Goal: Task Accomplishment & Management: Use online tool/utility

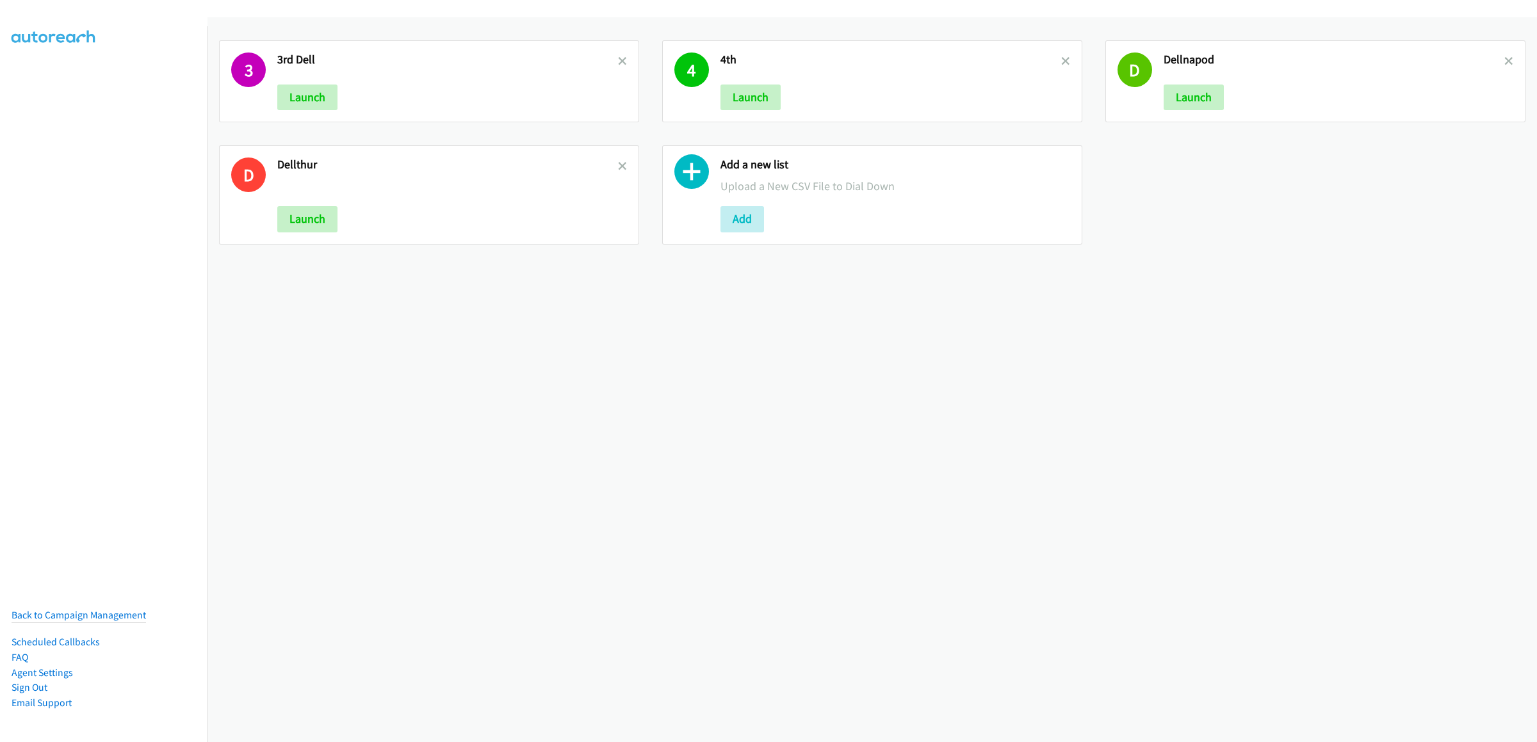
click at [618, 68] on div at bounding box center [622, 81] width 9 height 58
click at [618, 66] on link at bounding box center [622, 61] width 9 height 15
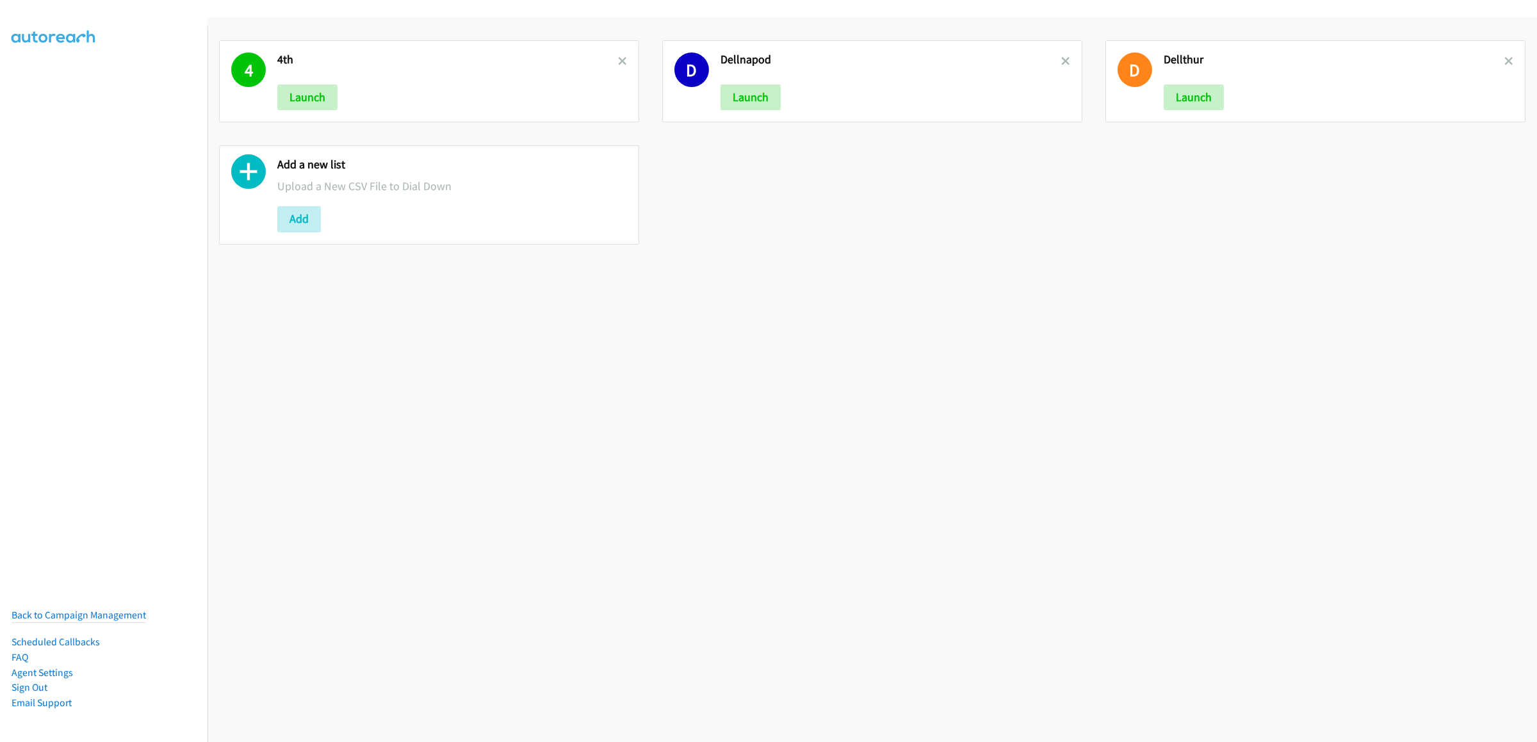
click at [618, 66] on link at bounding box center [622, 61] width 9 height 15
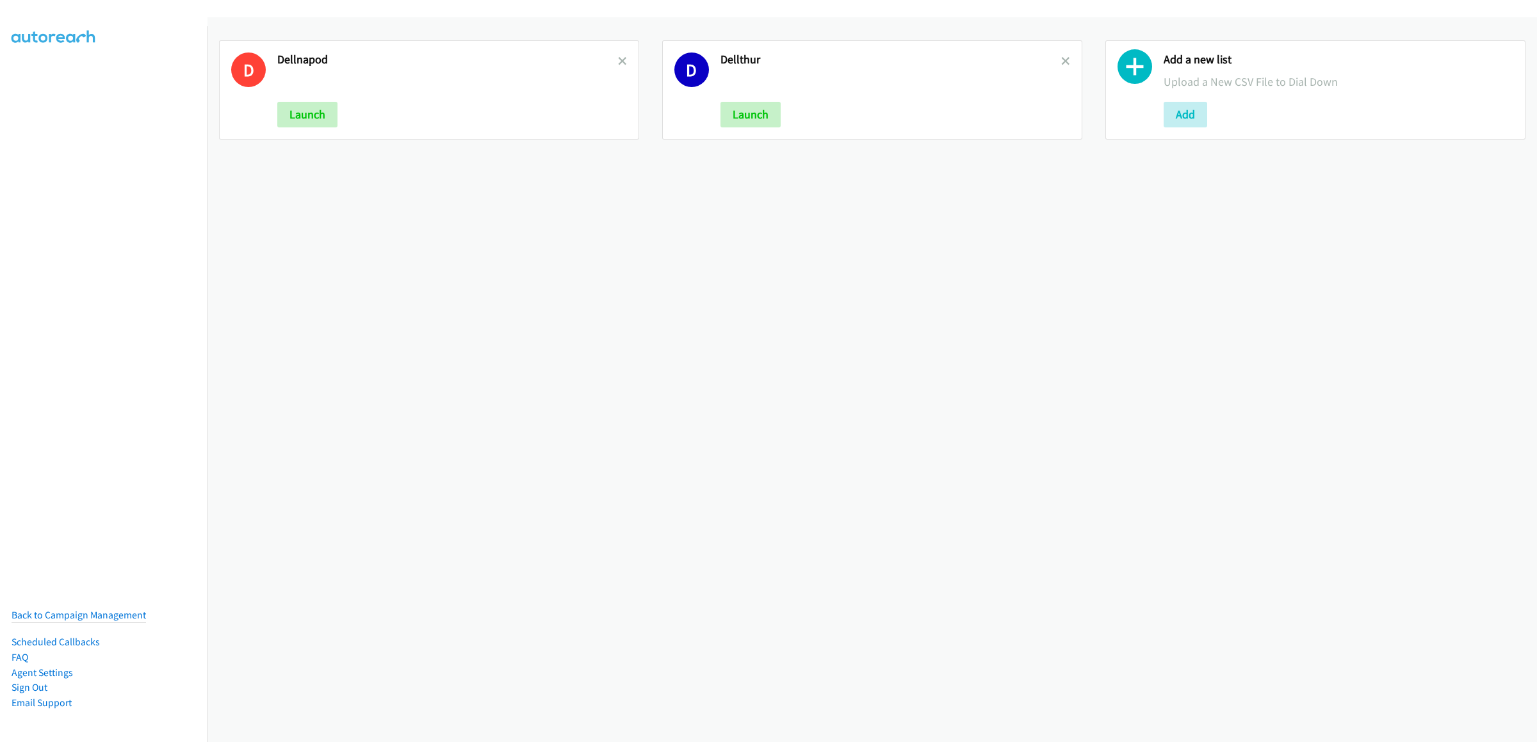
click at [618, 66] on link at bounding box center [622, 61] width 9 height 15
click at [279, 104] on button "Add" at bounding box center [299, 115] width 44 height 26
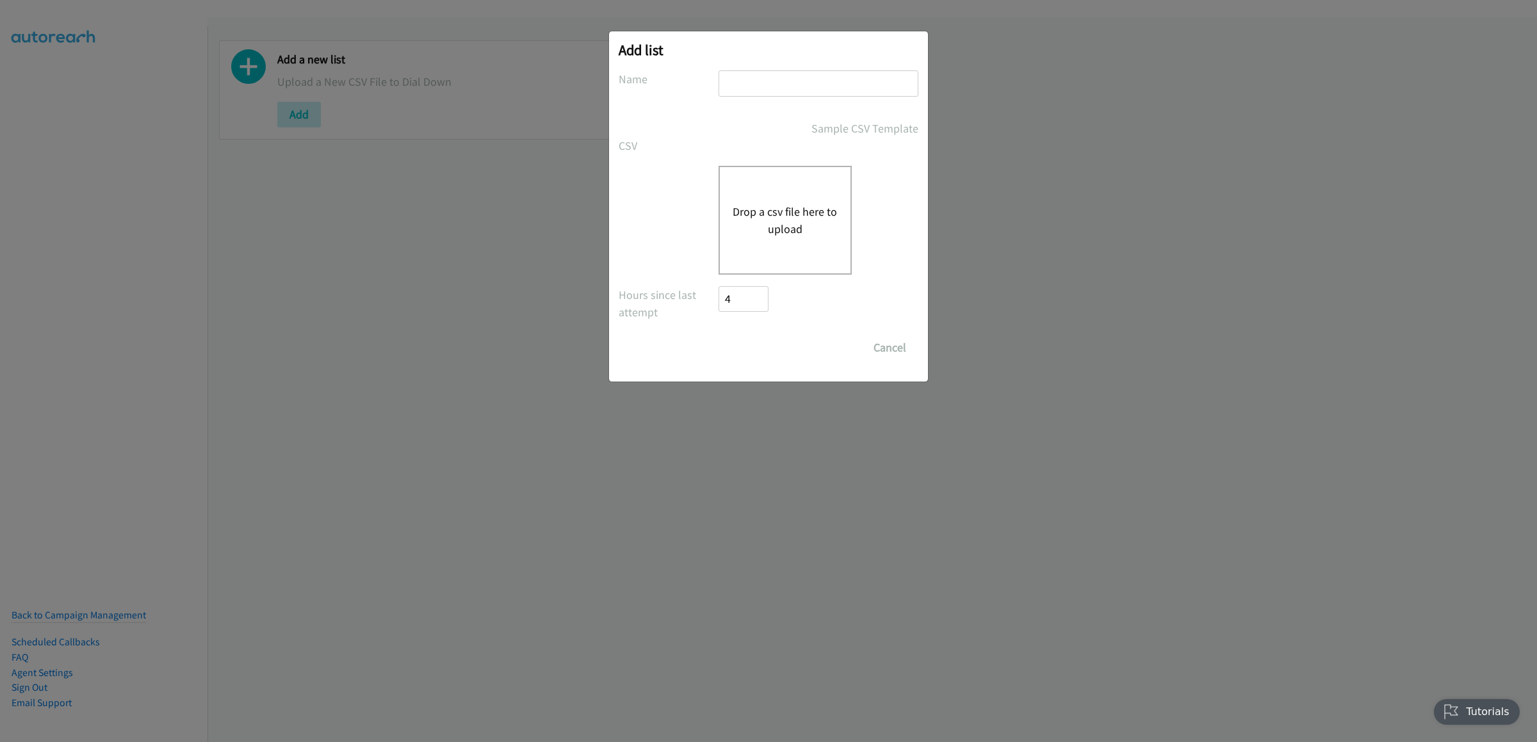
click at [769, 79] on input "text" at bounding box center [818, 83] width 200 height 26
type input "1st fri"
click at [757, 198] on div "Drop a csv file here to upload" at bounding box center [784, 220] width 133 height 109
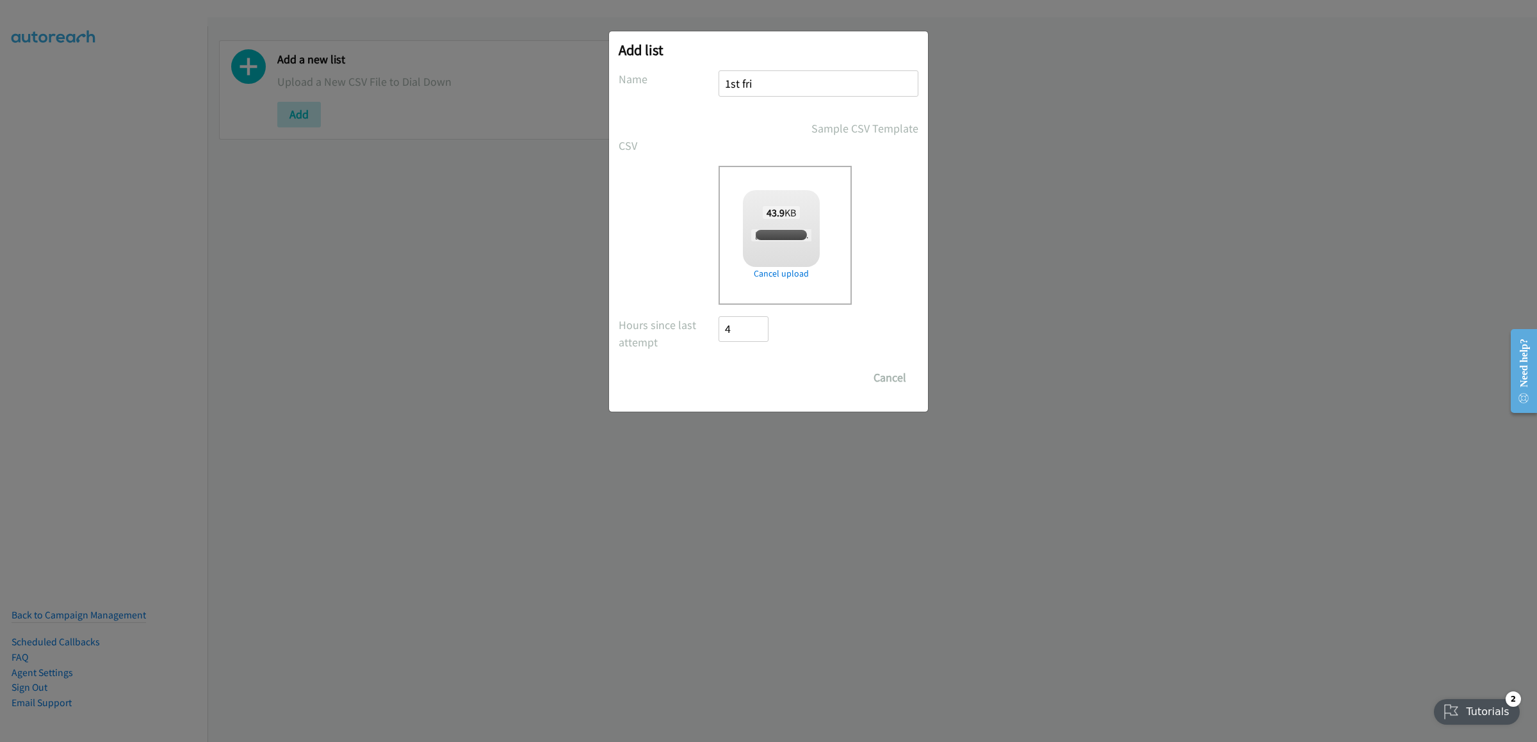
checkbox input "true"
click at [761, 373] on input "Save List" at bounding box center [751, 378] width 67 height 26
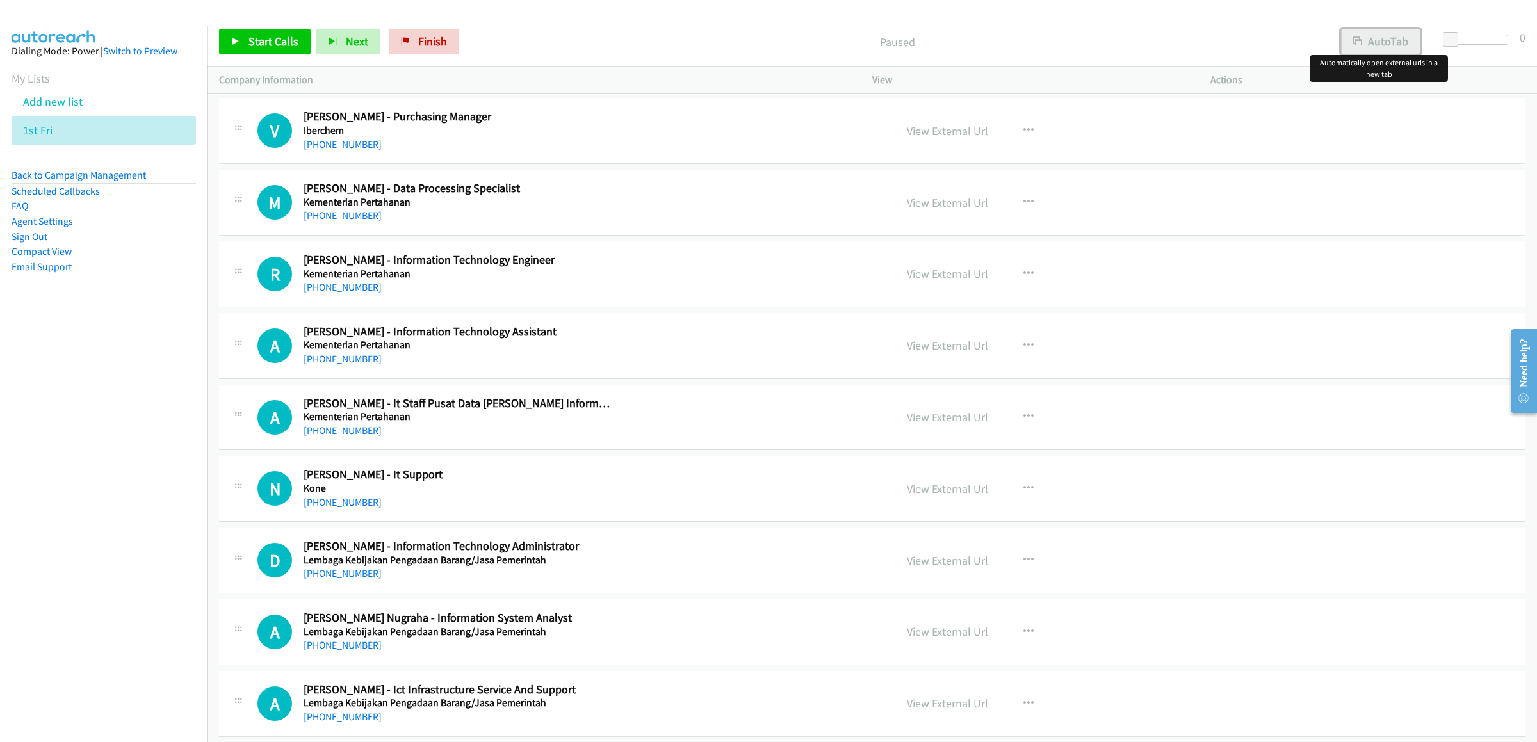
click at [1006, 43] on button "AutoTab" at bounding box center [1380, 42] width 79 height 26
click at [246, 52] on link "Start Calls" at bounding box center [265, 42] width 92 height 26
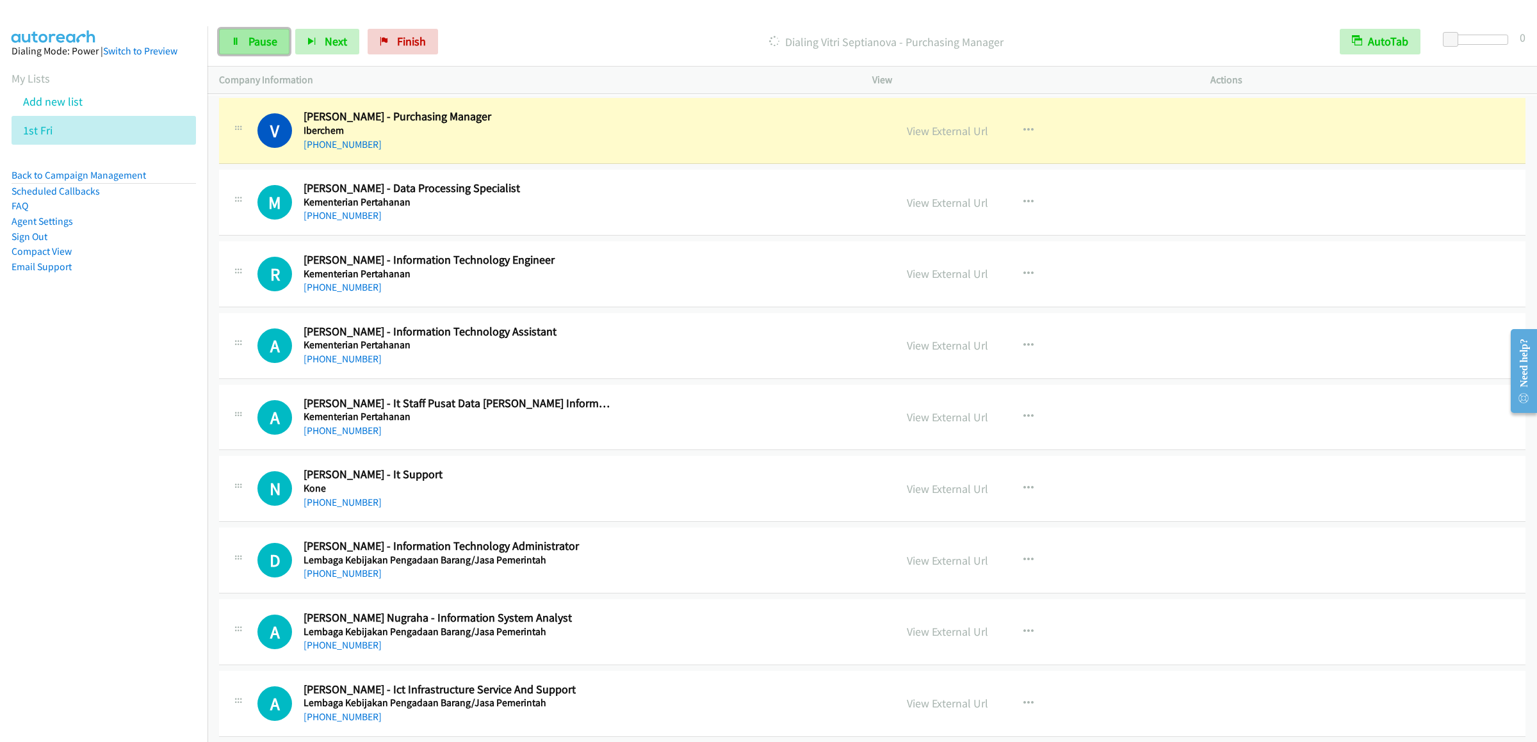
click at [243, 44] on link "Pause" at bounding box center [254, 42] width 70 height 26
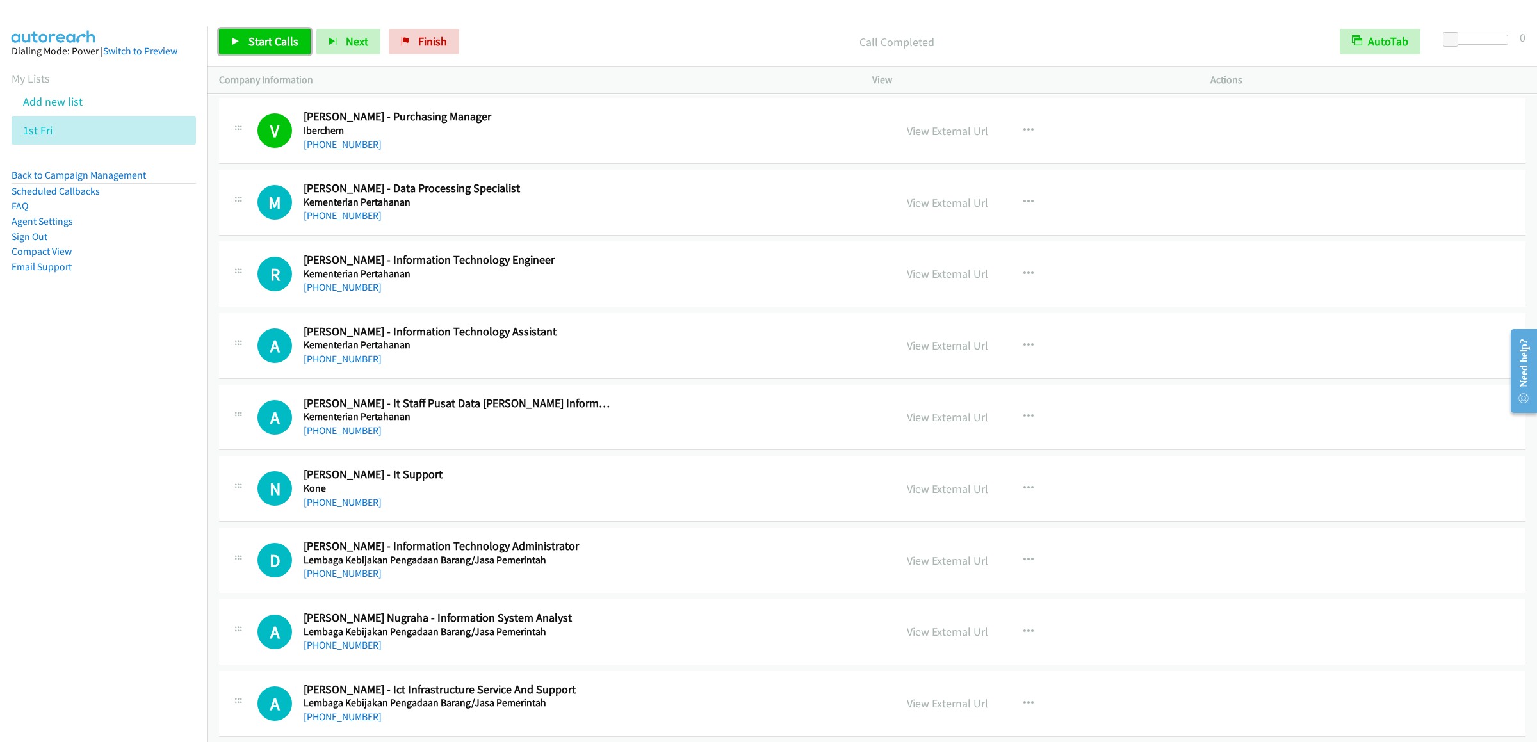
drag, startPoint x: 232, startPoint y: 42, endPoint x: 428, endPoint y: 18, distance: 197.4
click at [232, 42] on icon at bounding box center [235, 42] width 9 height 9
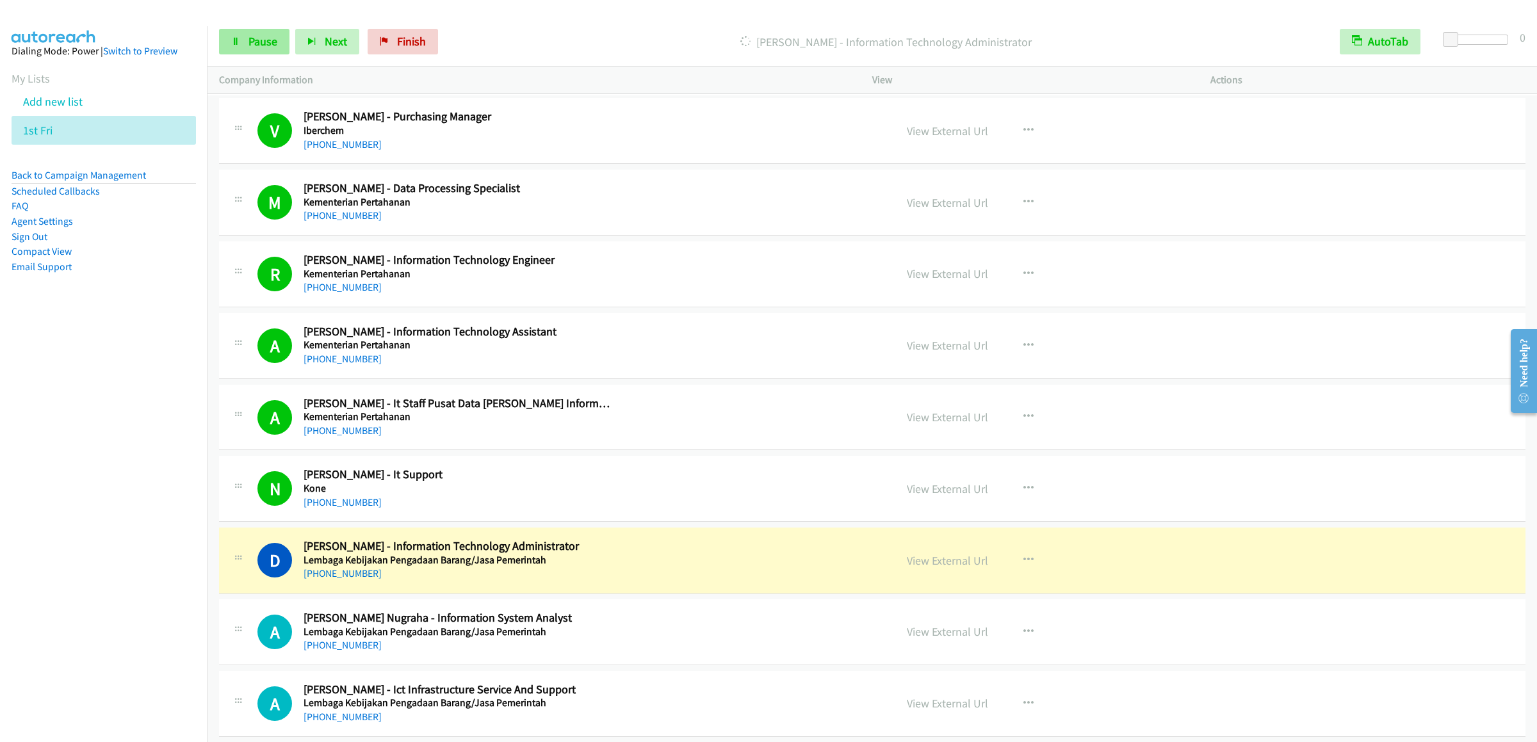
drag, startPoint x: 232, startPoint y: 24, endPoint x: 235, endPoint y: 42, distance: 18.7
click at [232, 24] on div "Start Calls Pause Next Finish [PERSON_NAME] - Information Technology Administra…" at bounding box center [871, 41] width 1329 height 49
click at [237, 47] on link "Pause" at bounding box center [254, 42] width 70 height 26
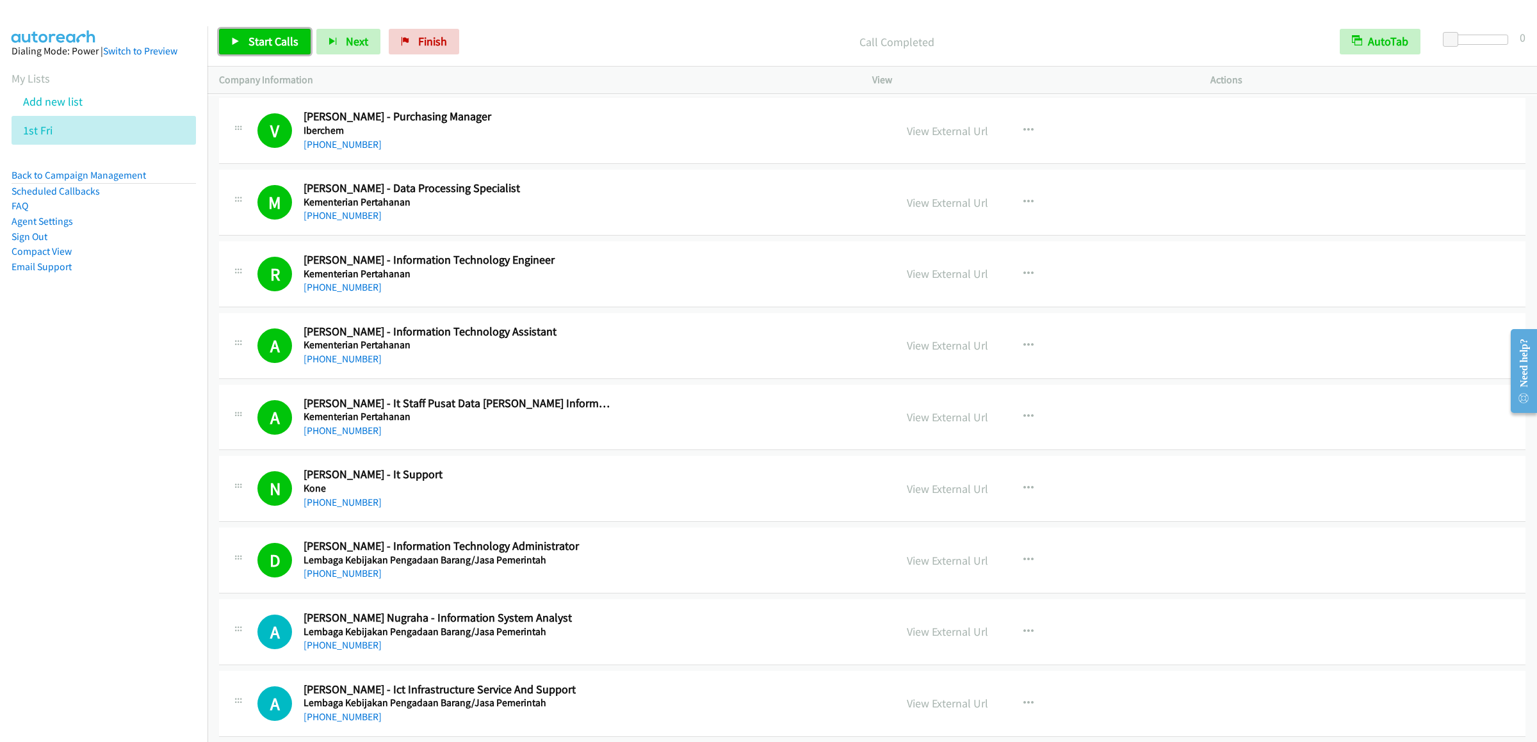
click at [255, 49] on link "Start Calls" at bounding box center [265, 42] width 92 height 26
click at [262, 44] on span "Pause" at bounding box center [262, 41] width 29 height 15
drag, startPoint x: 245, startPoint y: 21, endPoint x: 239, endPoint y: 27, distance: 8.1
click at [243, 22] on div "Start Calls Pause Next Finish Call Completed AutoTab AutoTab 0" at bounding box center [871, 41] width 1329 height 49
drag, startPoint x: 239, startPoint y: 27, endPoint x: 240, endPoint y: 40, distance: 13.5
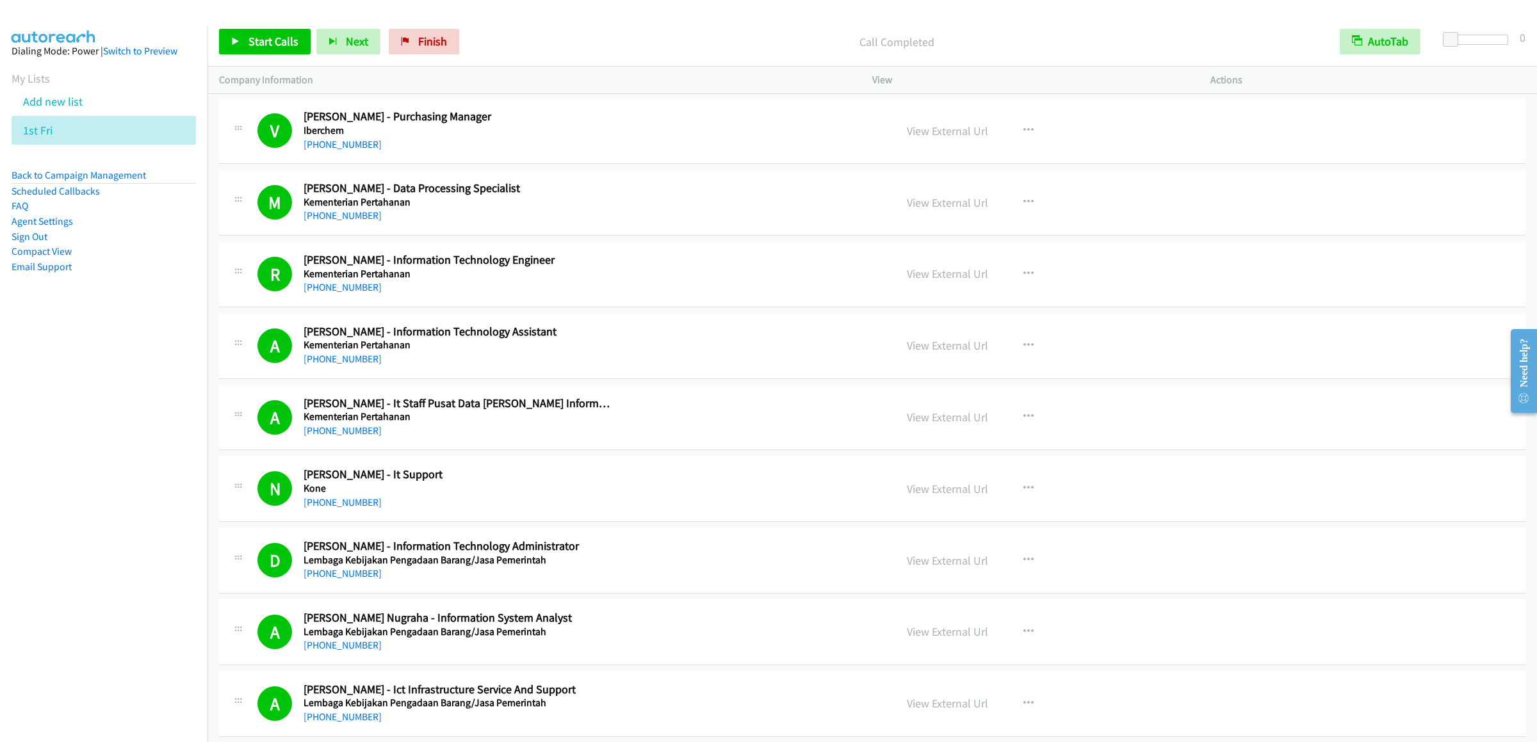
click at [239, 31] on div "Start Calls Pause Next Finish Call Completed AutoTab AutoTab 0" at bounding box center [871, 41] width 1329 height 49
click at [240, 40] on link "Start Calls" at bounding box center [265, 42] width 92 height 26
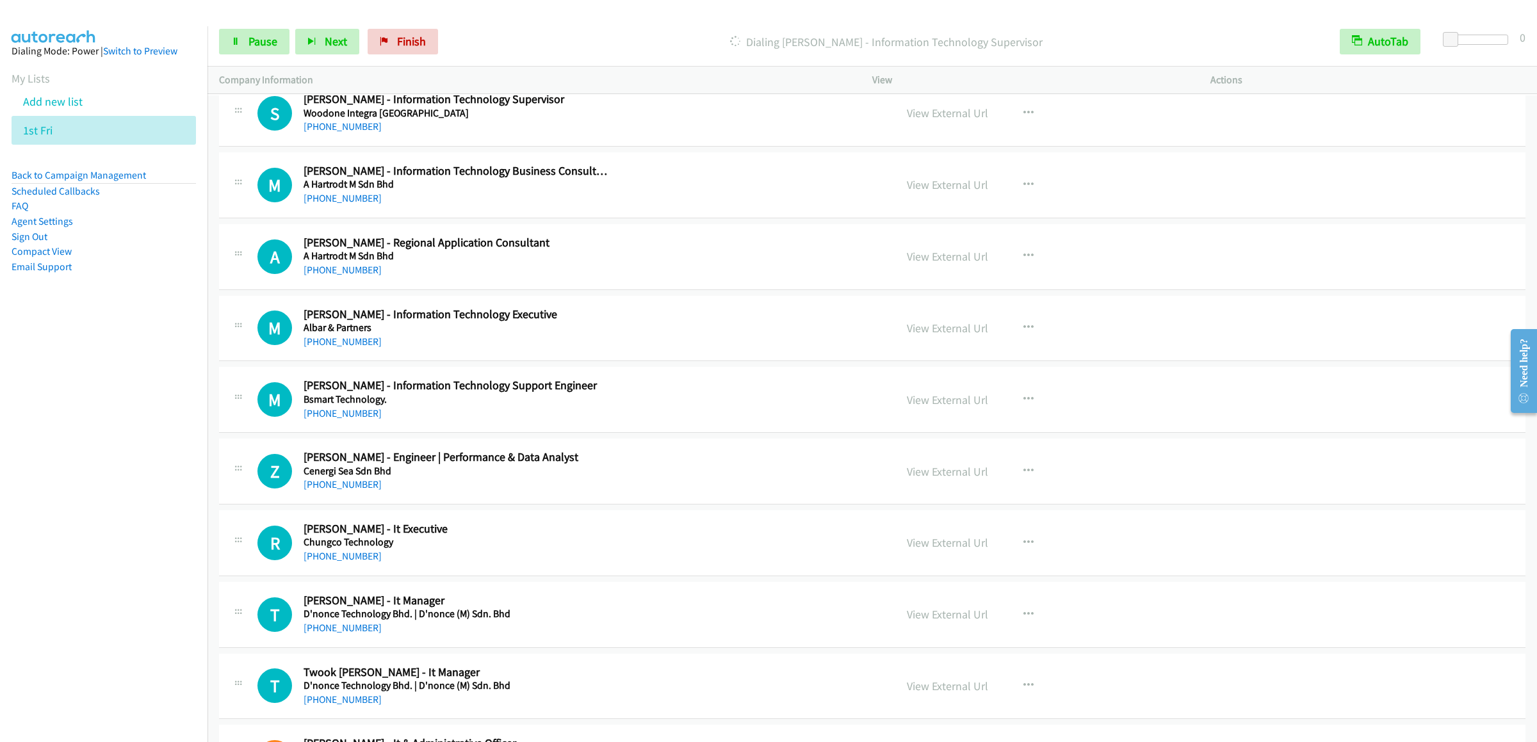
scroll to position [1409, 0]
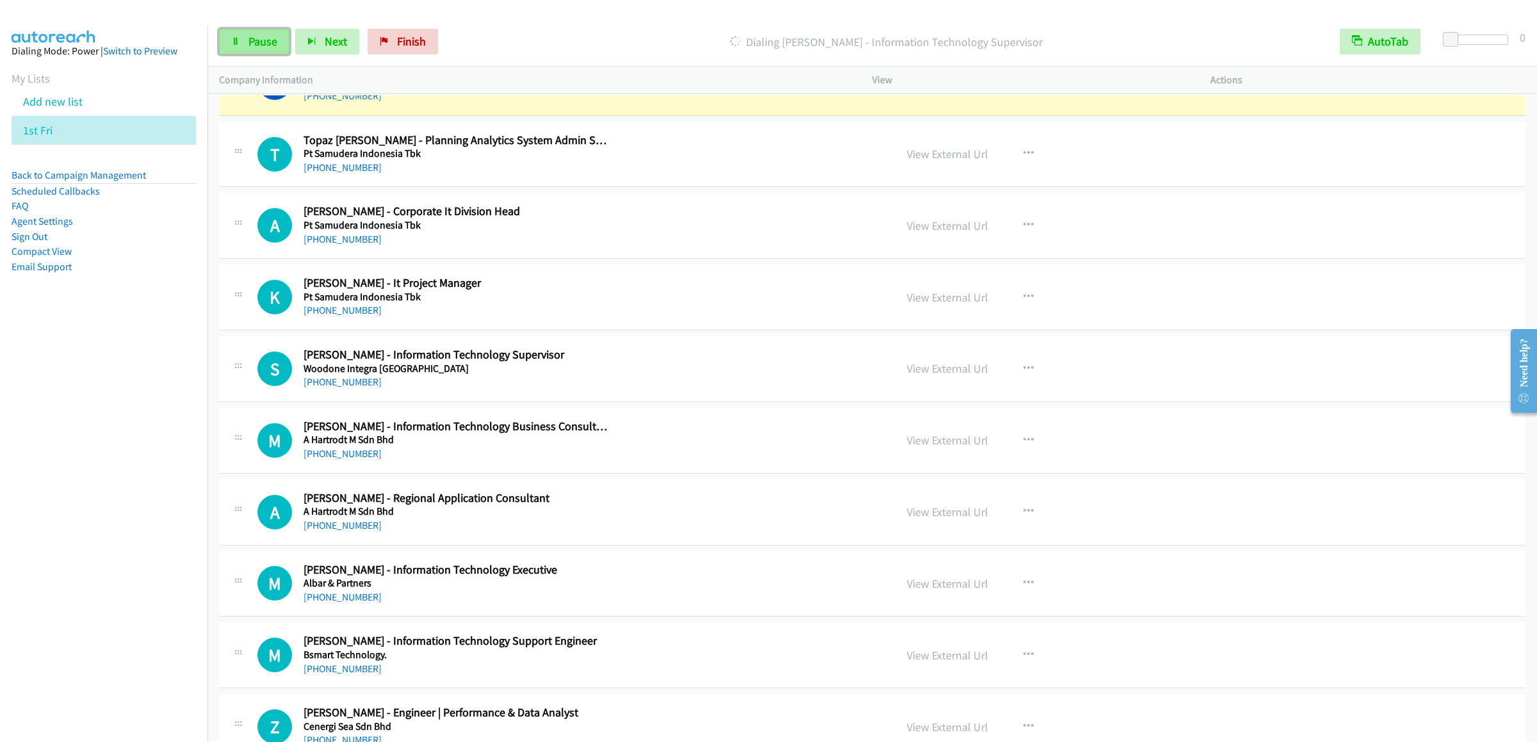
click at [259, 31] on link "Pause" at bounding box center [254, 42] width 70 height 26
click at [1006, 442] on icon "button" at bounding box center [1028, 440] width 10 height 10
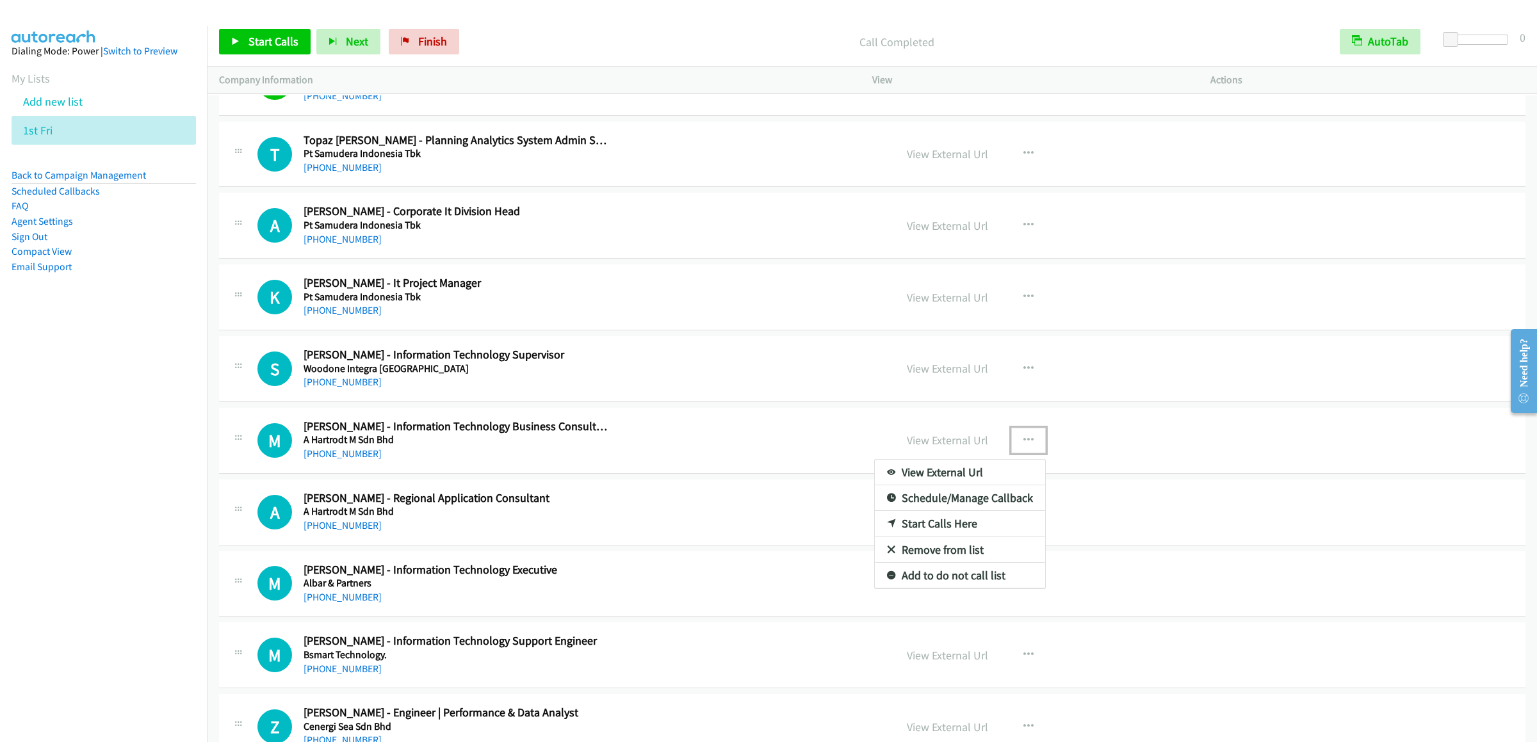
click at [926, 533] on link "Start Calls Here" at bounding box center [960, 524] width 170 height 26
click at [252, 47] on span "Start Calls" at bounding box center [273, 41] width 50 height 15
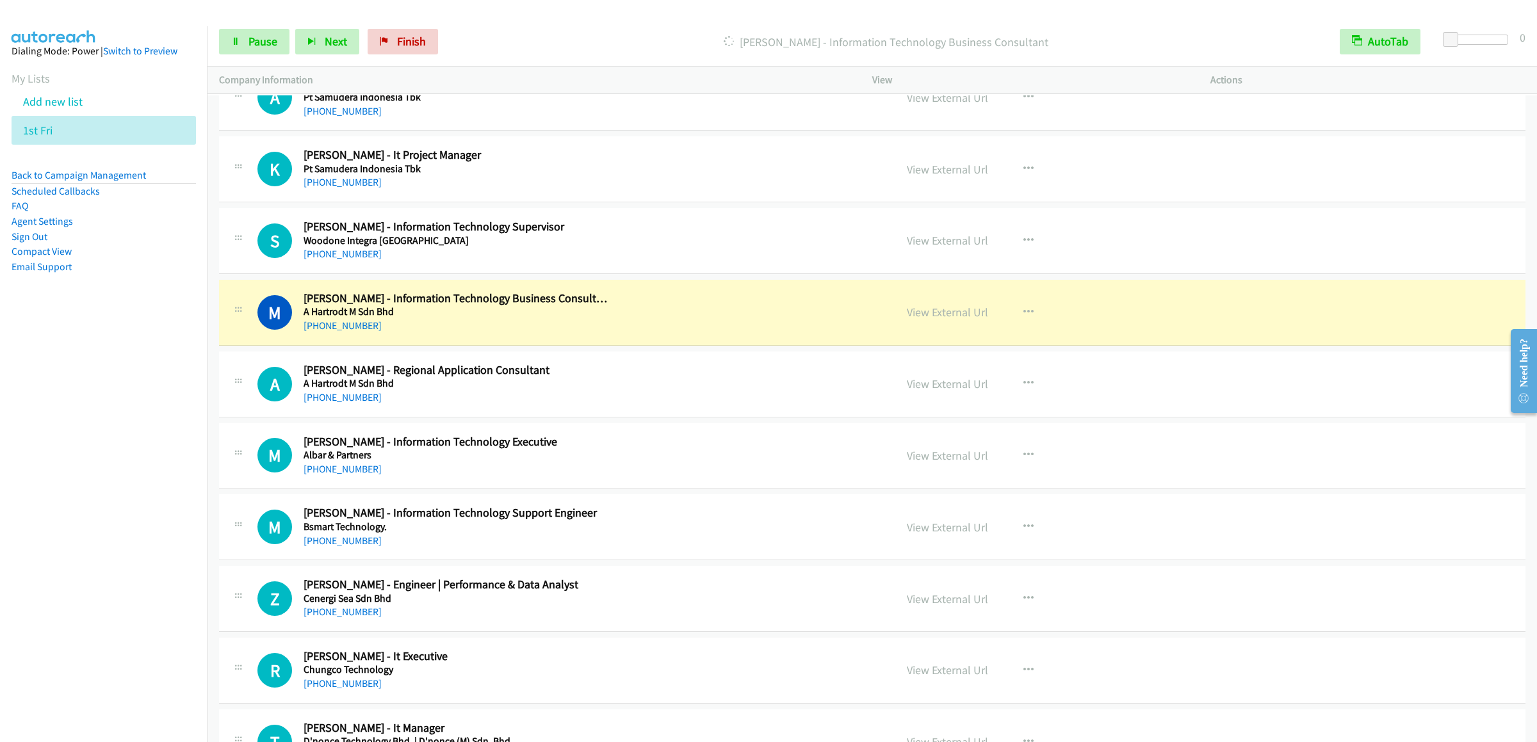
scroll to position [1664, 0]
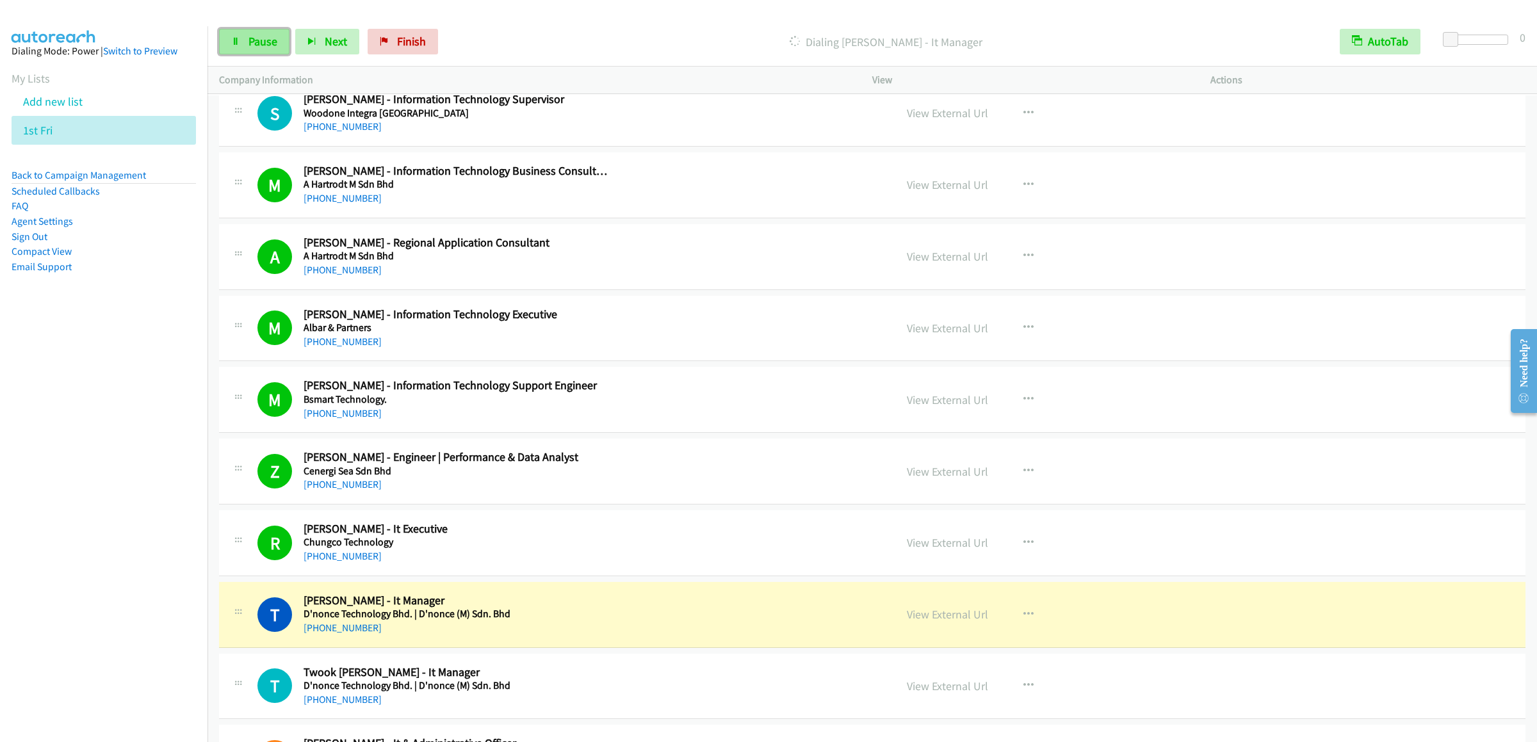
click at [243, 38] on link "Pause" at bounding box center [254, 42] width 70 height 26
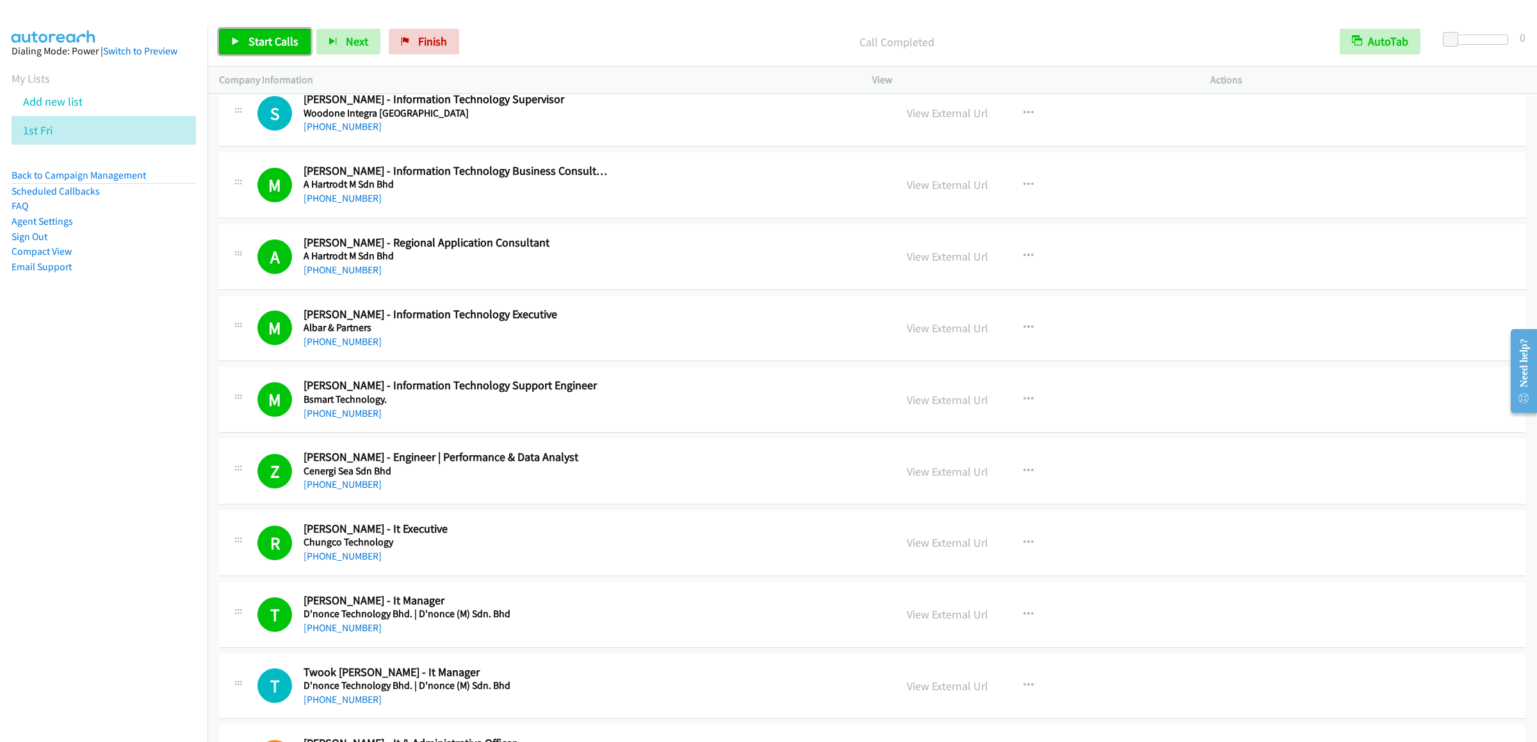
click at [241, 37] on link "Start Calls" at bounding box center [265, 42] width 92 height 26
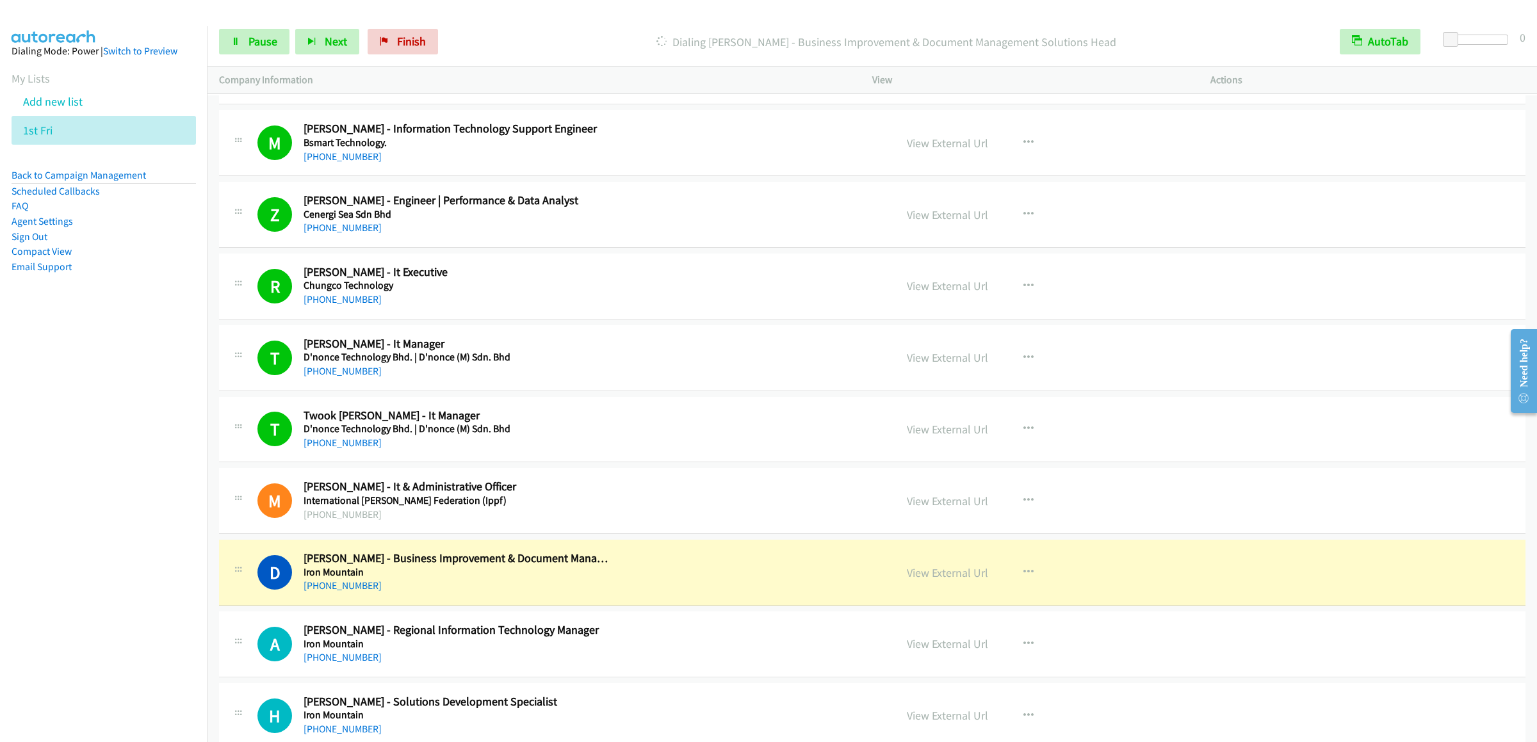
scroll to position [2177, 0]
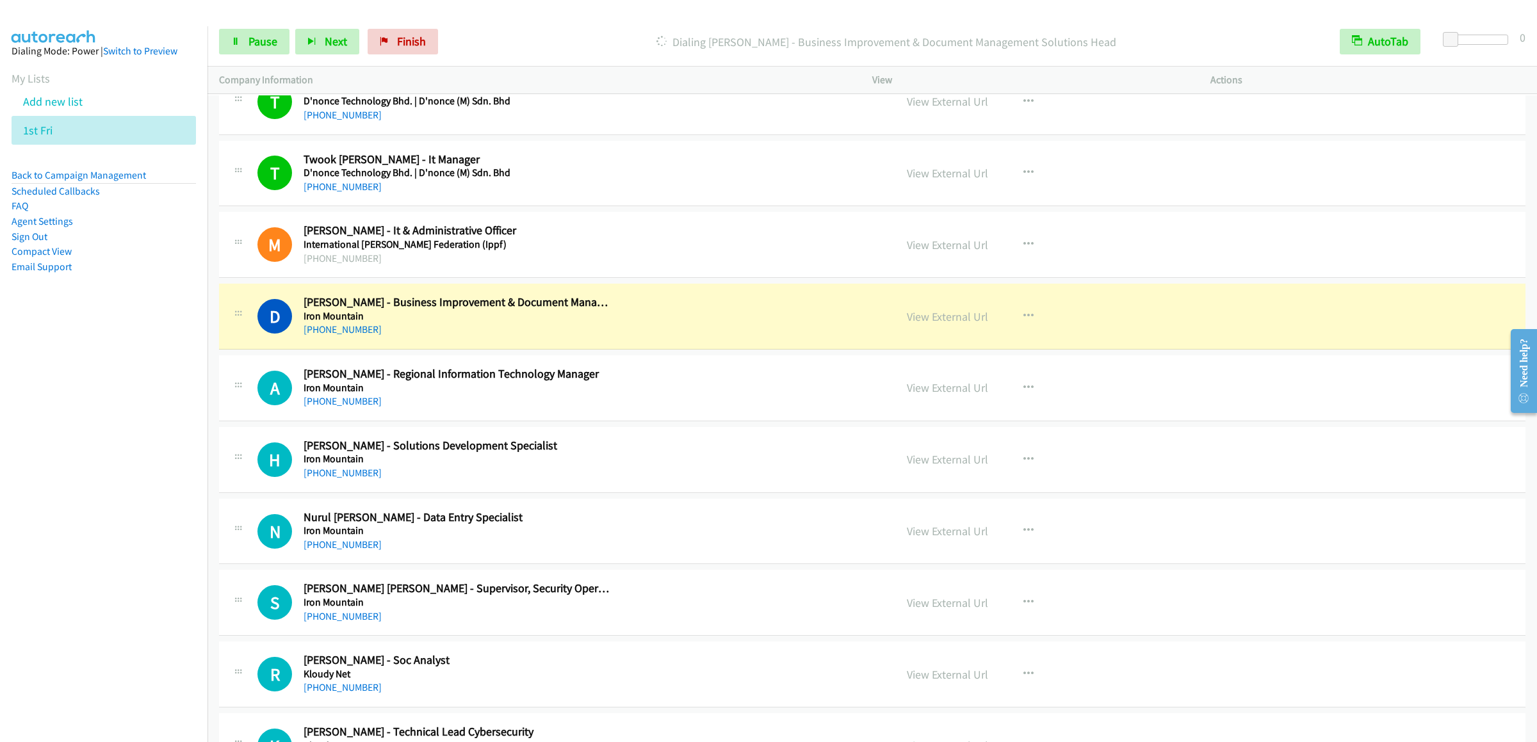
click at [248, 61] on div "Start Calls Pause Next Finish Dialing [PERSON_NAME] - Business Improvement & Do…" at bounding box center [871, 41] width 1329 height 49
click at [258, 43] on span "Pause" at bounding box center [262, 41] width 29 height 15
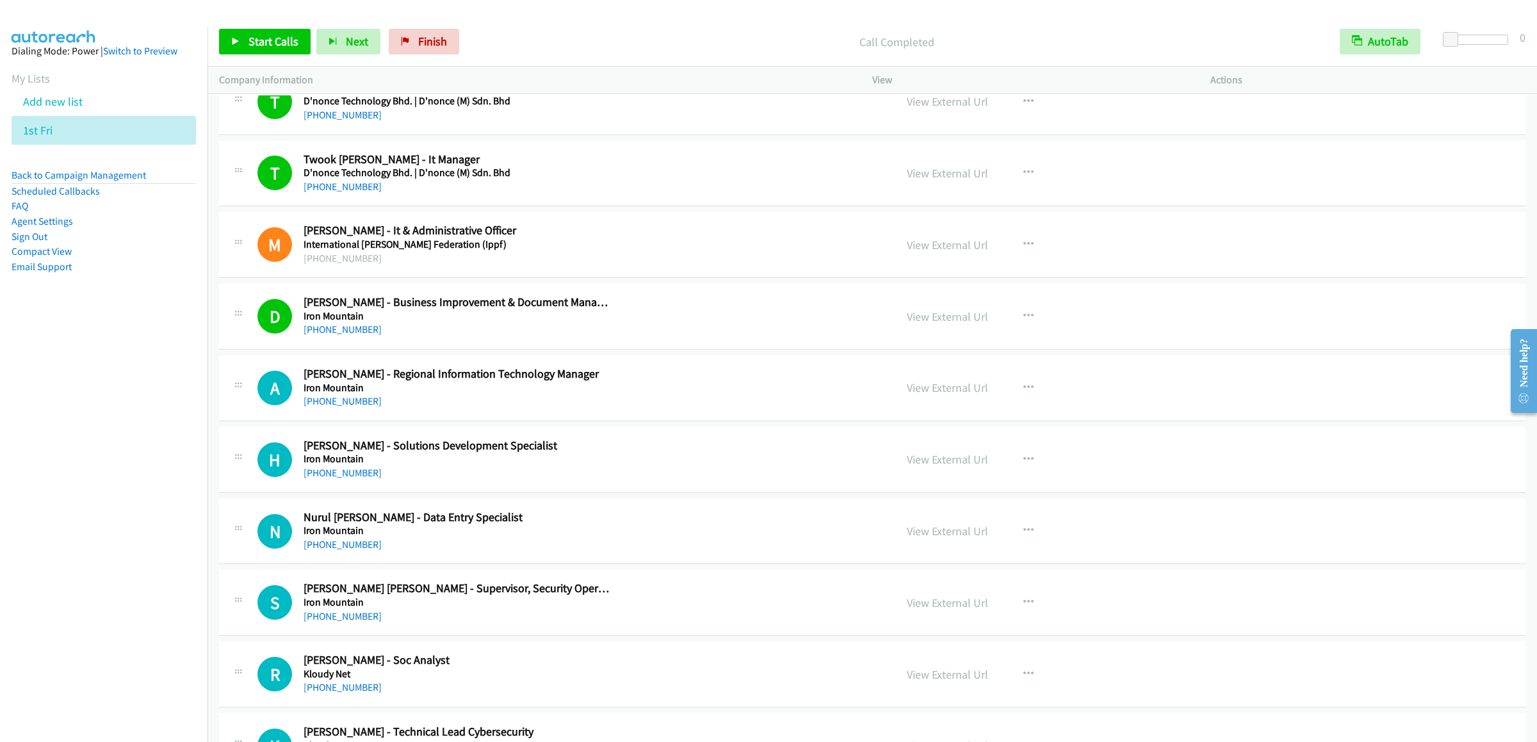
click at [214, 39] on div "Start Calls Pause Next Finish Call Completed AutoTab AutoTab 0" at bounding box center [871, 41] width 1329 height 49
click at [248, 46] on span "Start Calls" at bounding box center [273, 41] width 50 height 15
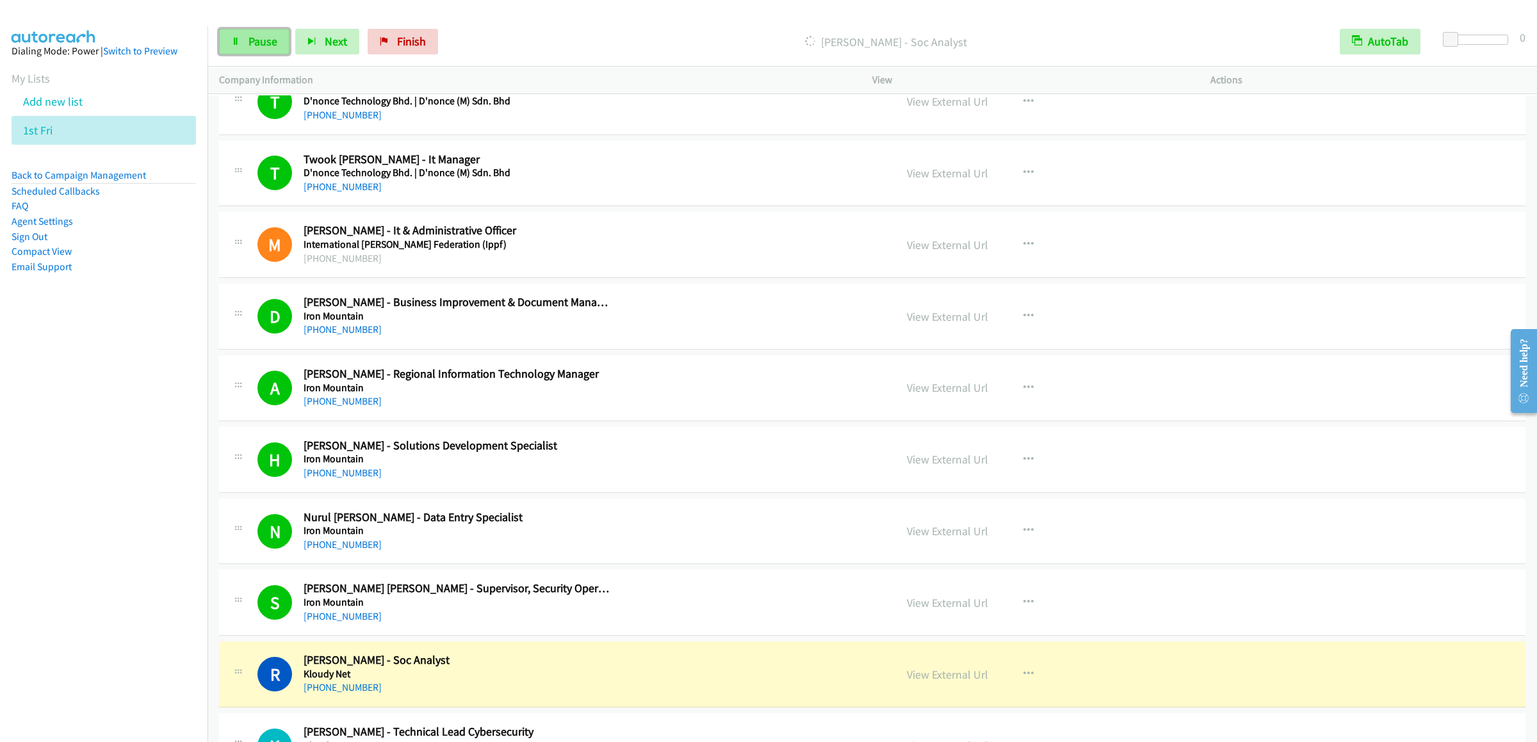
click at [262, 42] on span "Pause" at bounding box center [262, 41] width 29 height 15
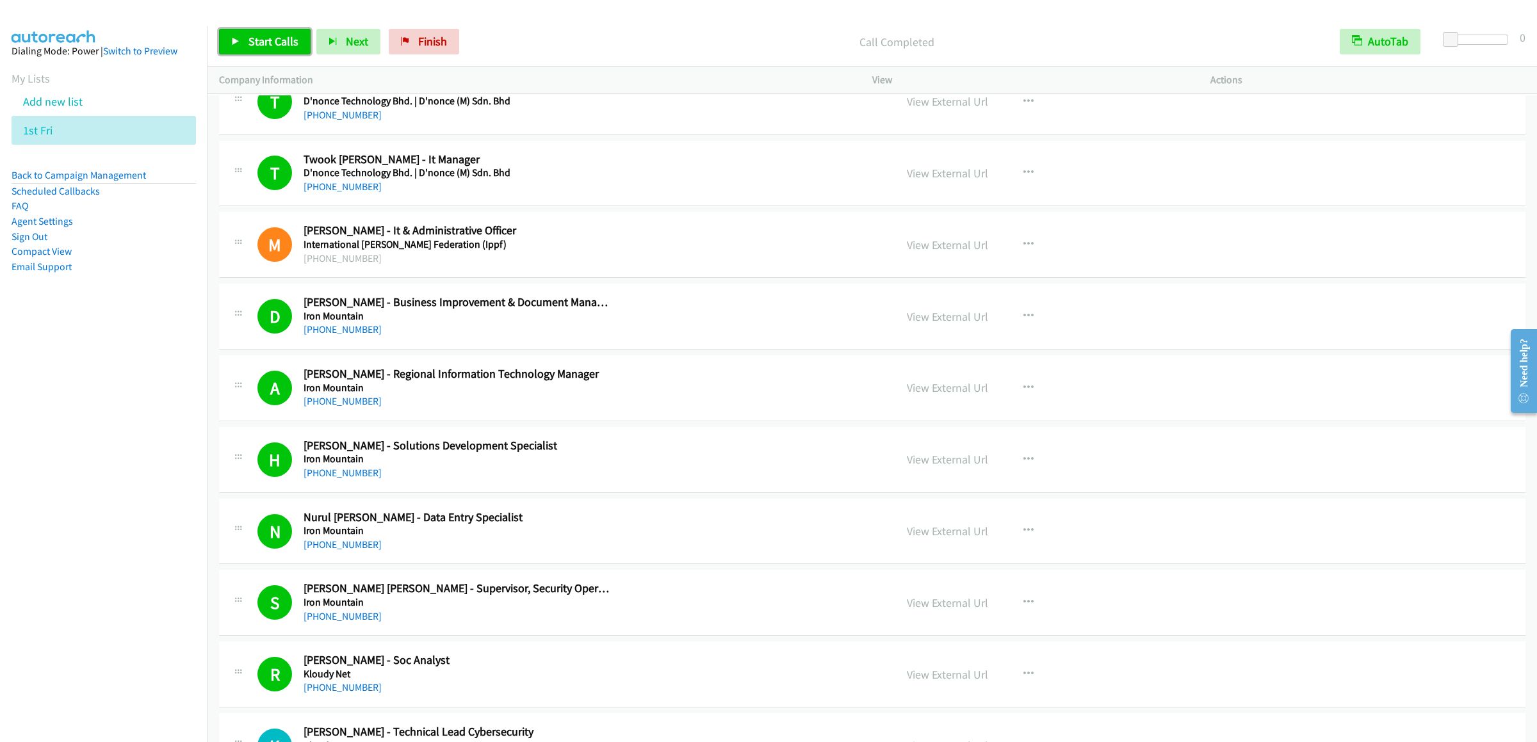
click at [273, 52] on link "Start Calls" at bounding box center [265, 42] width 92 height 26
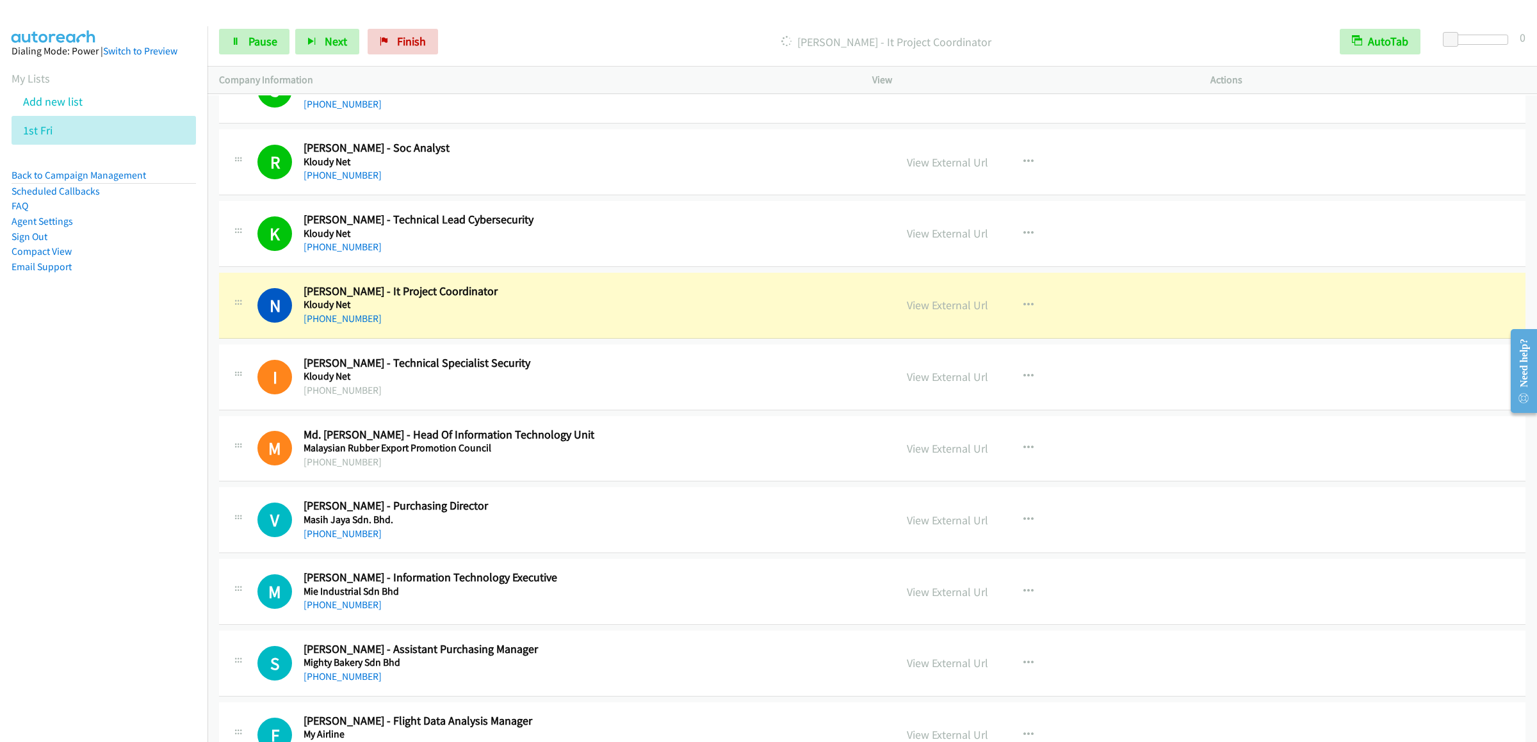
scroll to position [2816, 0]
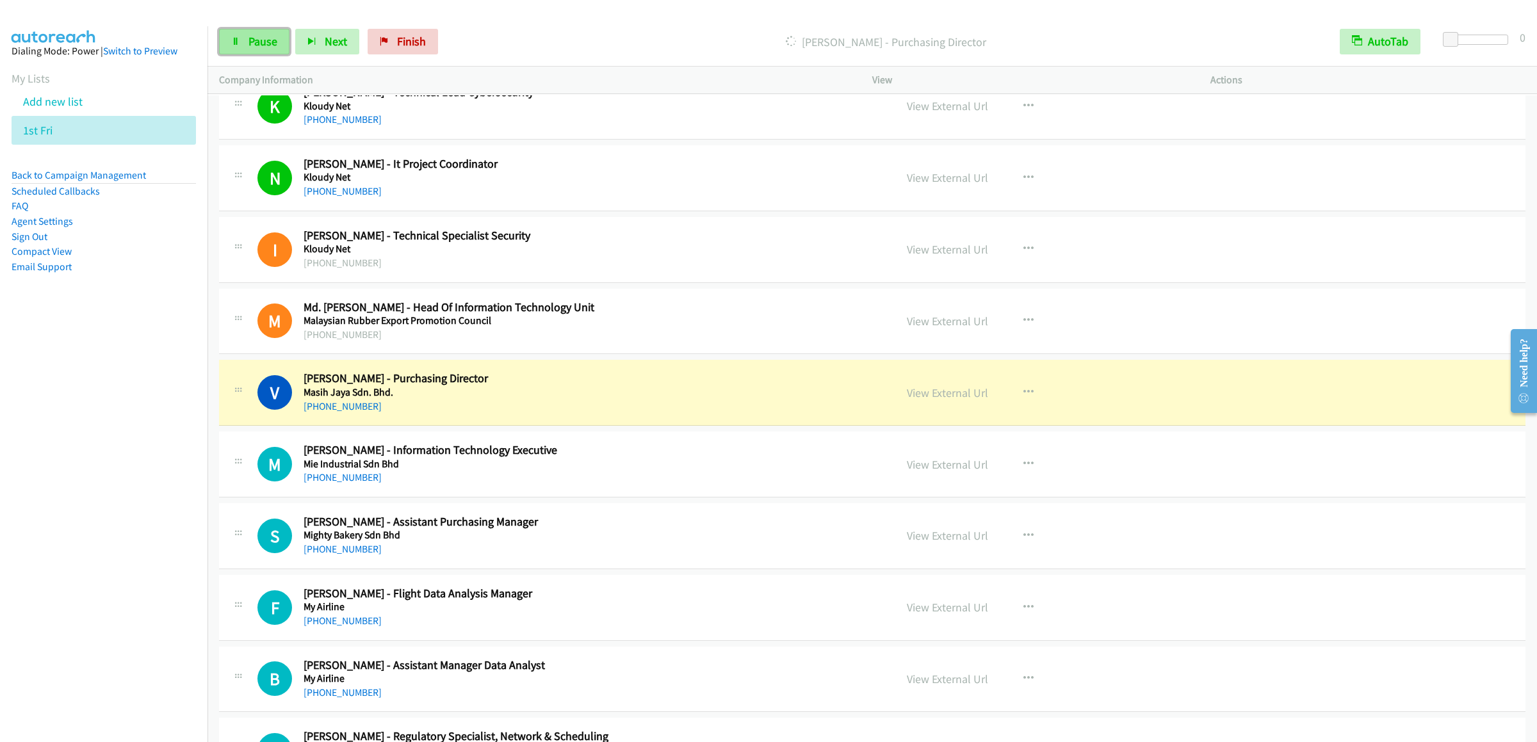
click at [261, 33] on link "Pause" at bounding box center [254, 42] width 70 height 26
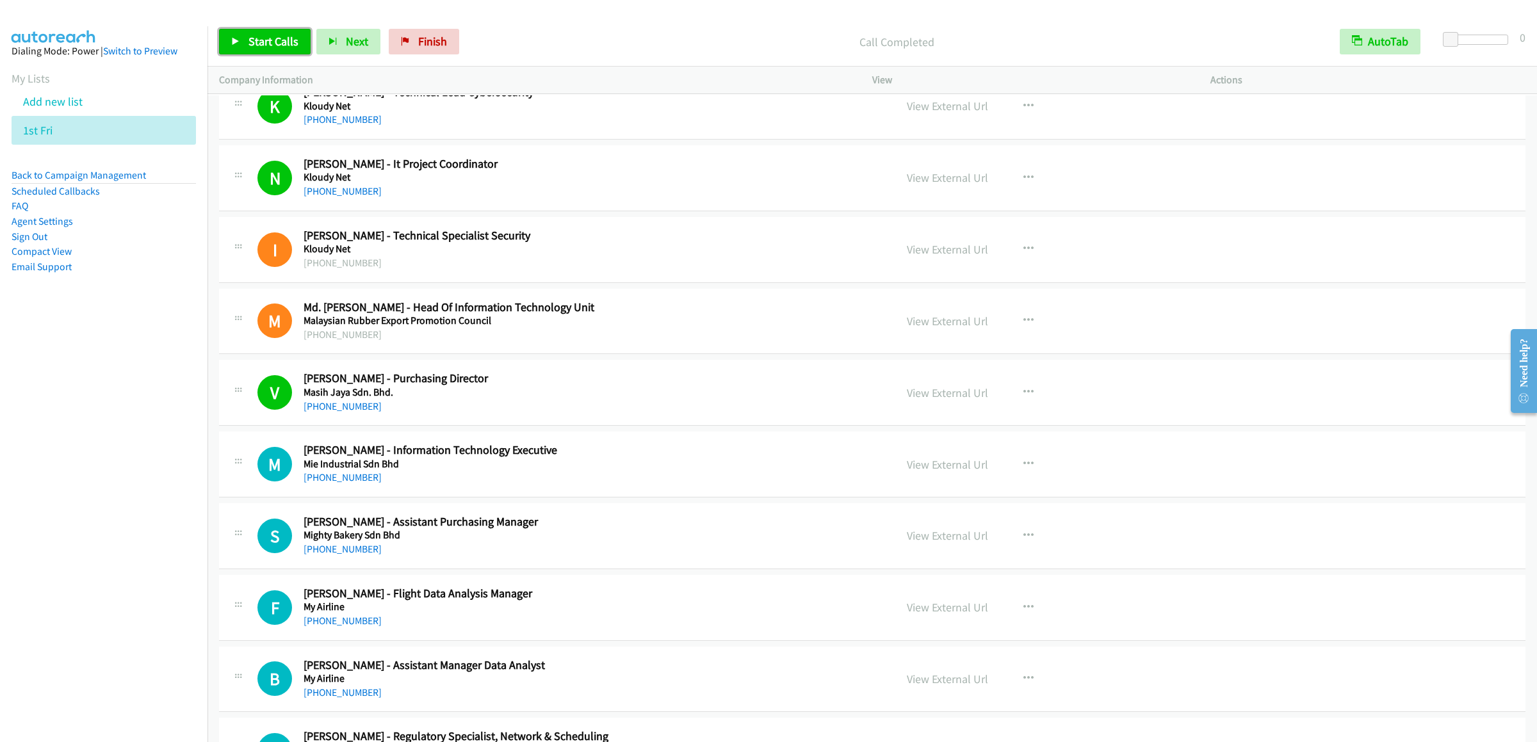
click at [268, 52] on link "Start Calls" at bounding box center [265, 42] width 92 height 26
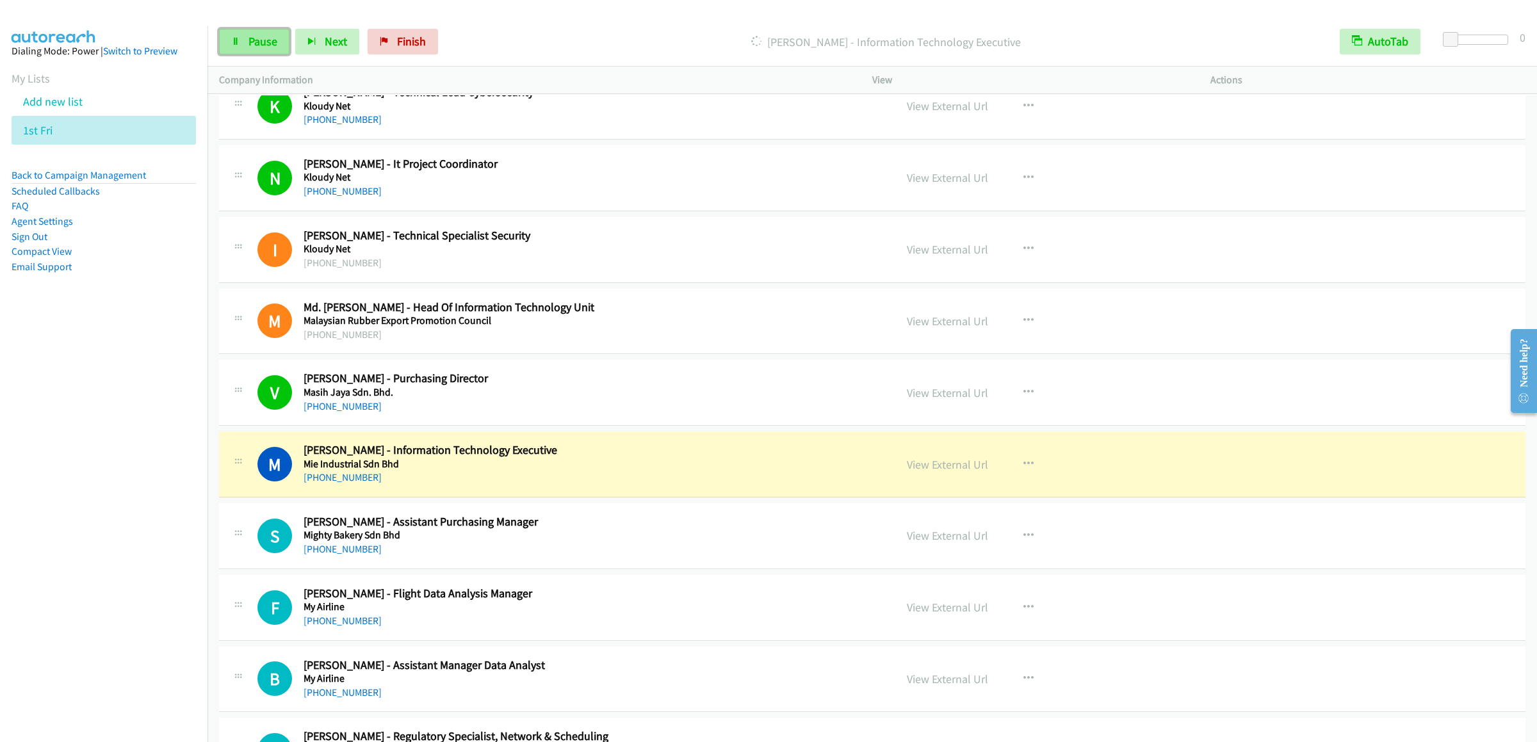
click at [231, 31] on link "Pause" at bounding box center [254, 42] width 70 height 26
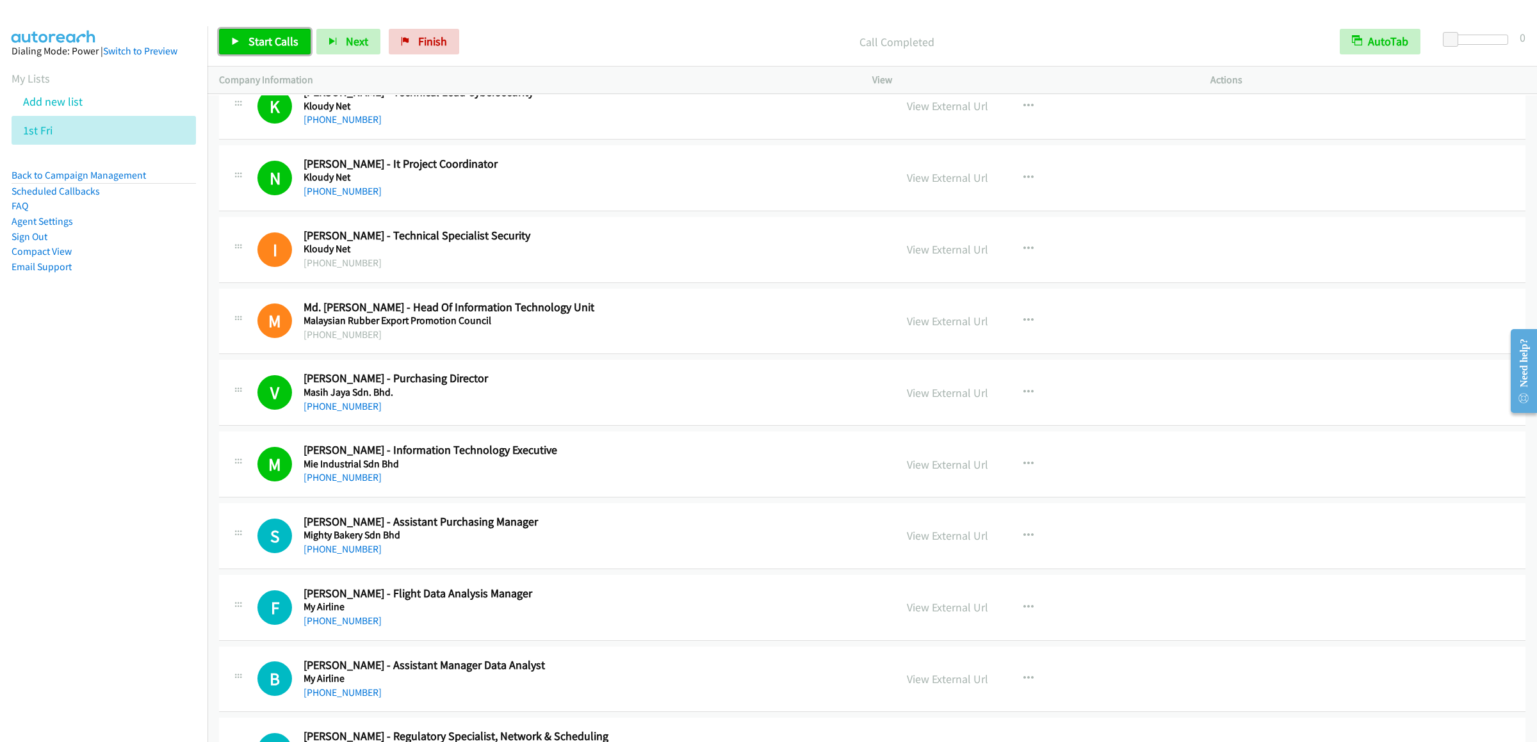
click at [273, 35] on span "Start Calls" at bounding box center [273, 41] width 50 height 15
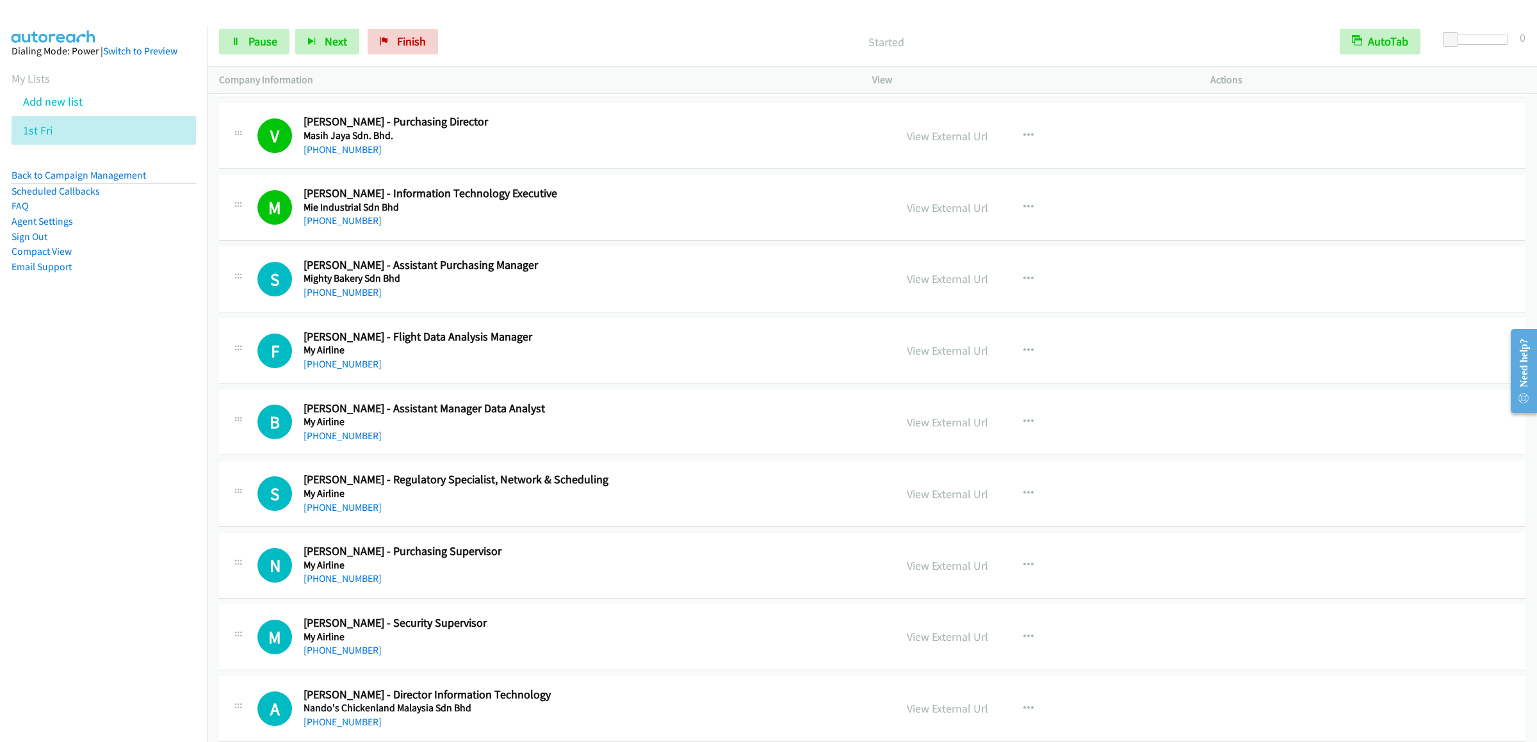
scroll to position [3201, 0]
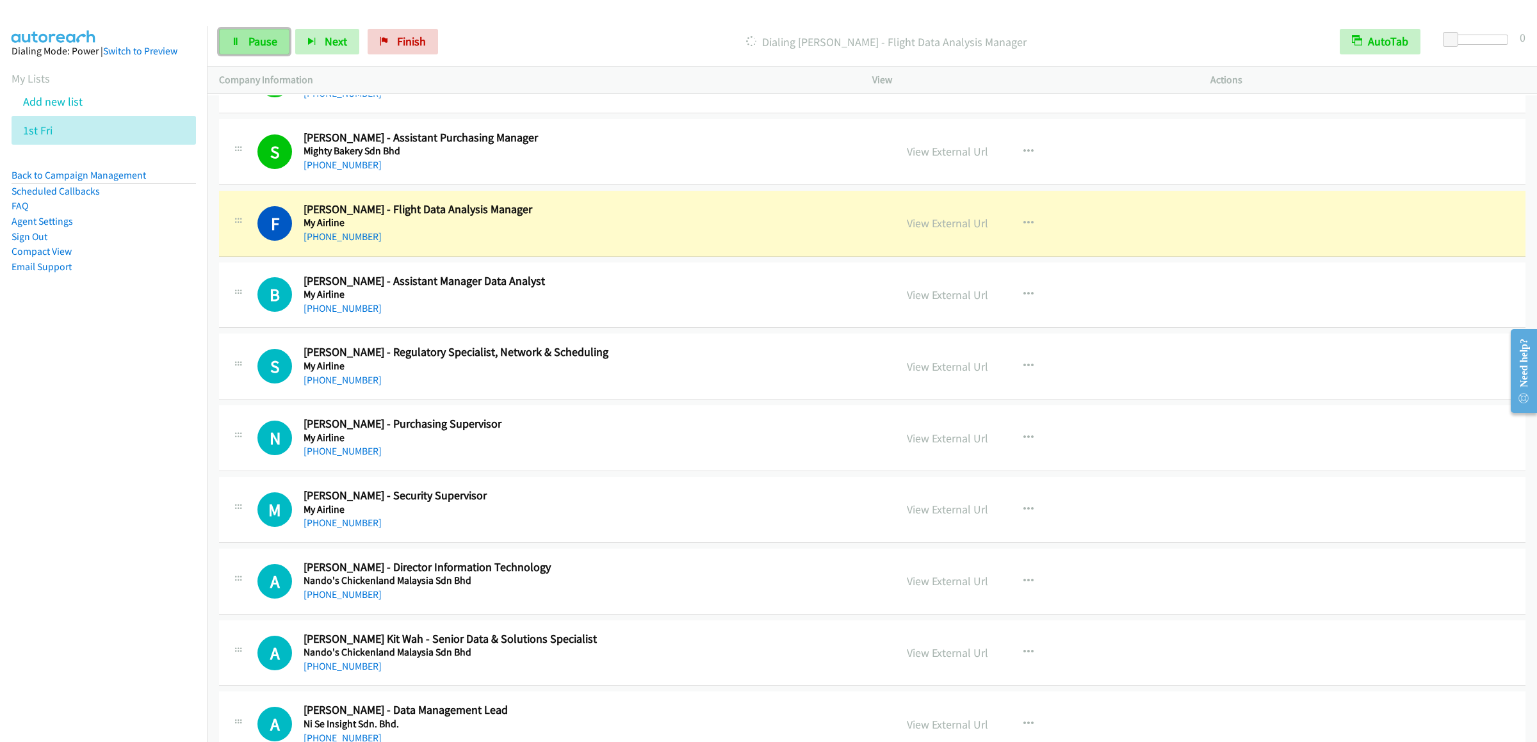
click at [256, 47] on span "Pause" at bounding box center [262, 41] width 29 height 15
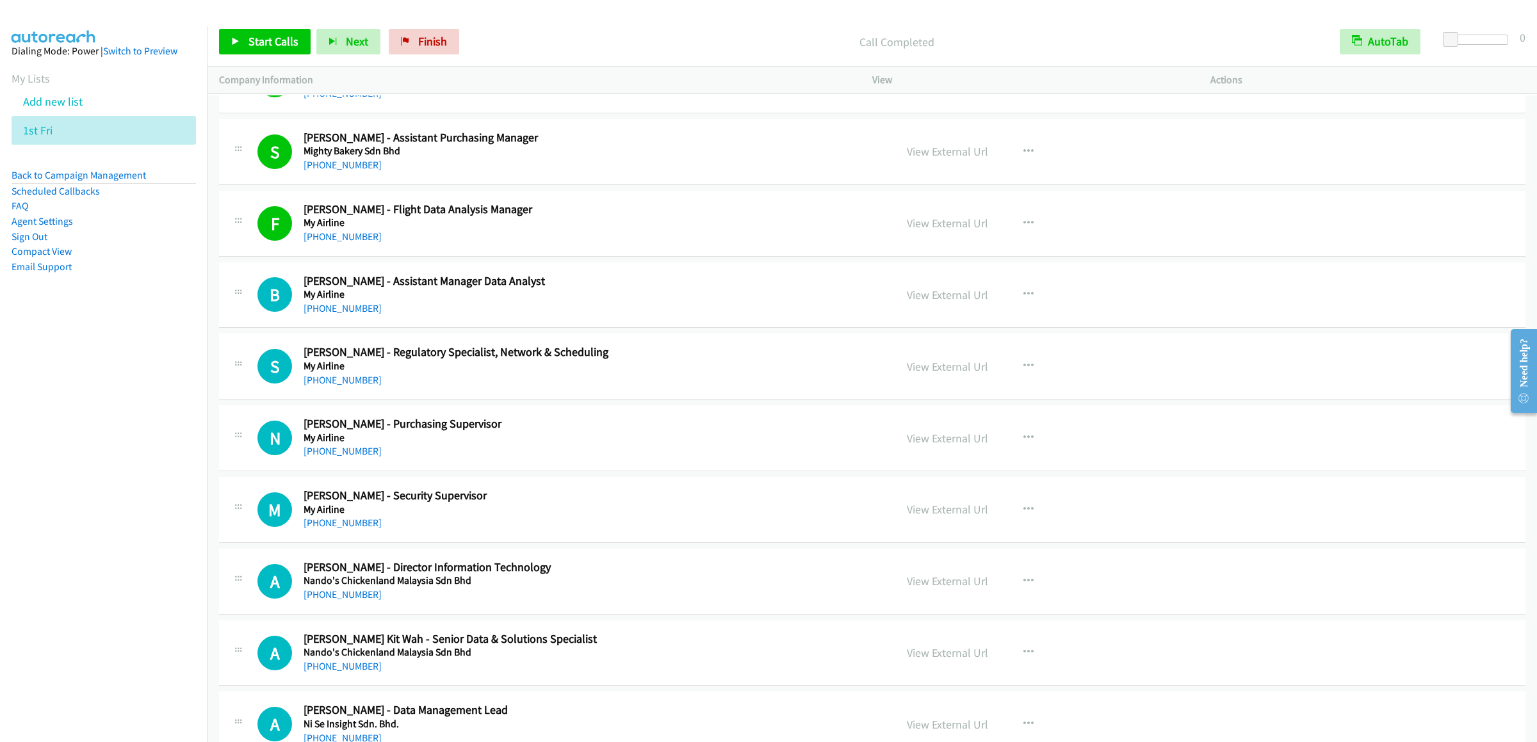
drag, startPoint x: 244, startPoint y: 16, endPoint x: 245, endPoint y: 31, distance: 15.4
click at [244, 16] on div at bounding box center [762, 24] width 1525 height 49
click at [245, 31] on link "Start Calls" at bounding box center [265, 42] width 92 height 26
click at [244, 44] on link "Pause" at bounding box center [254, 42] width 70 height 26
click at [1006, 302] on button "button" at bounding box center [1028, 295] width 35 height 26
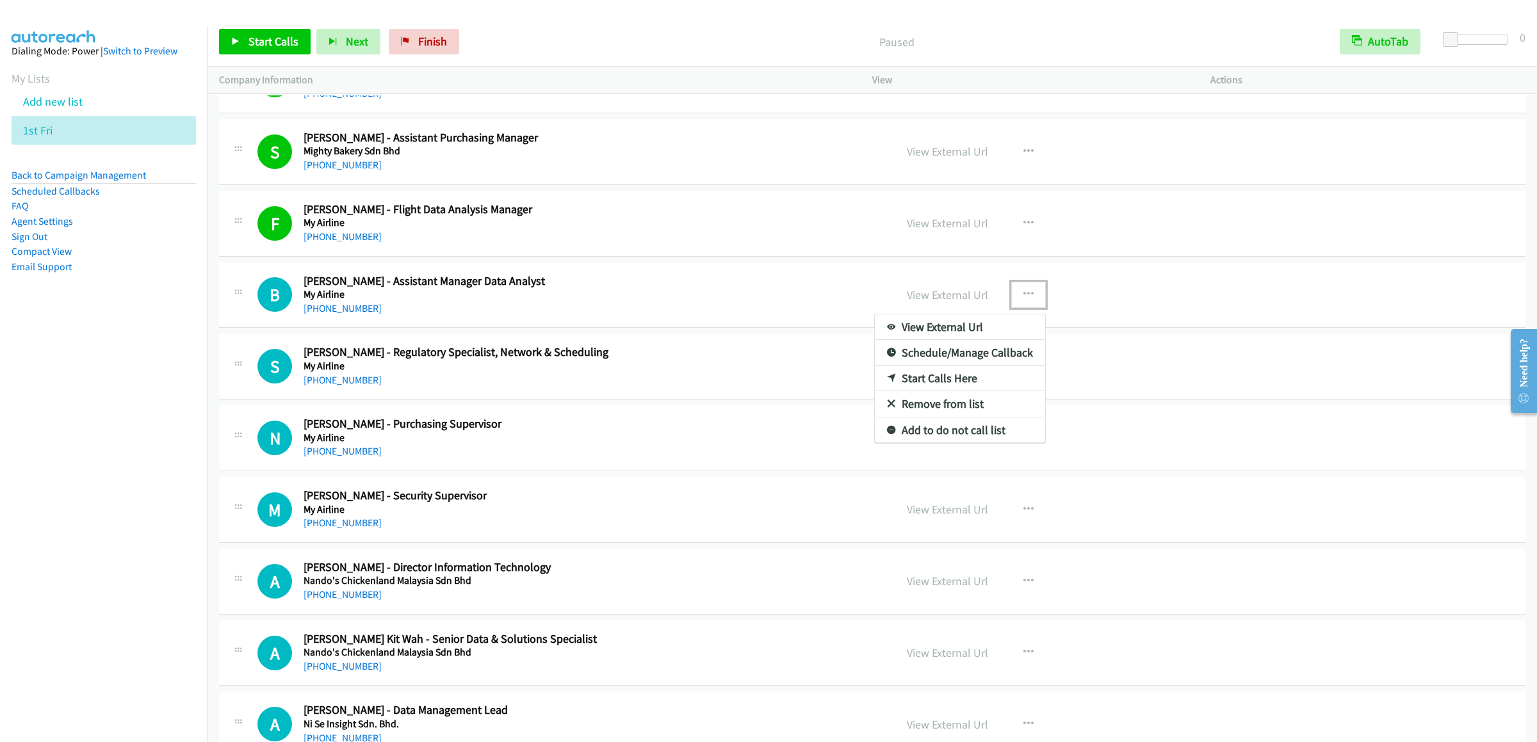
click at [944, 391] on link "Start Calls Here" at bounding box center [960, 379] width 170 height 26
click at [255, 42] on span "Start Calls" at bounding box center [273, 41] width 50 height 15
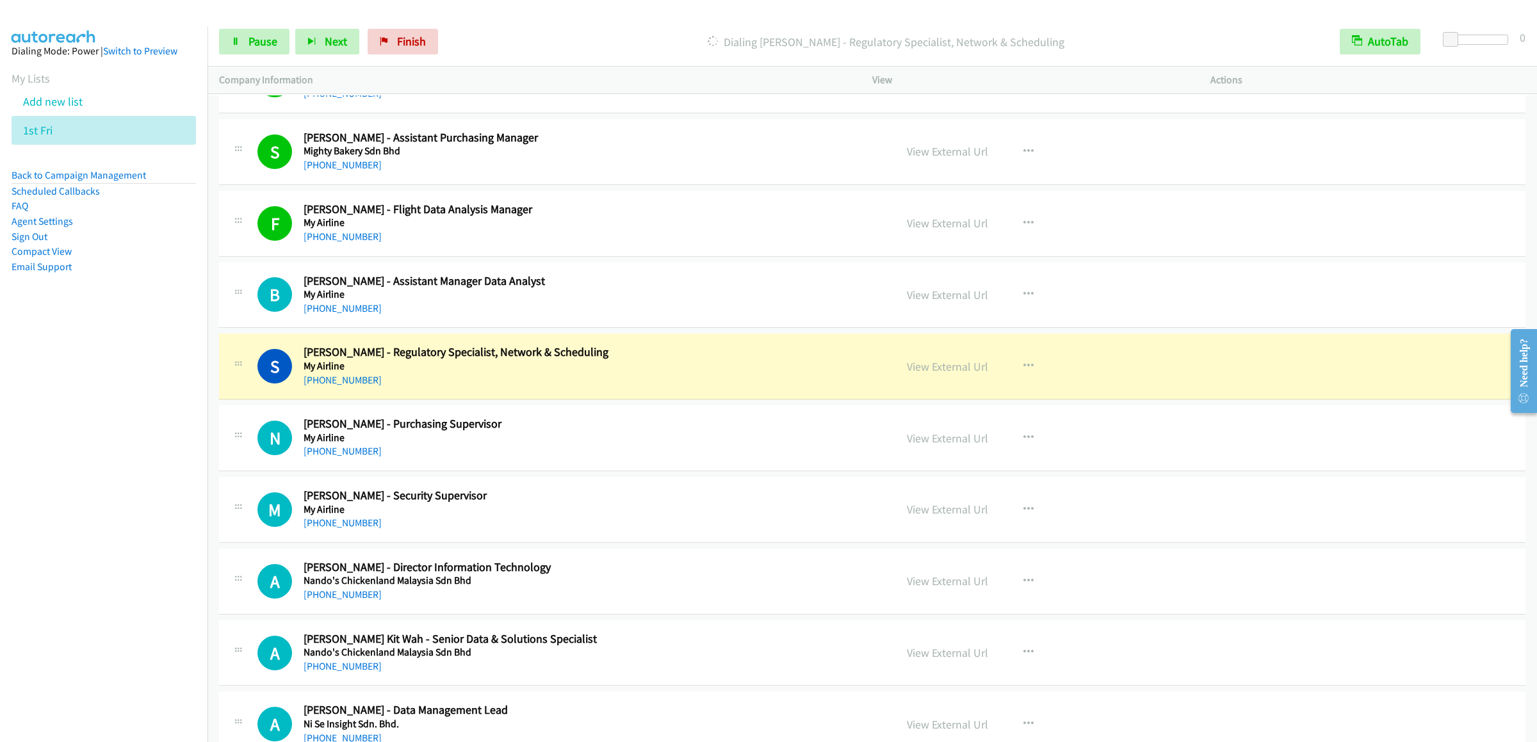
scroll to position [3457, 0]
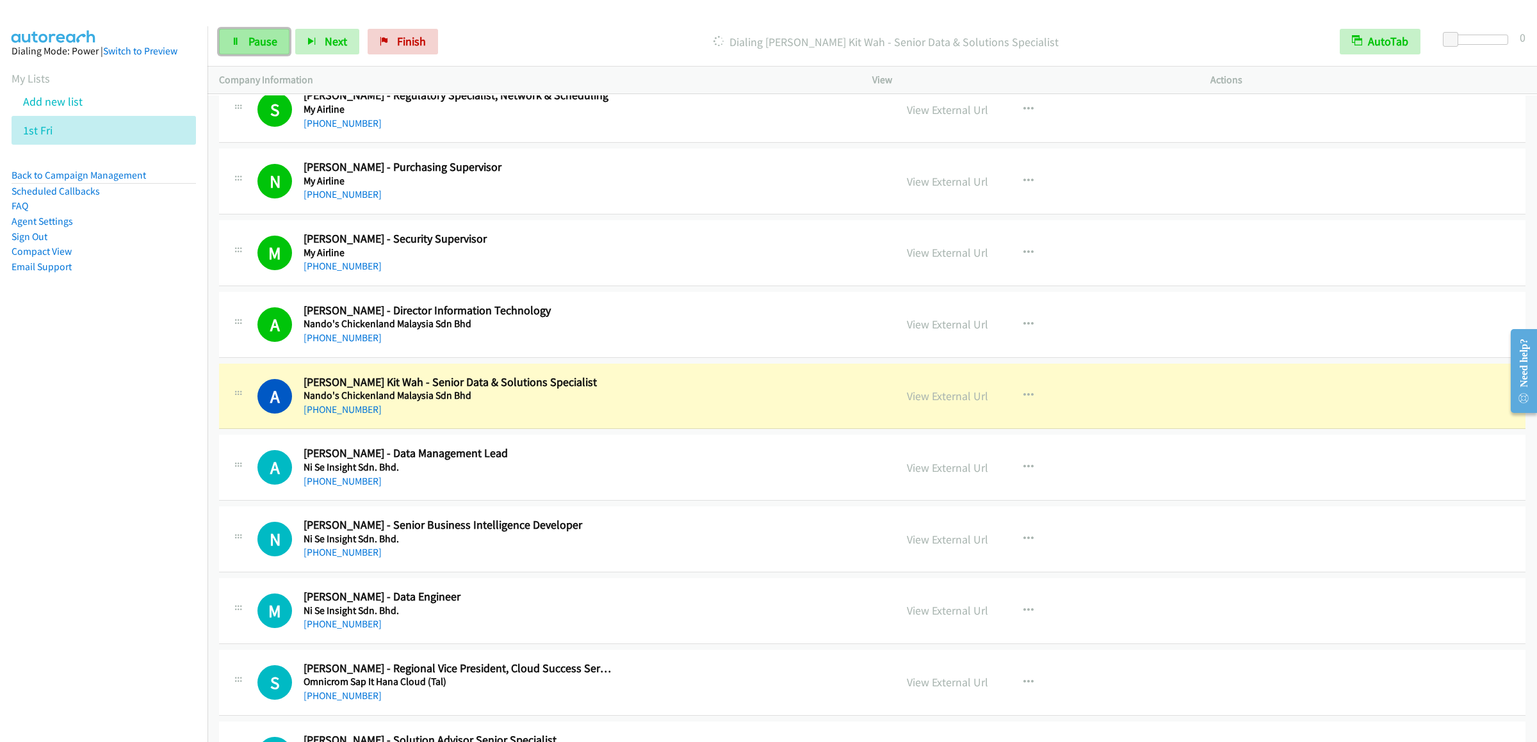
click at [237, 35] on link "Pause" at bounding box center [254, 42] width 70 height 26
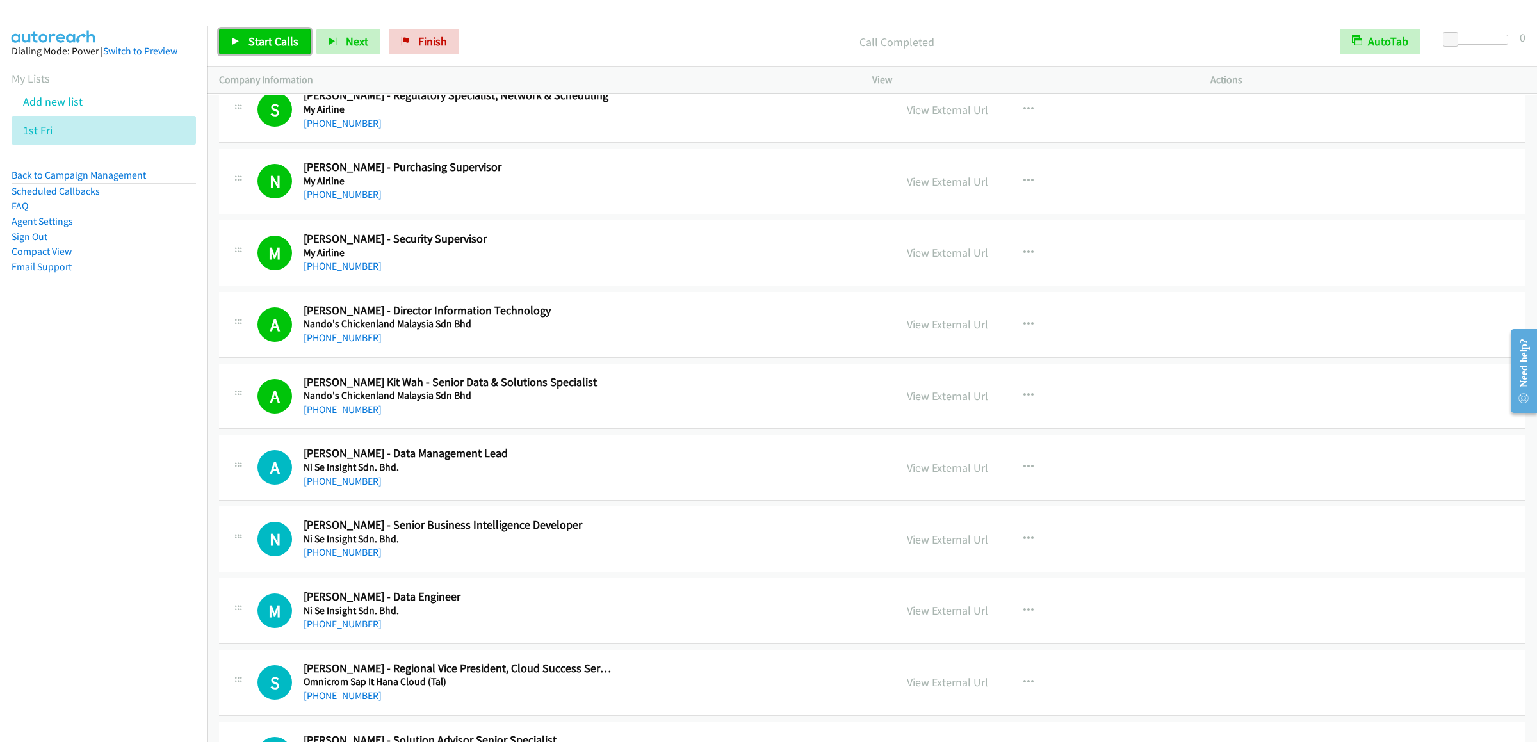
click at [246, 50] on link "Start Calls" at bounding box center [265, 42] width 92 height 26
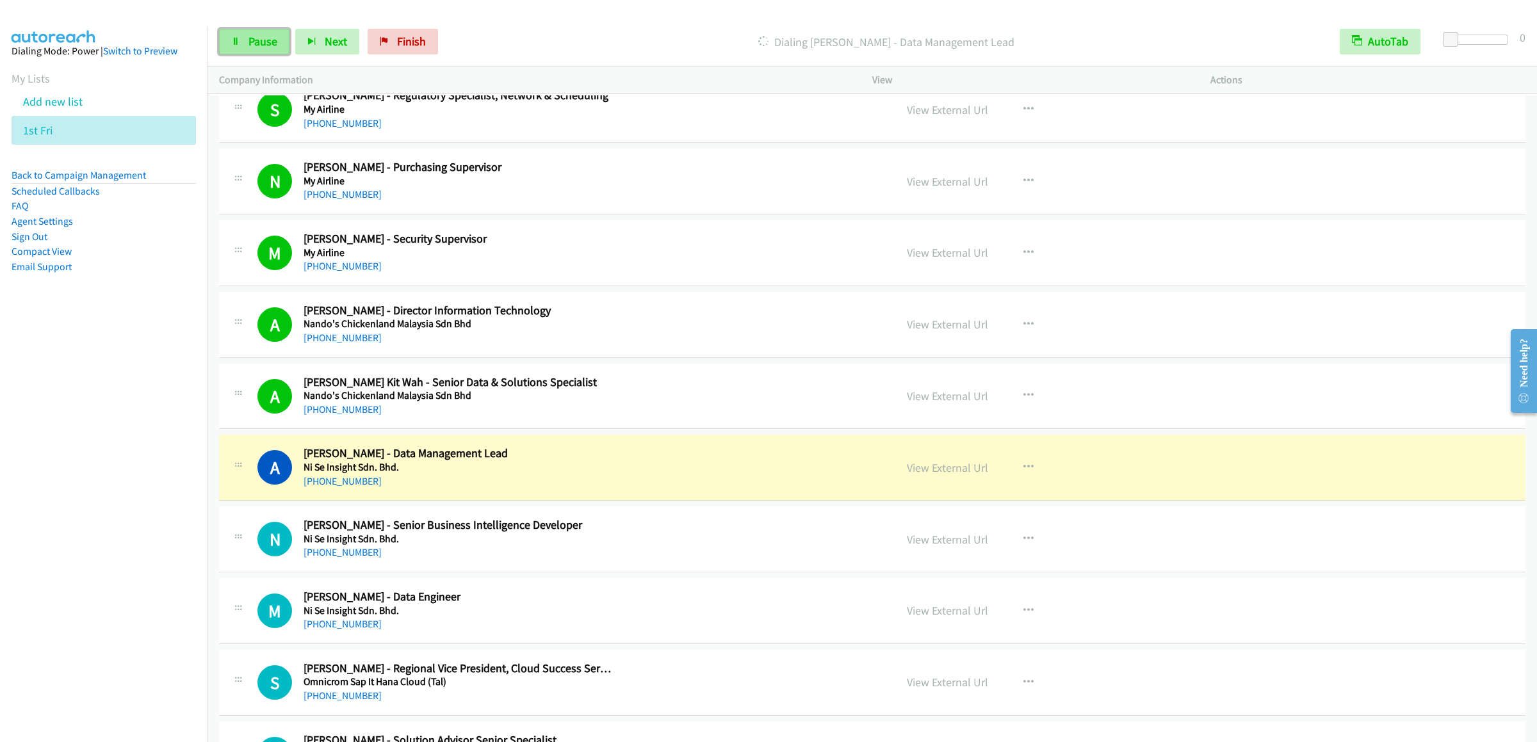
click at [248, 29] on link "Pause" at bounding box center [254, 42] width 70 height 26
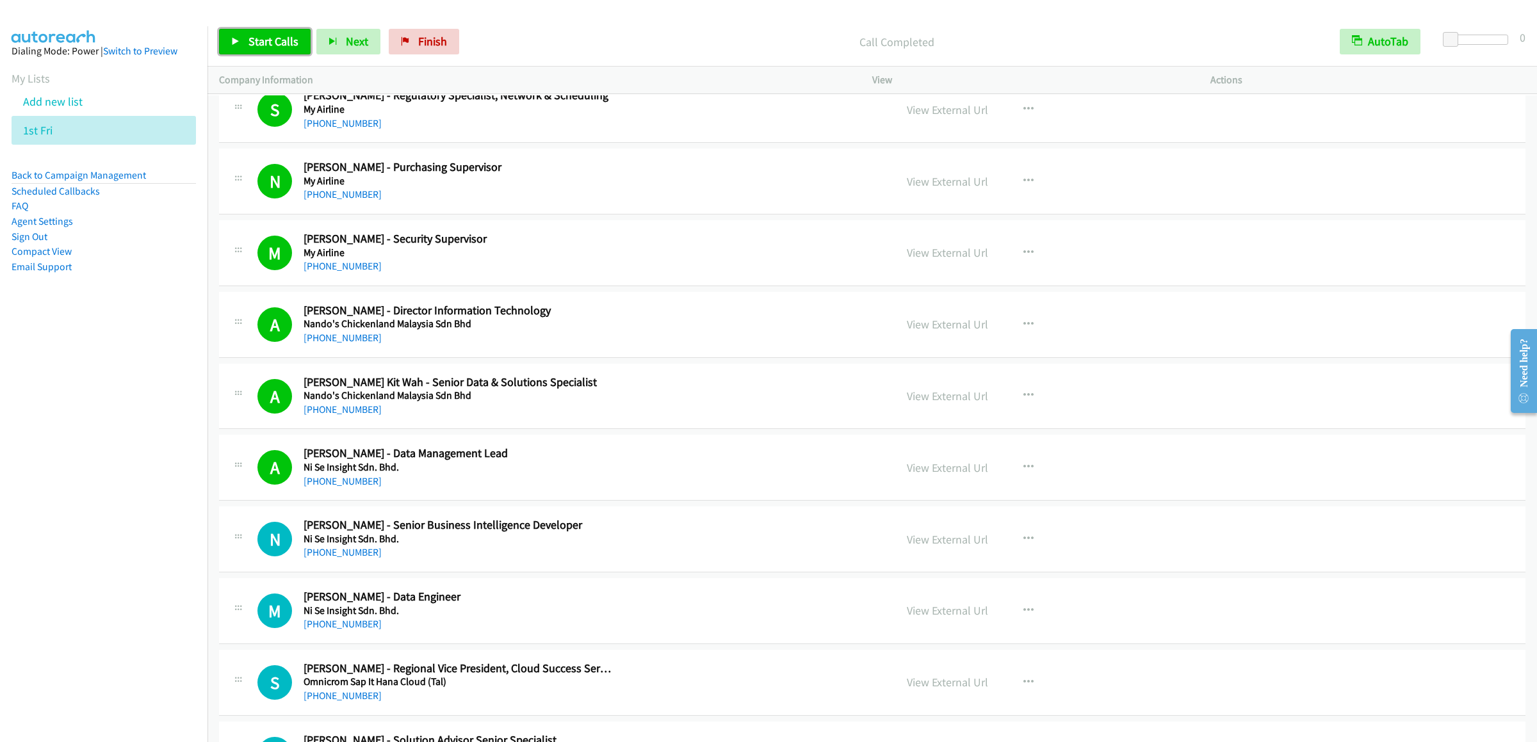
click at [256, 54] on link "Start Calls" at bounding box center [265, 42] width 92 height 26
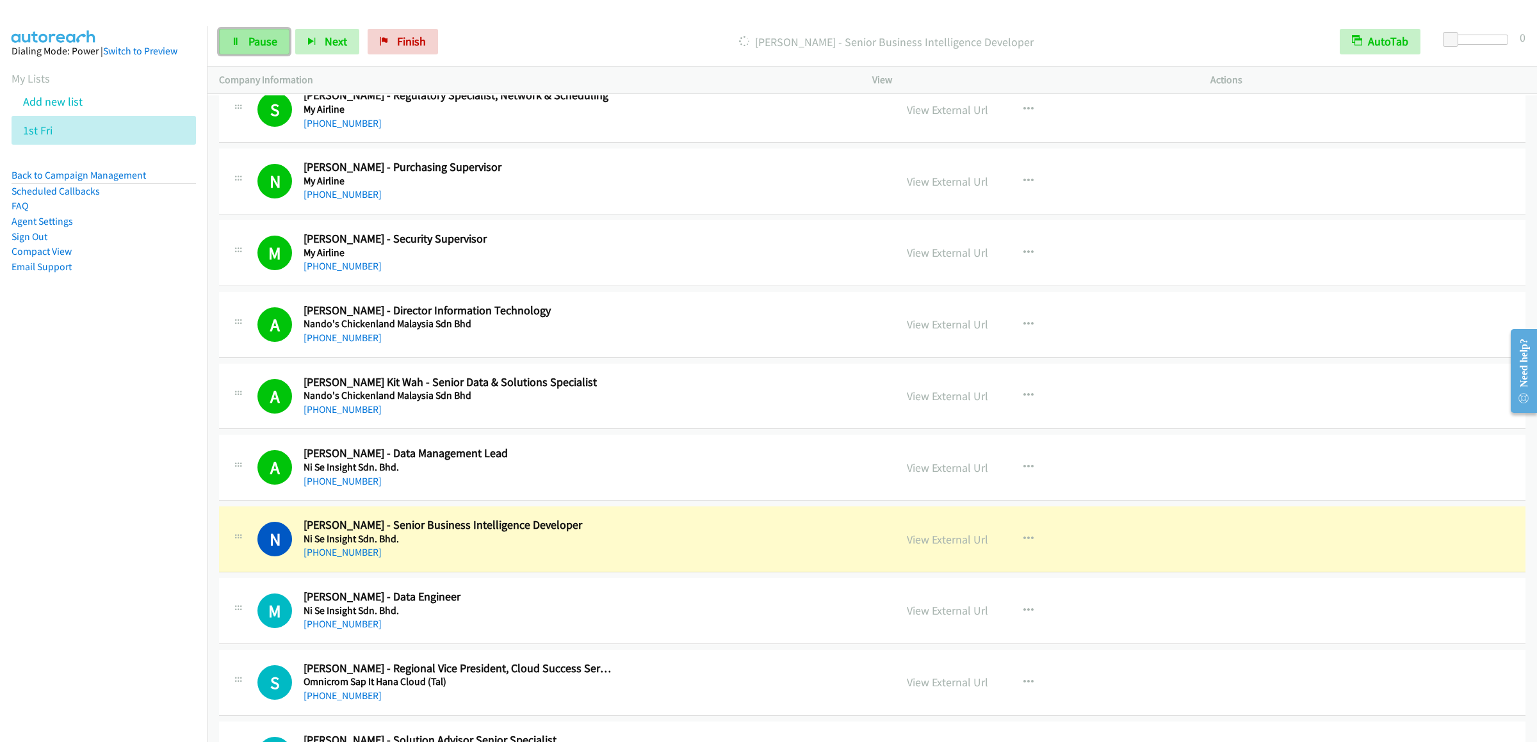
click at [246, 51] on link "Pause" at bounding box center [254, 42] width 70 height 26
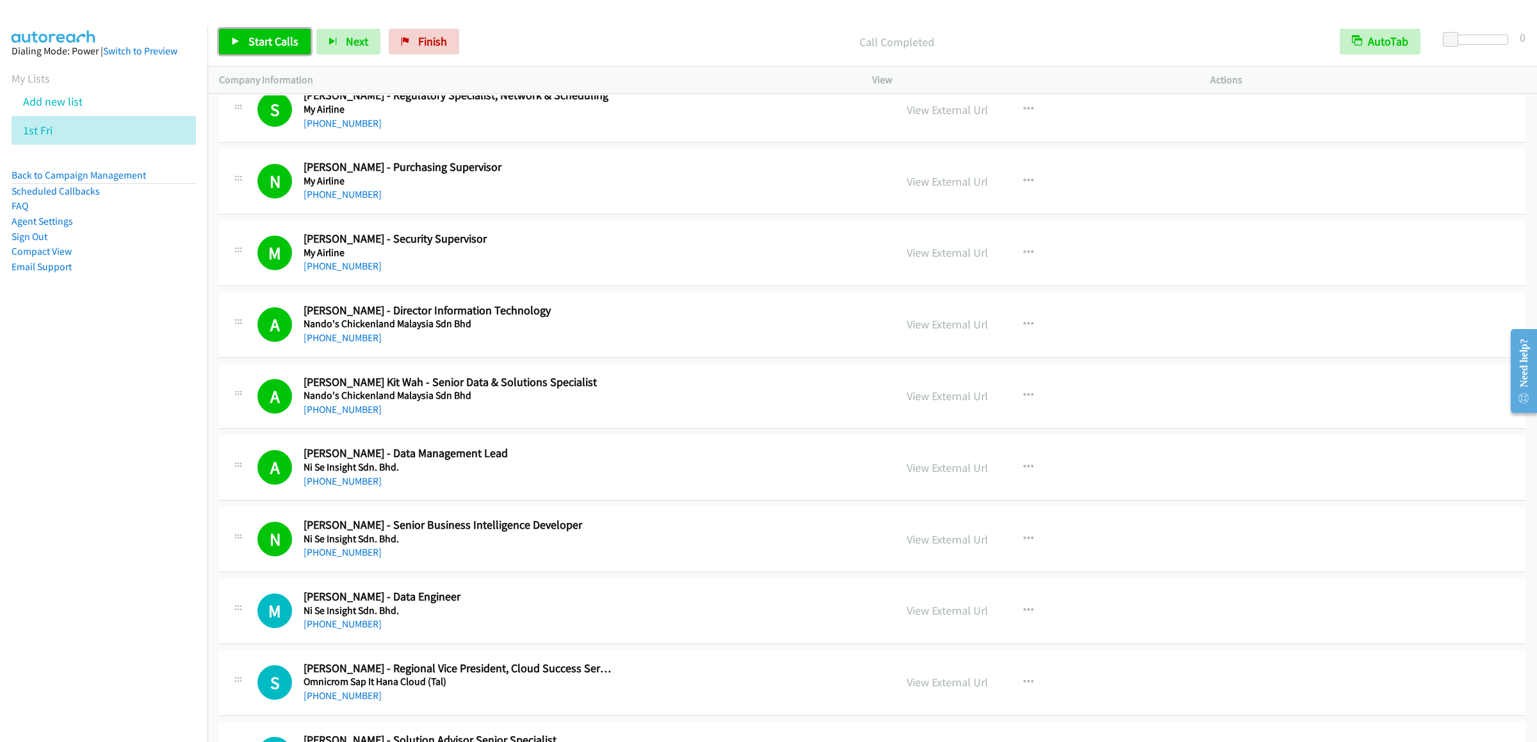
click at [271, 43] on span "Start Calls" at bounding box center [273, 41] width 50 height 15
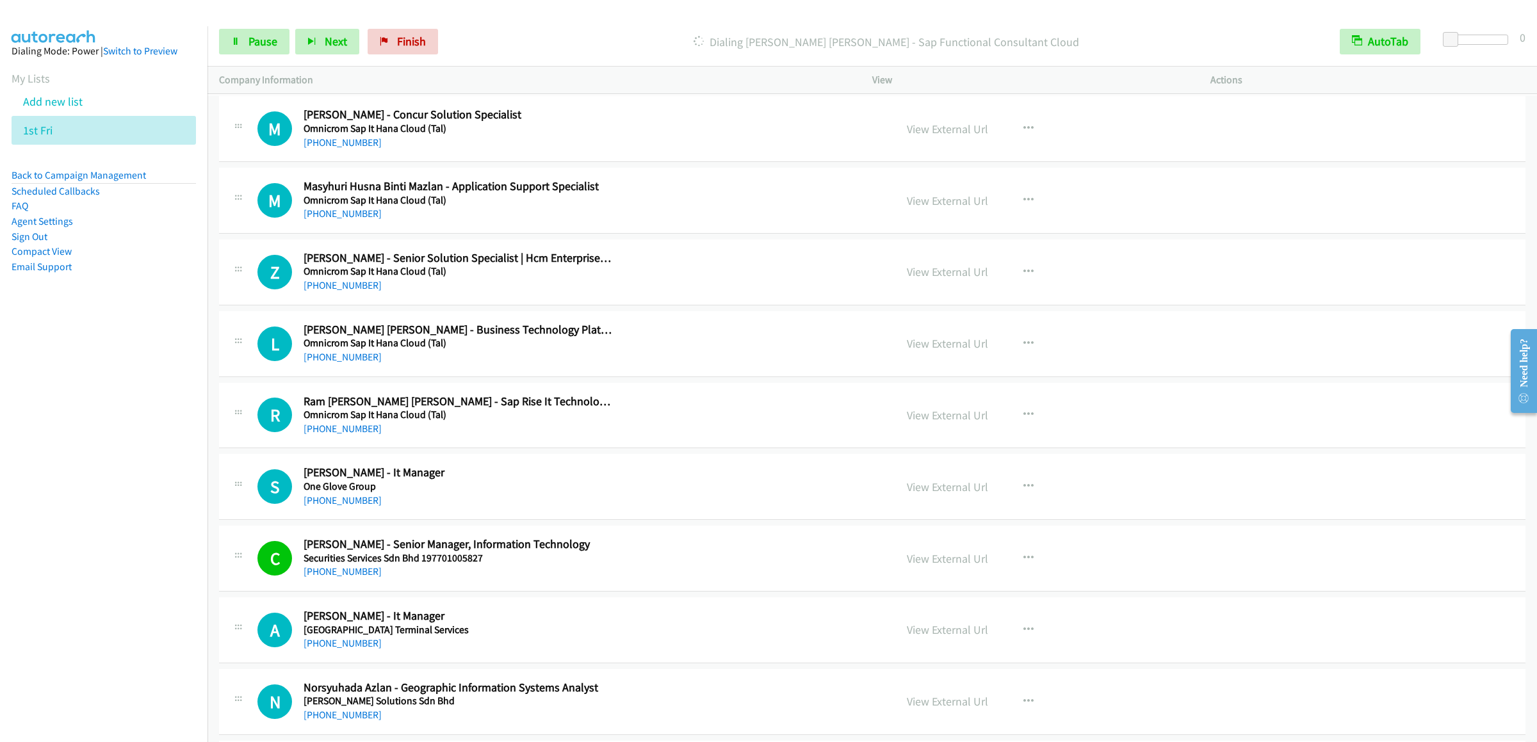
scroll to position [4097, 0]
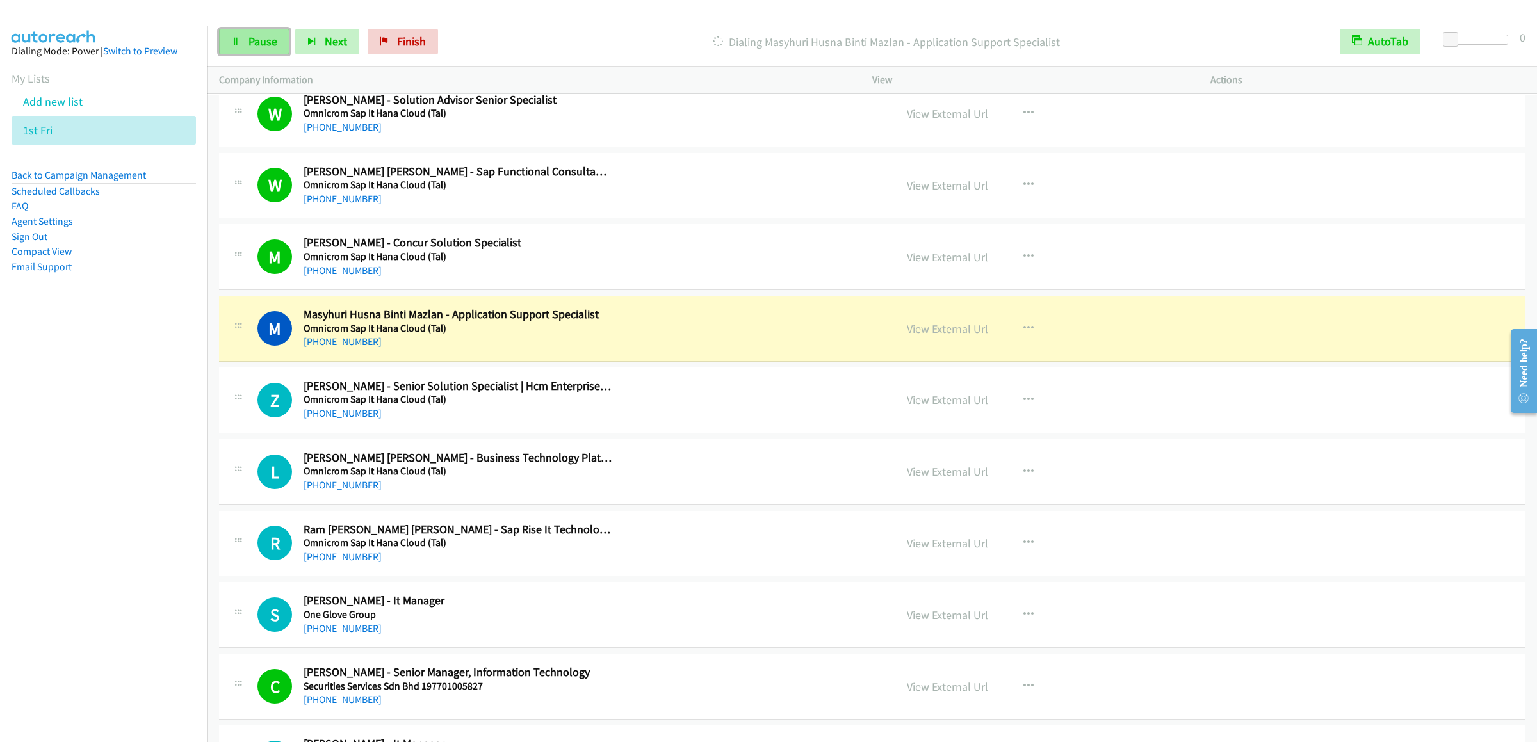
click at [231, 31] on link "Pause" at bounding box center [254, 42] width 70 height 26
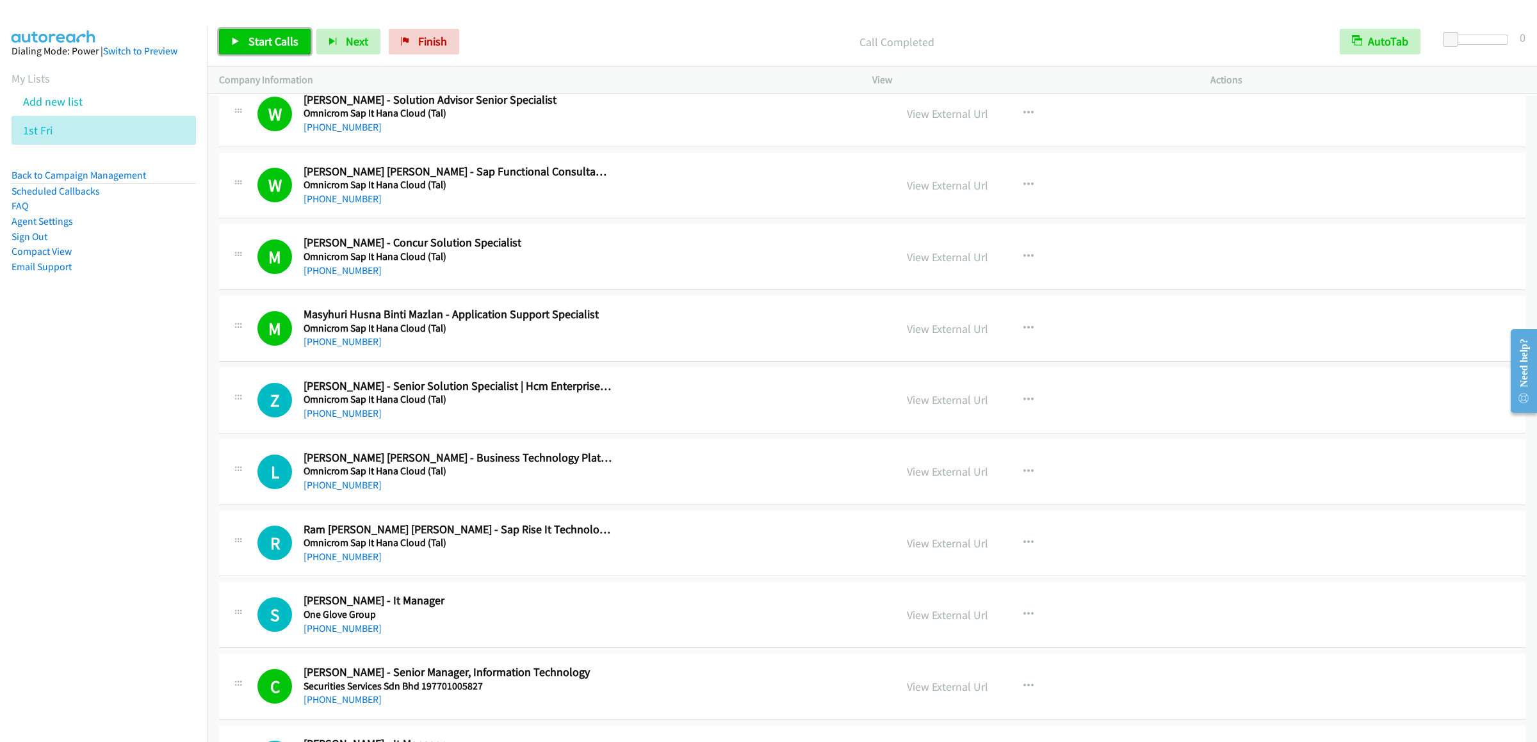
click at [261, 42] on span "Start Calls" at bounding box center [273, 41] width 50 height 15
click at [260, 29] on link "Pause" at bounding box center [254, 42] width 70 height 26
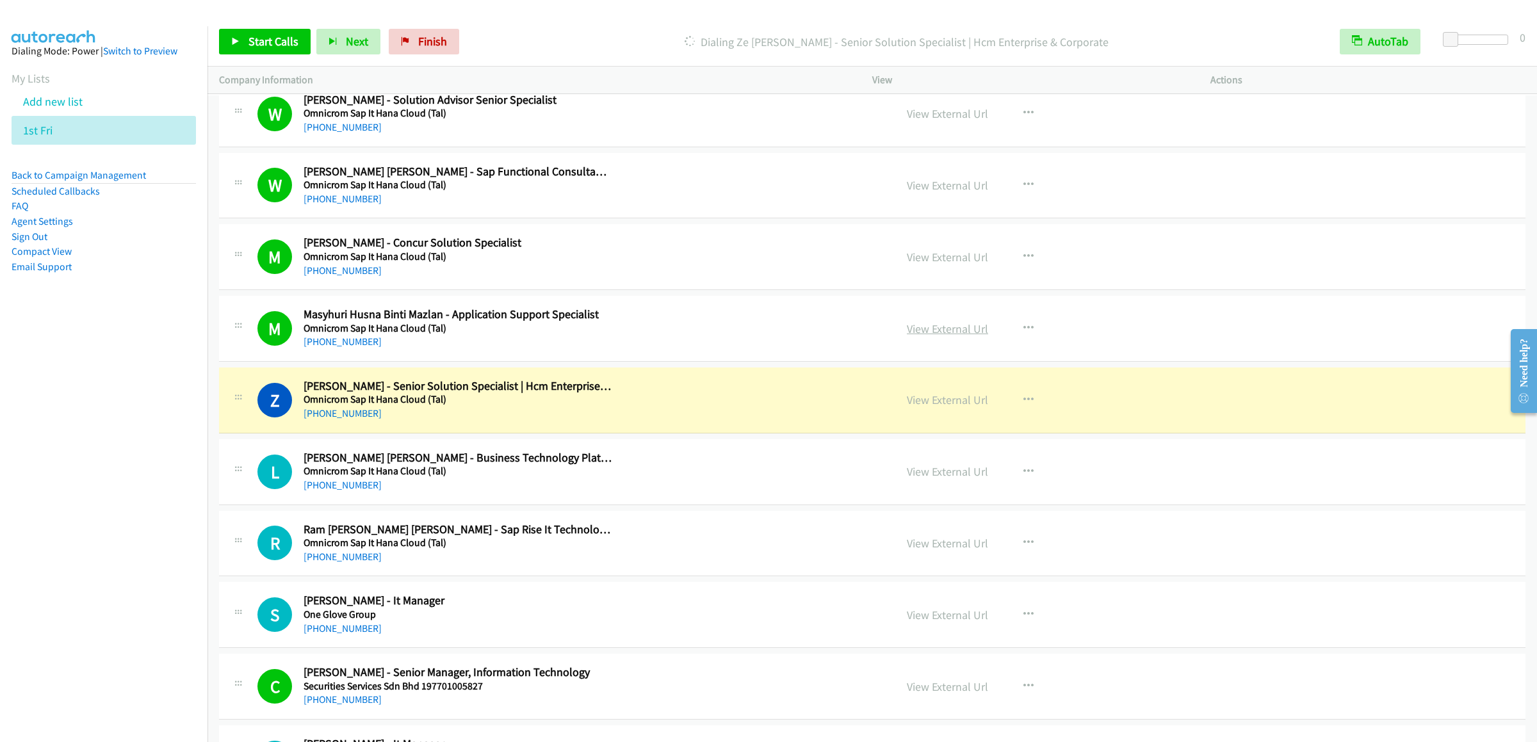
click at [949, 336] on link "View External Url" at bounding box center [947, 328] width 81 height 15
click at [922, 264] on link "View External Url" at bounding box center [947, 257] width 81 height 15
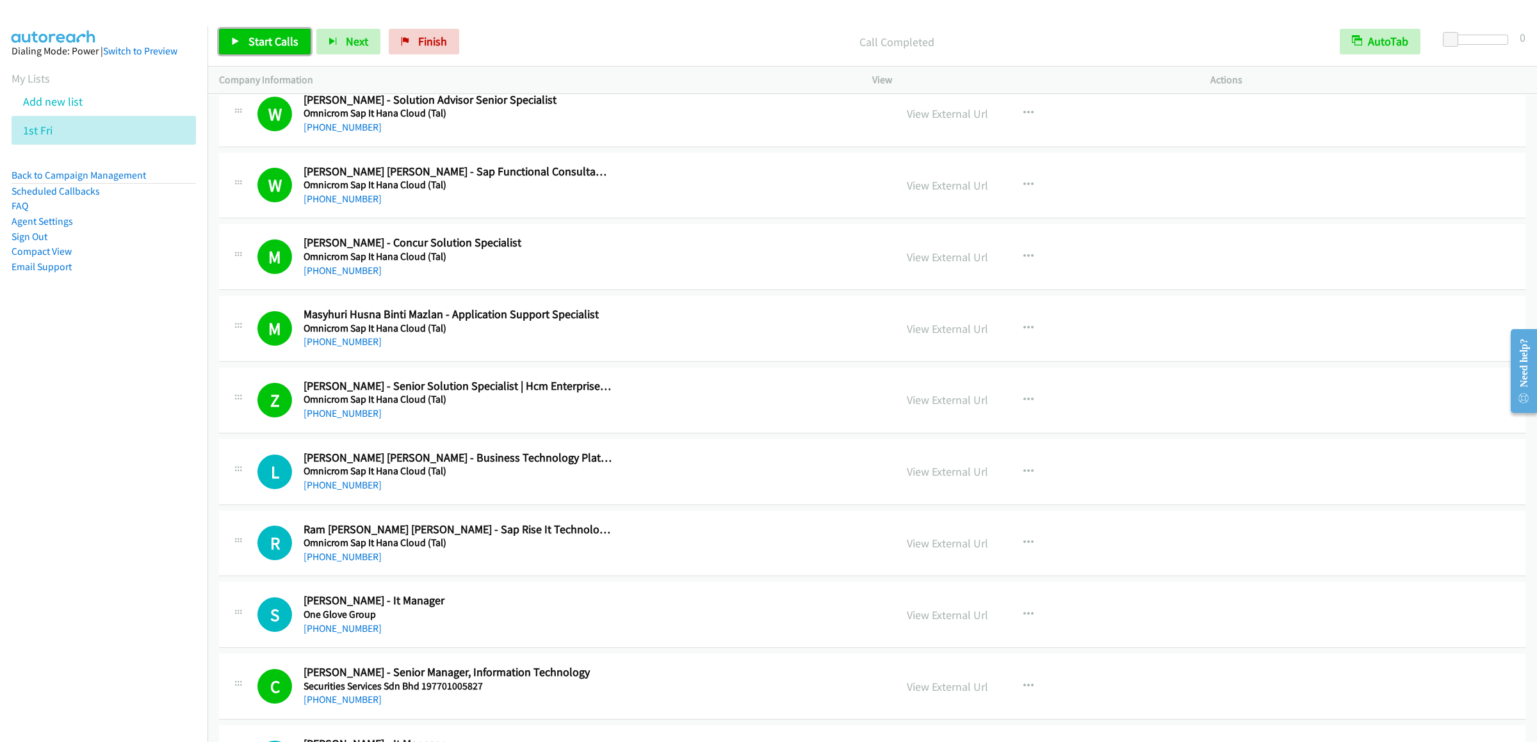
click at [265, 29] on link "Start Calls" at bounding box center [265, 42] width 92 height 26
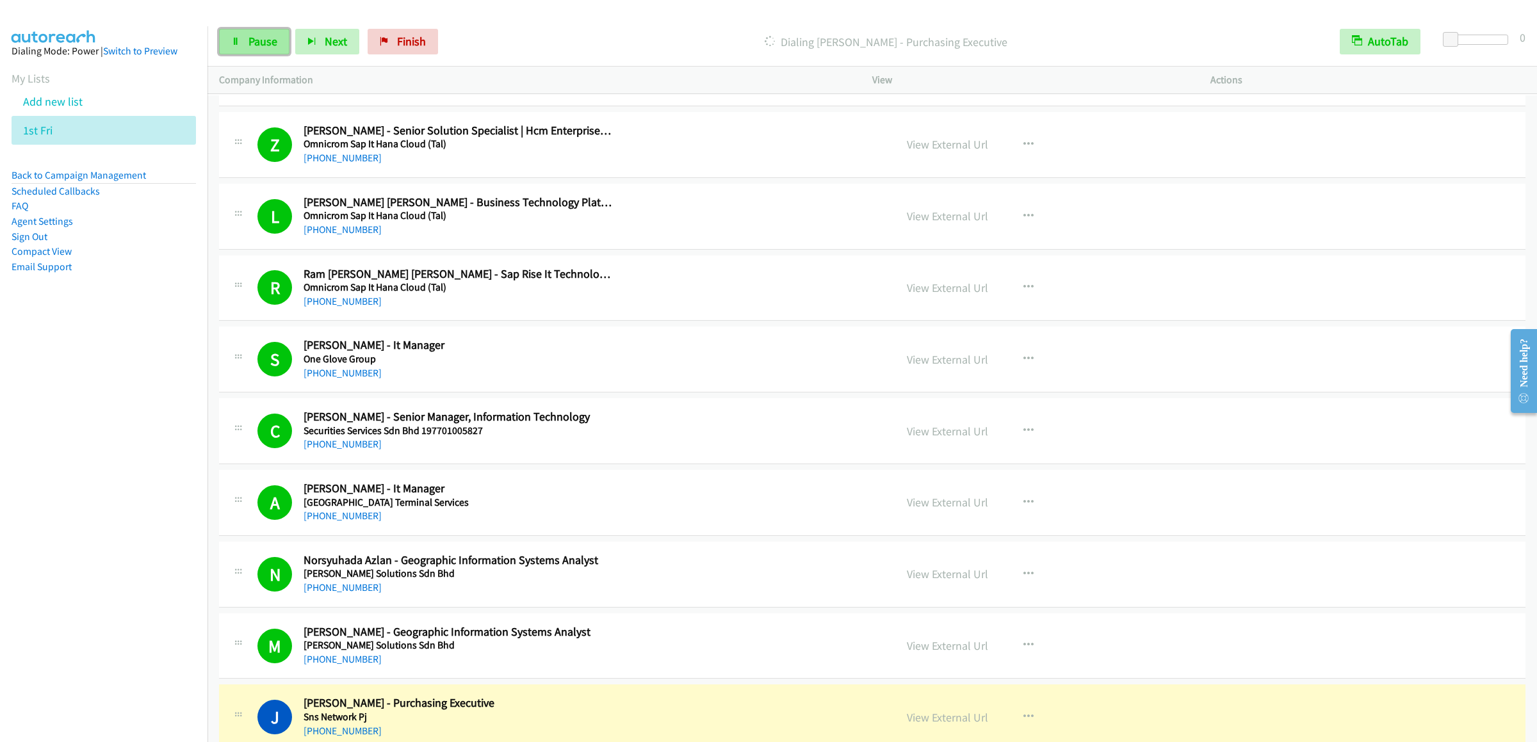
click at [268, 37] on span "Pause" at bounding box center [262, 41] width 29 height 15
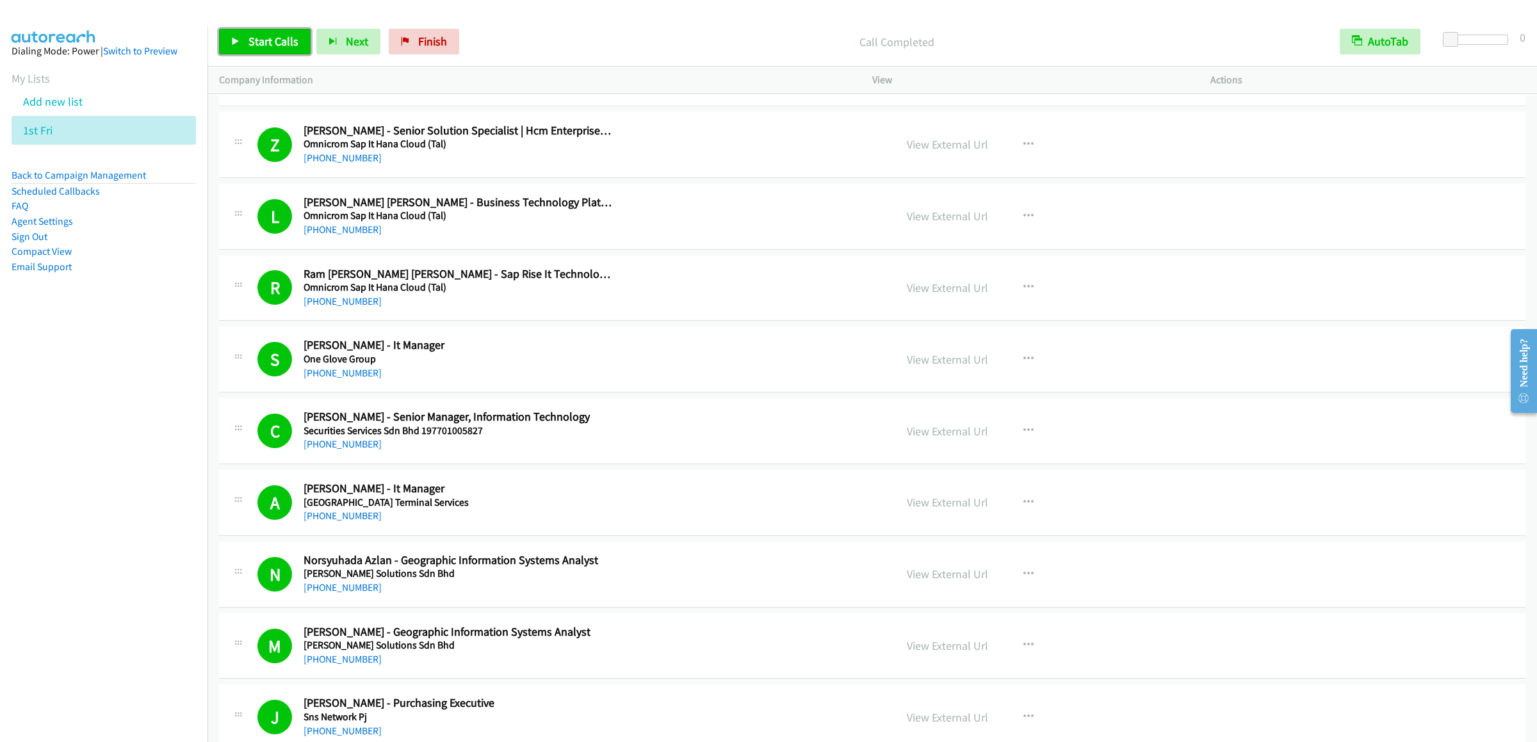
click at [271, 36] on span "Start Calls" at bounding box center [273, 41] width 50 height 15
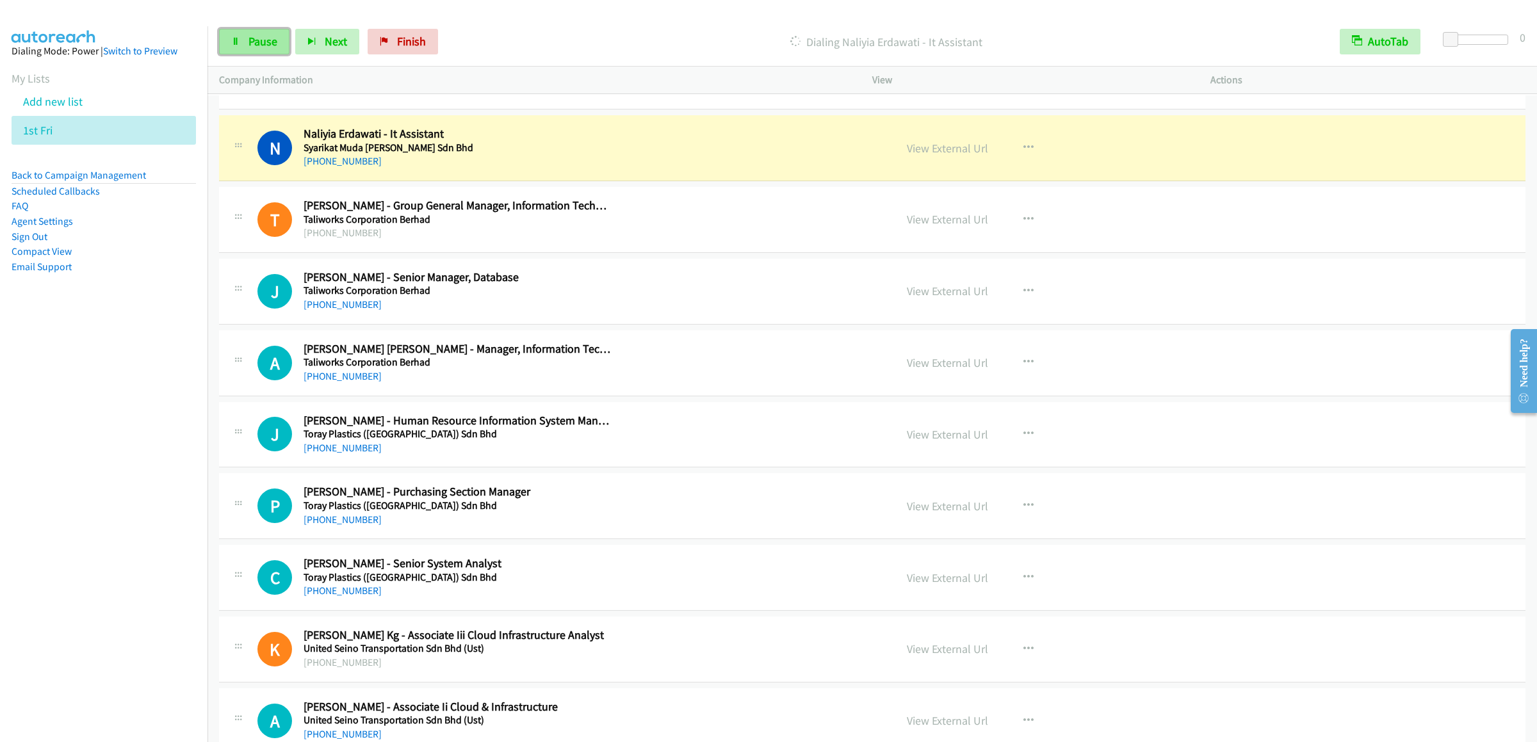
click at [234, 46] on link "Pause" at bounding box center [254, 42] width 70 height 26
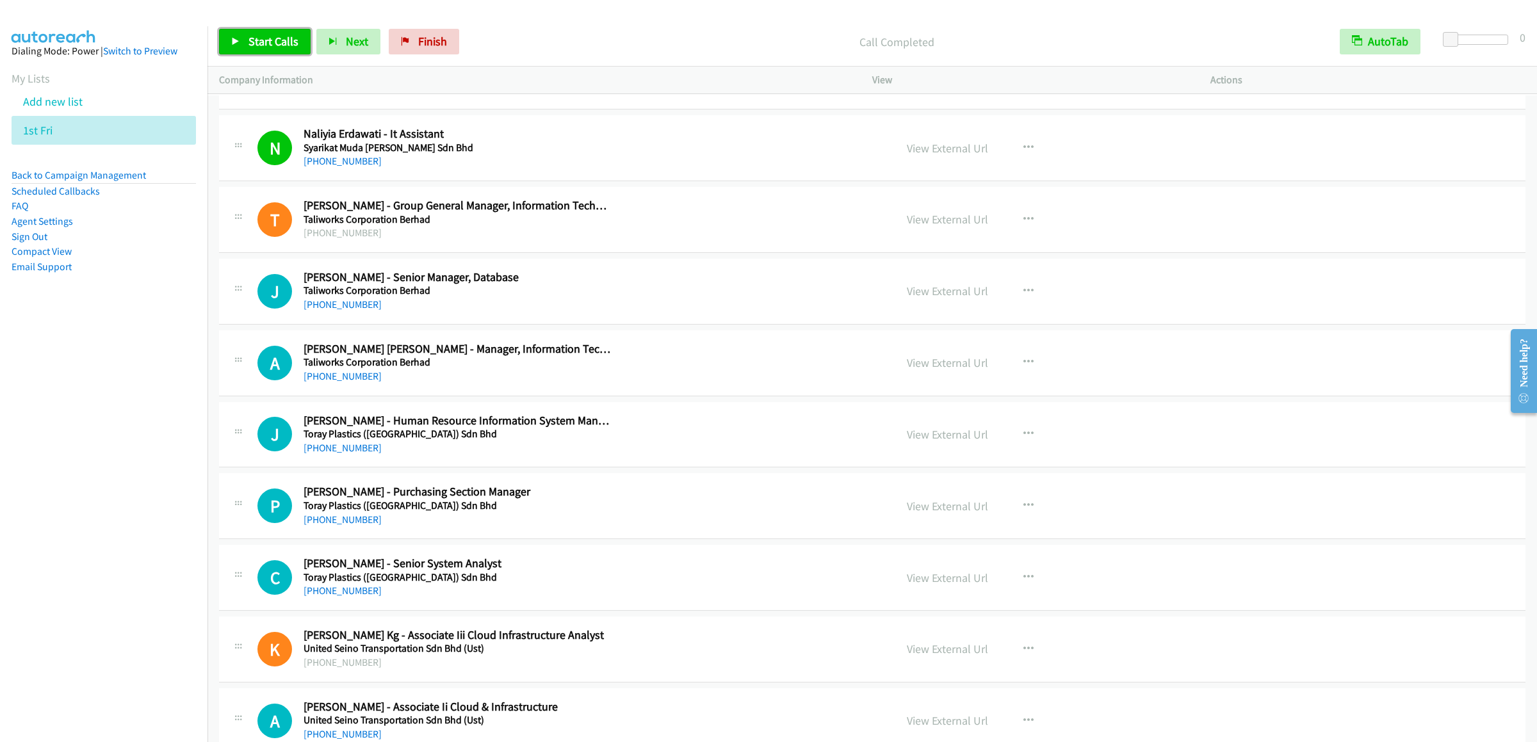
click at [271, 50] on link "Start Calls" at bounding box center [265, 42] width 92 height 26
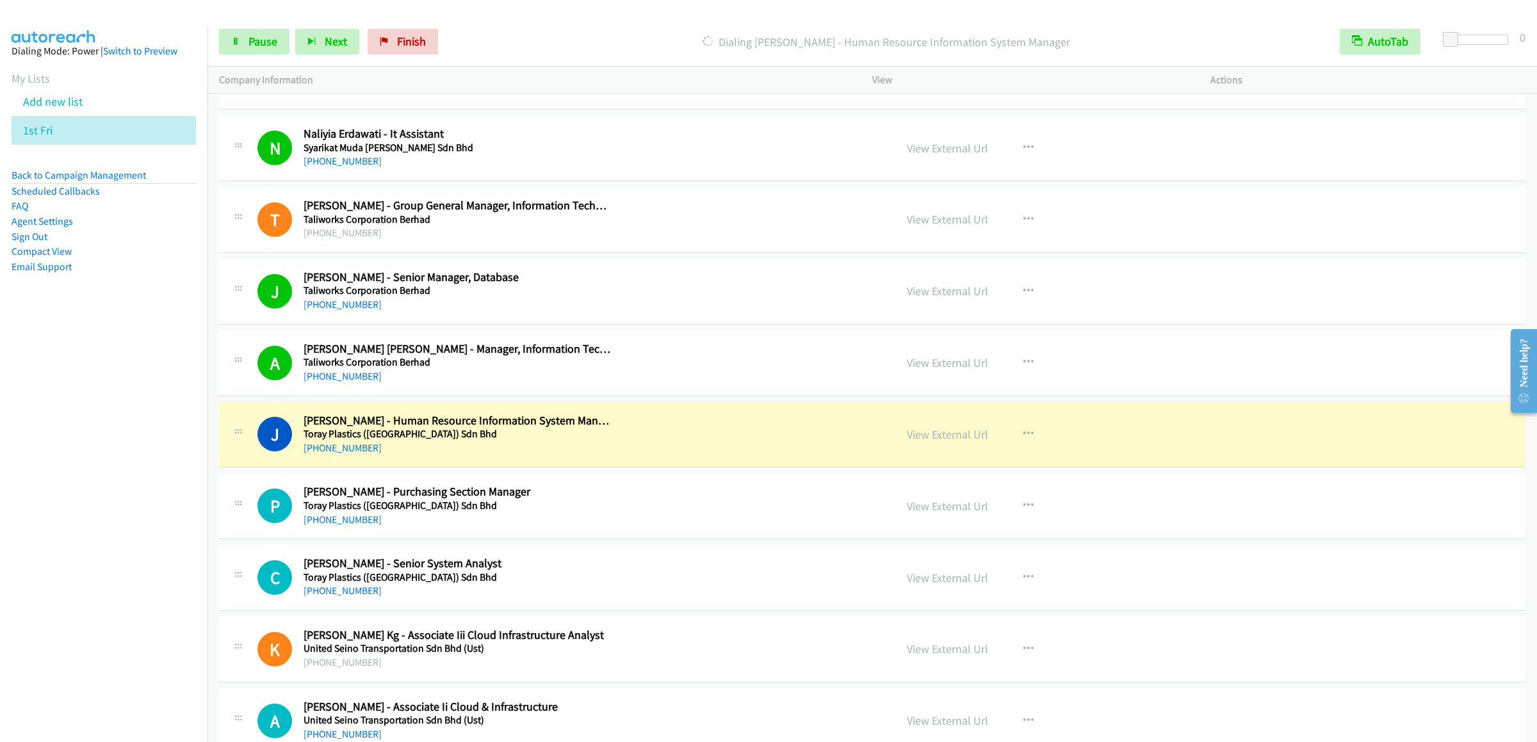
scroll to position [5250, 0]
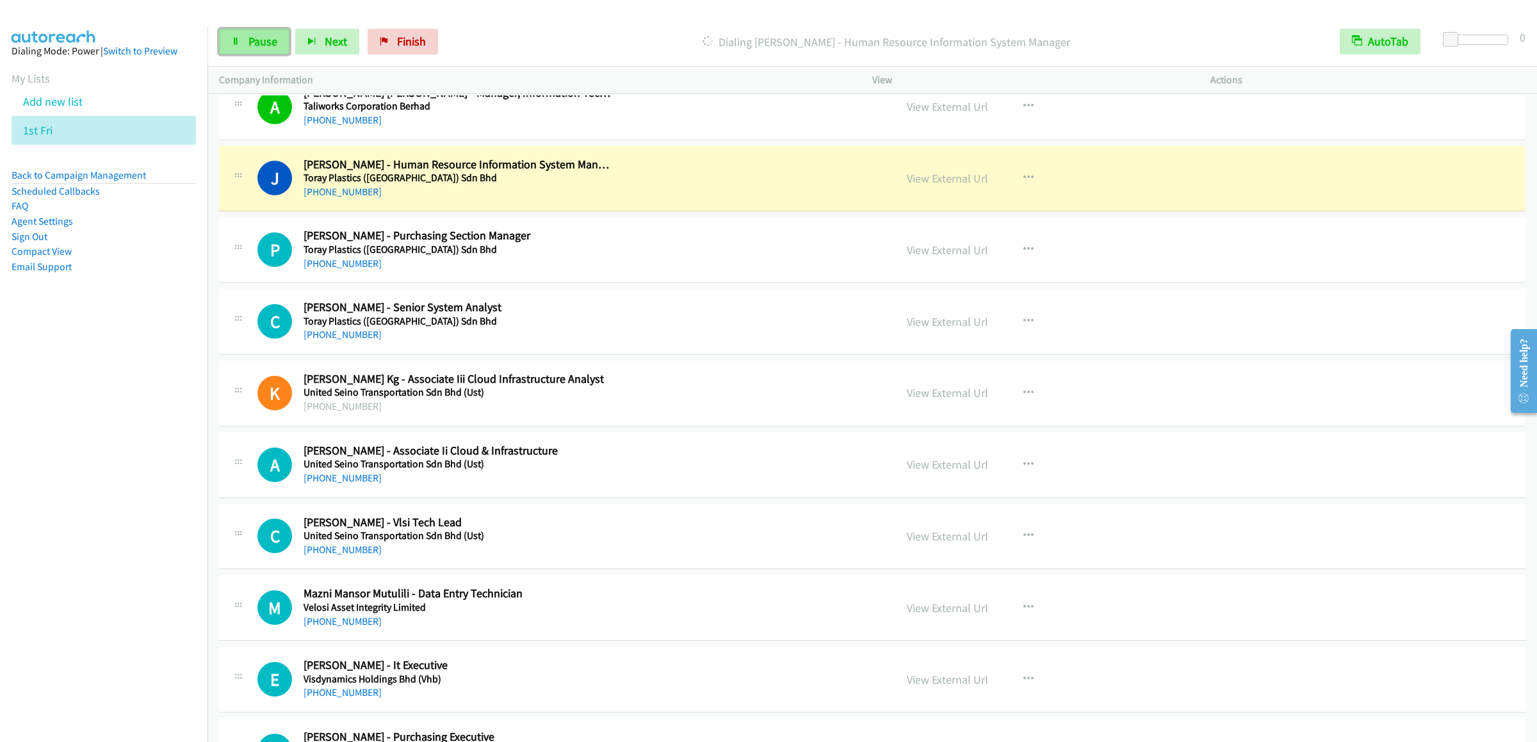
click at [231, 38] on icon at bounding box center [235, 42] width 9 height 9
click at [248, 39] on span "Start Calls" at bounding box center [273, 41] width 50 height 15
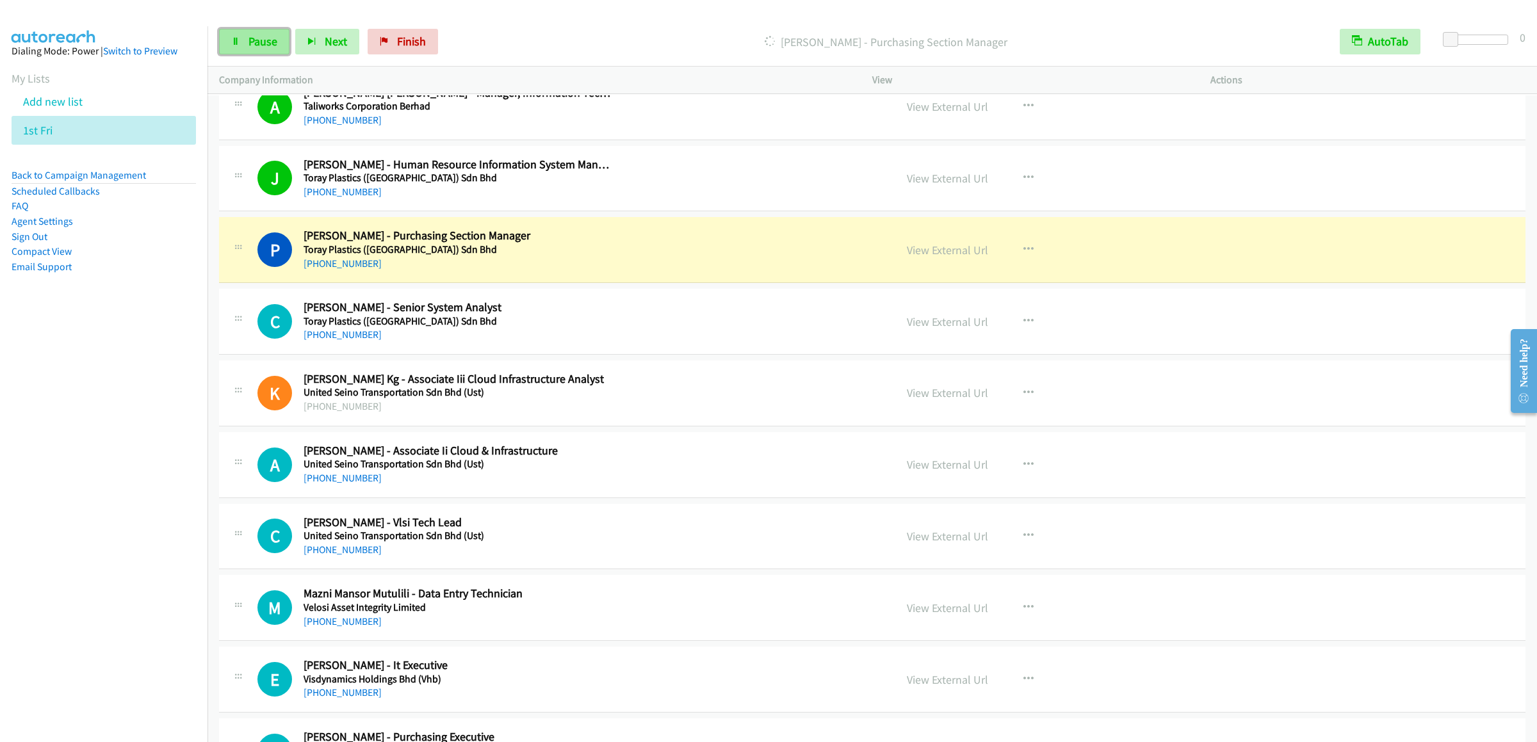
click at [266, 43] on span "Pause" at bounding box center [262, 41] width 29 height 15
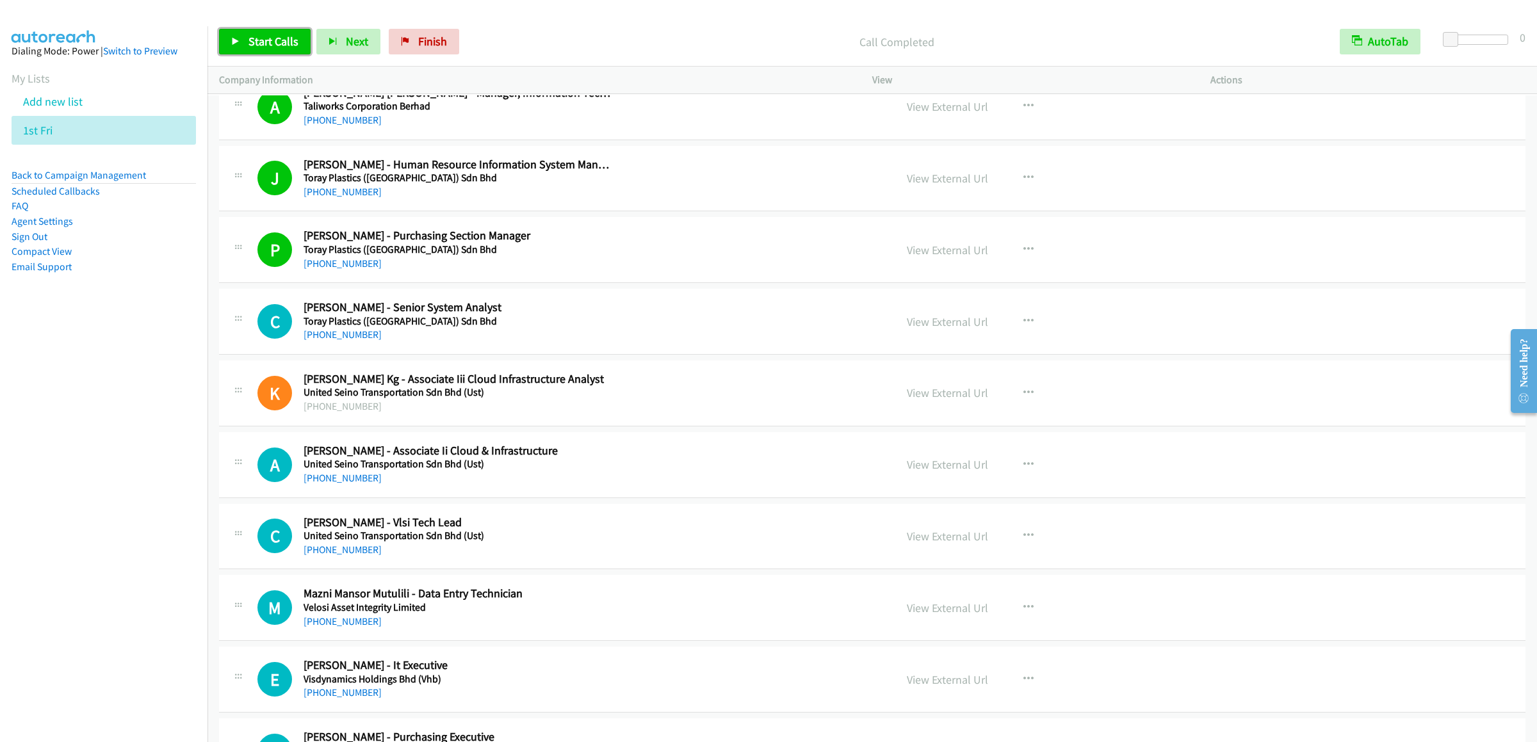
click at [259, 38] on span "Start Calls" at bounding box center [273, 41] width 50 height 15
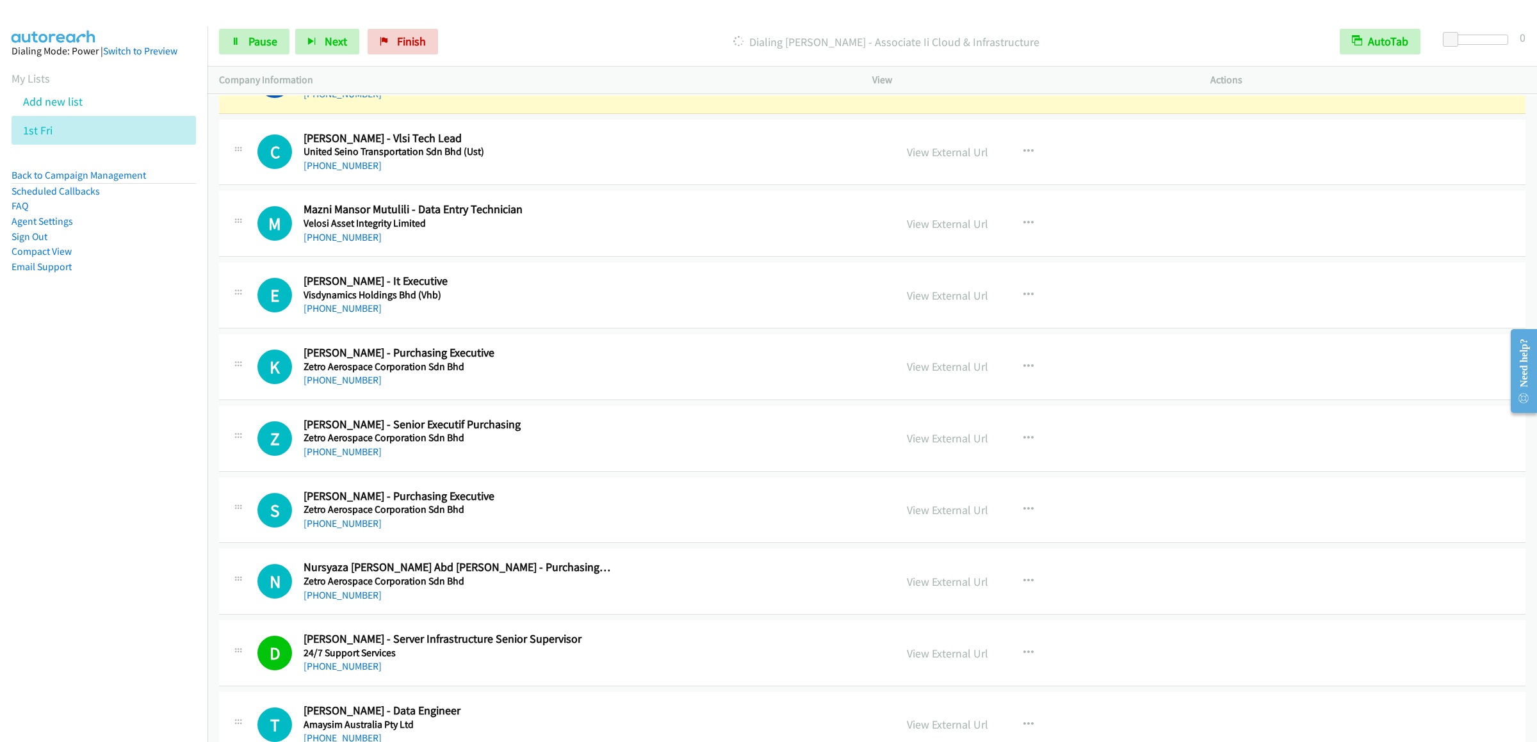
scroll to position [5505, 0]
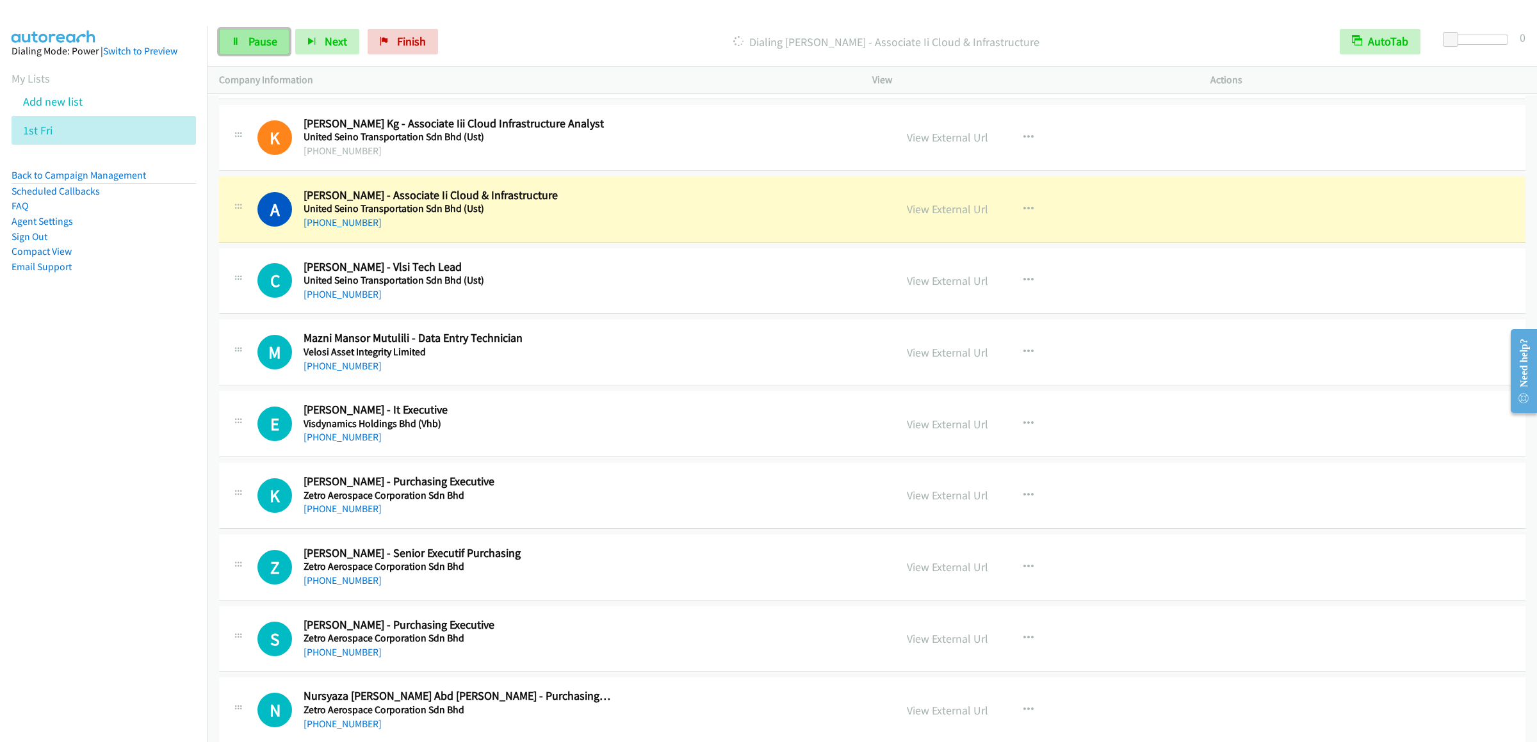
click at [241, 35] on link "Pause" at bounding box center [254, 42] width 70 height 26
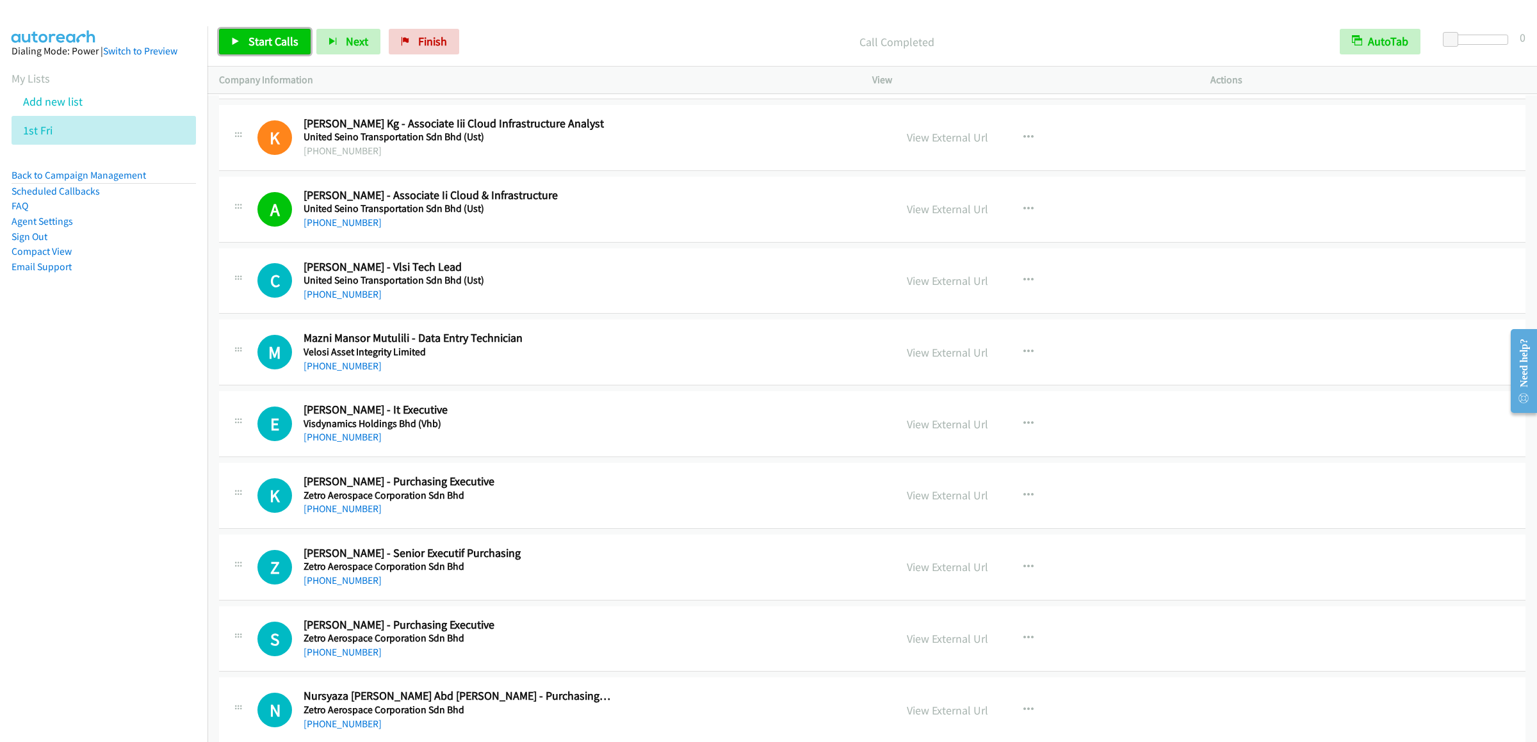
click at [260, 41] on span "Start Calls" at bounding box center [273, 41] width 50 height 15
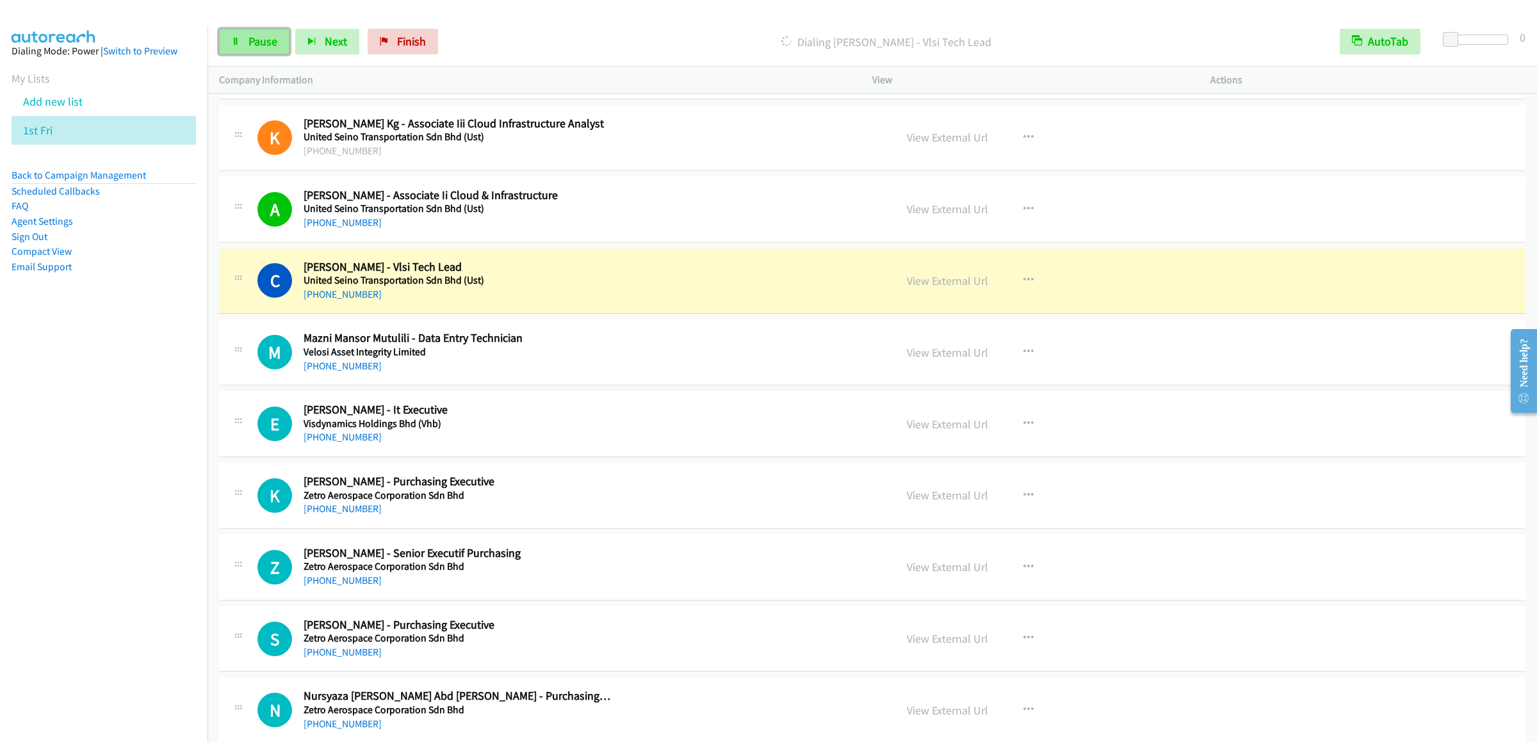
click at [252, 49] on link "Pause" at bounding box center [254, 42] width 70 height 26
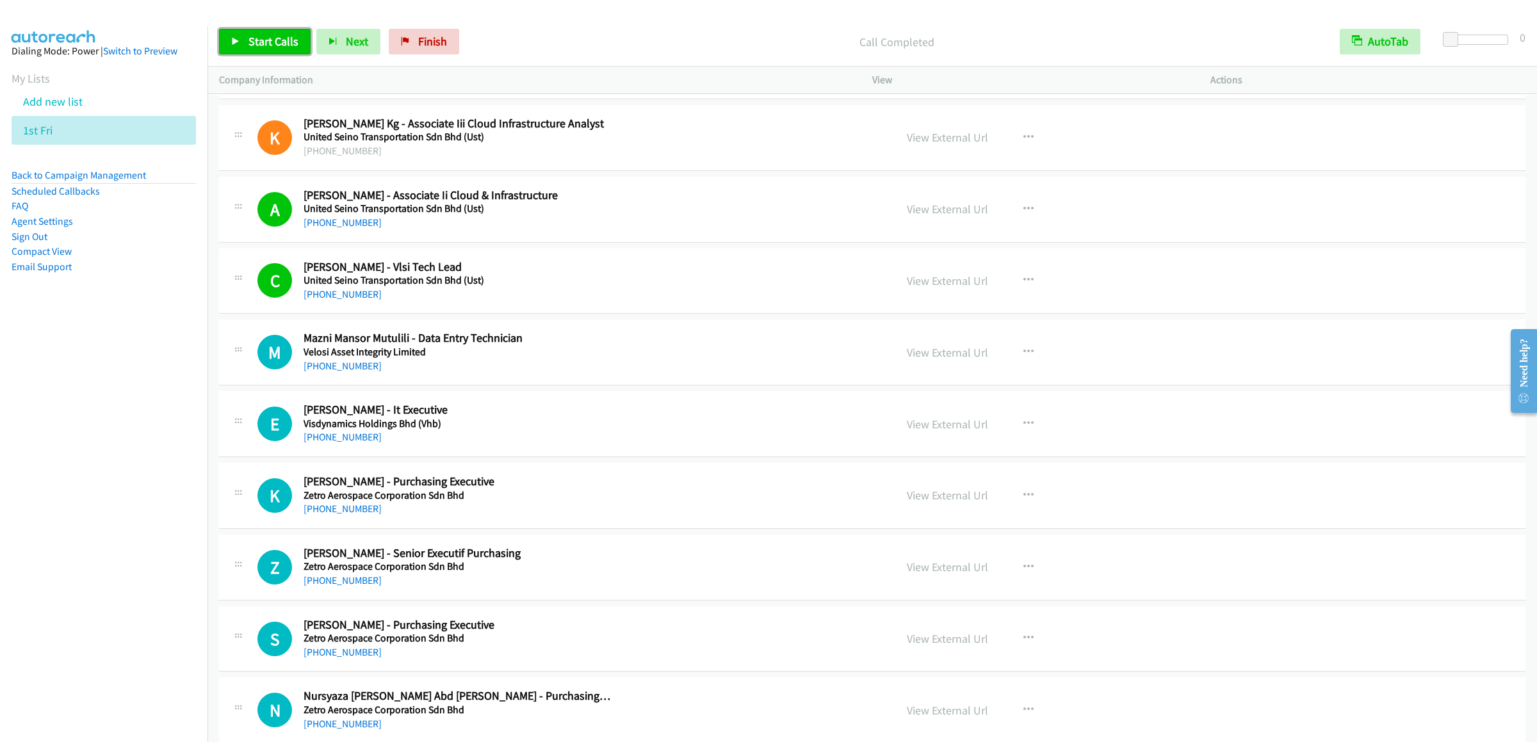
click at [260, 36] on span "Start Calls" at bounding box center [273, 41] width 50 height 15
click at [263, 36] on span "Pause" at bounding box center [262, 41] width 29 height 15
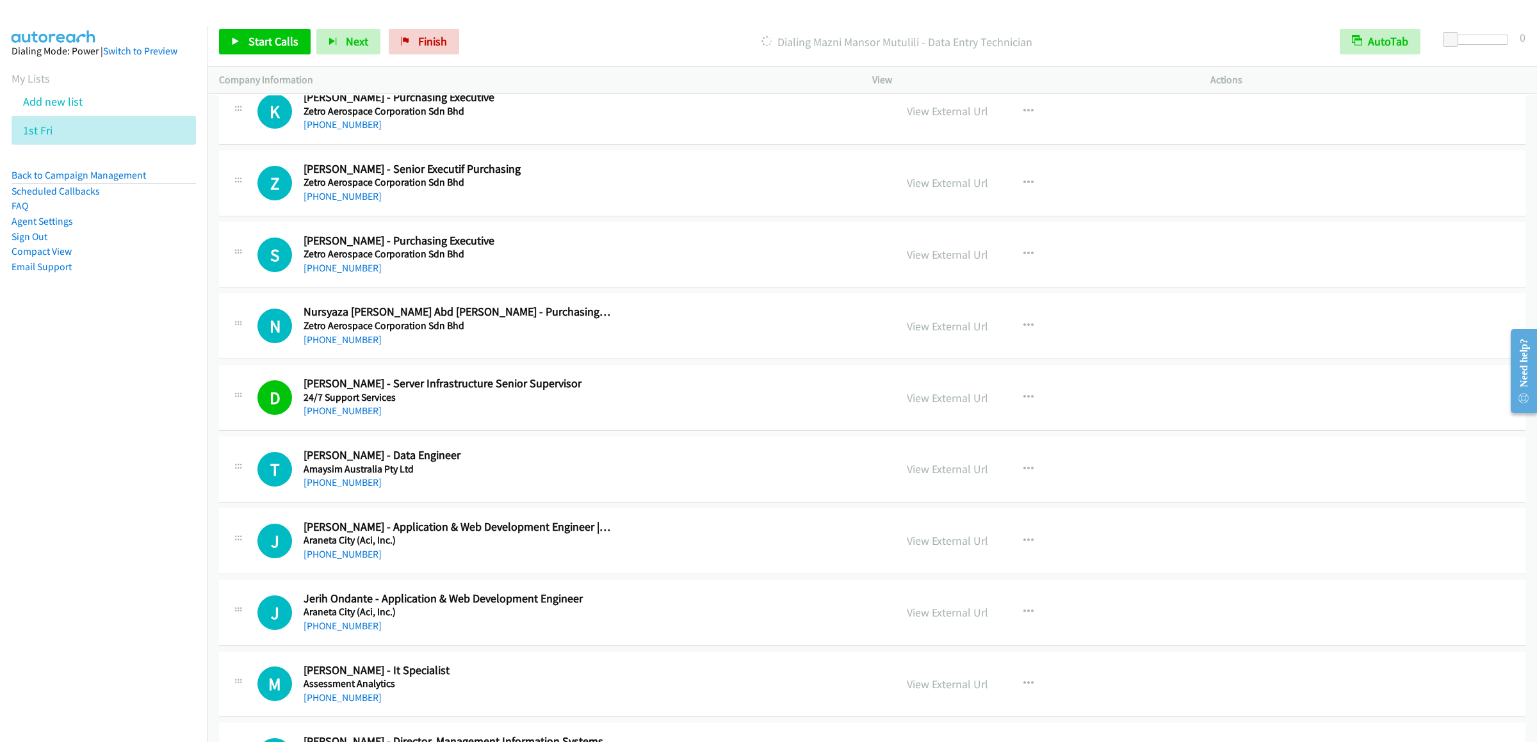
scroll to position [5762, 0]
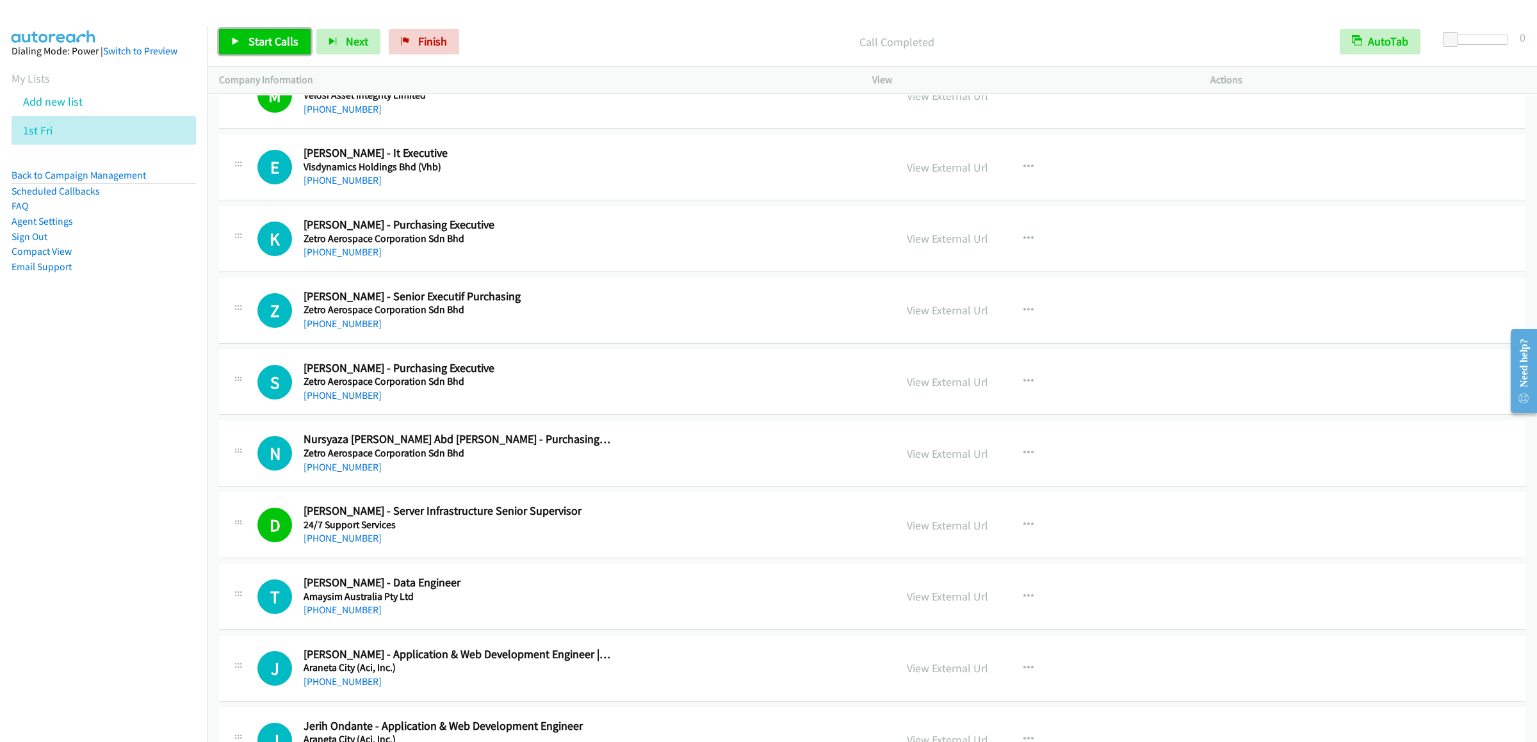
click at [248, 29] on link "Start Calls" at bounding box center [265, 42] width 92 height 26
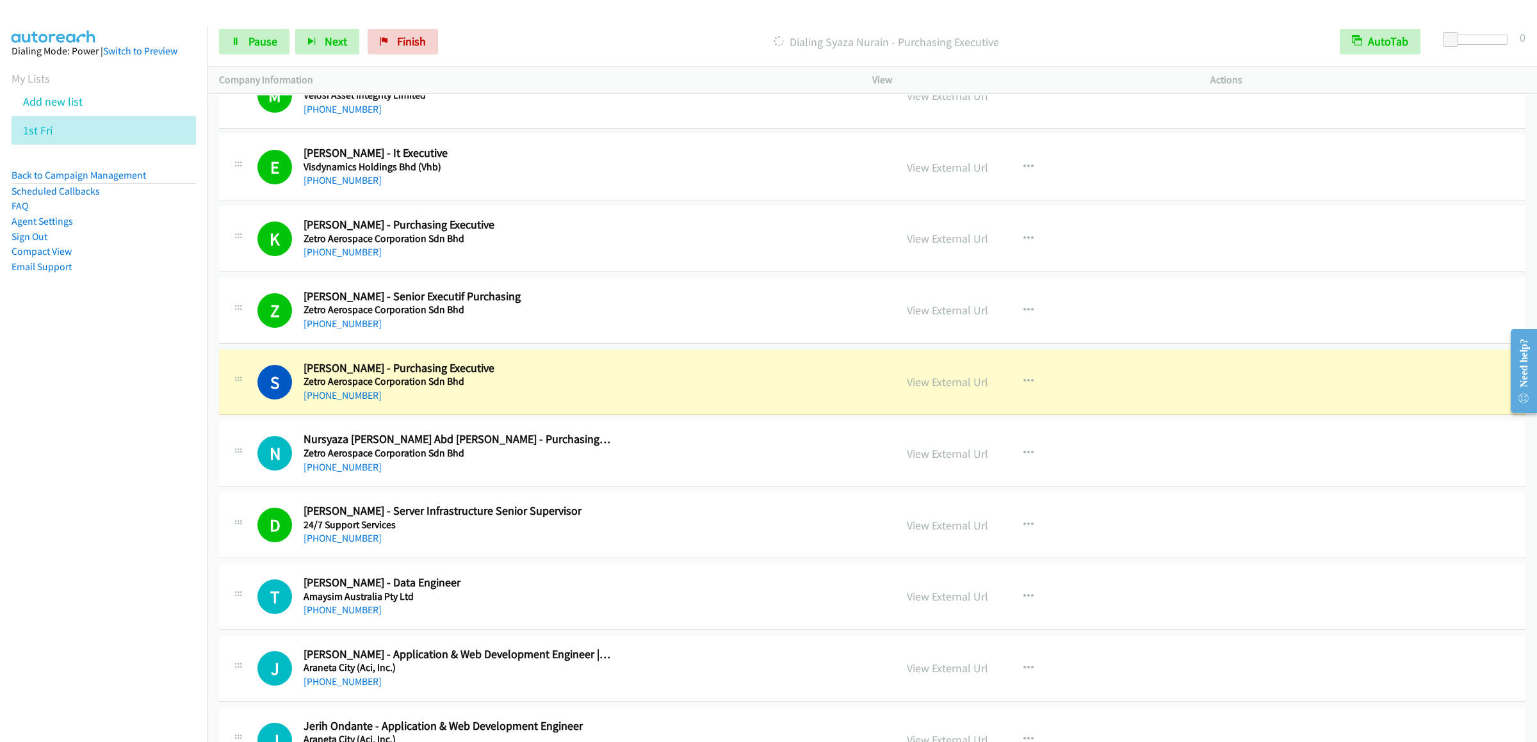
scroll to position [6018, 0]
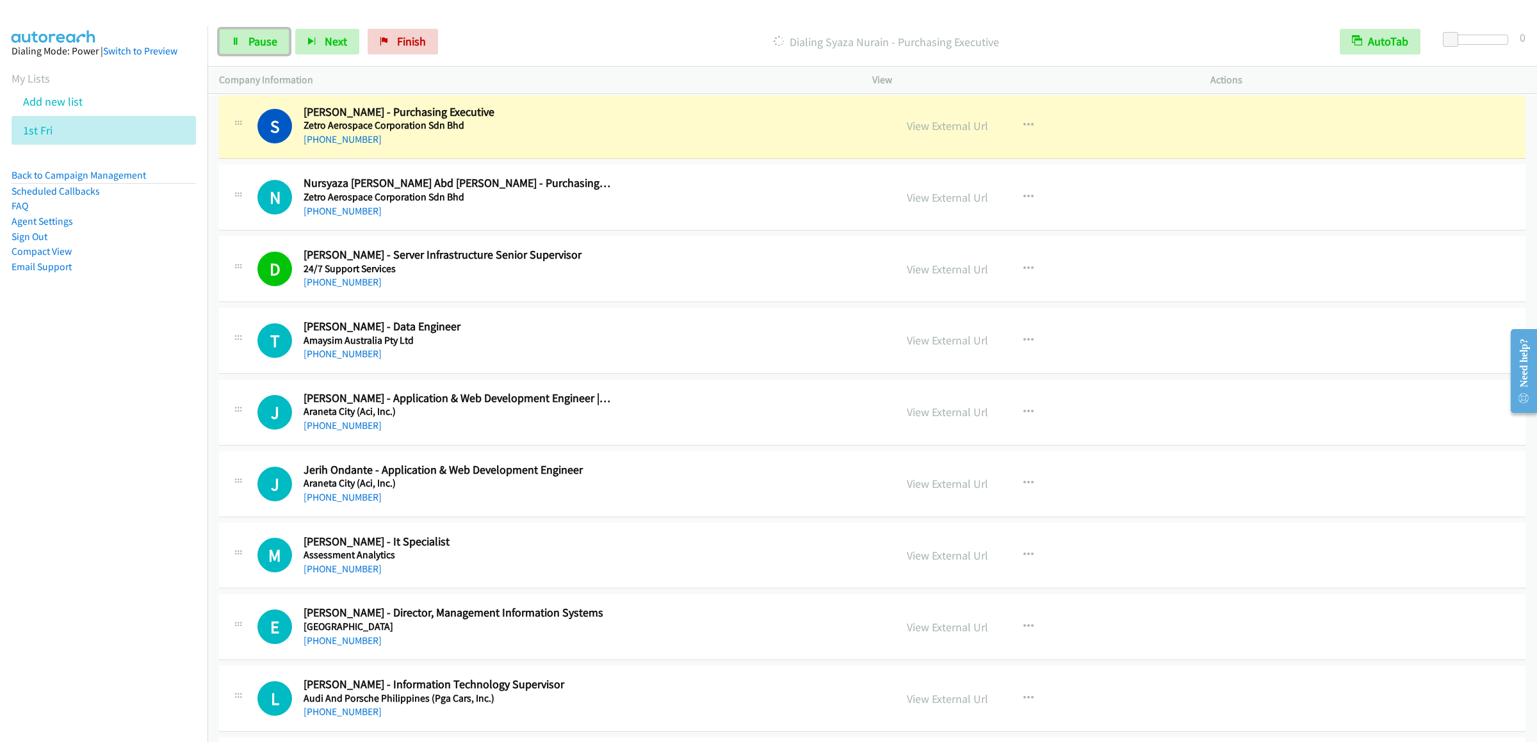
drag, startPoint x: 254, startPoint y: 40, endPoint x: 382, endPoint y: 4, distance: 133.6
click at [254, 40] on span "Pause" at bounding box center [262, 41] width 29 height 15
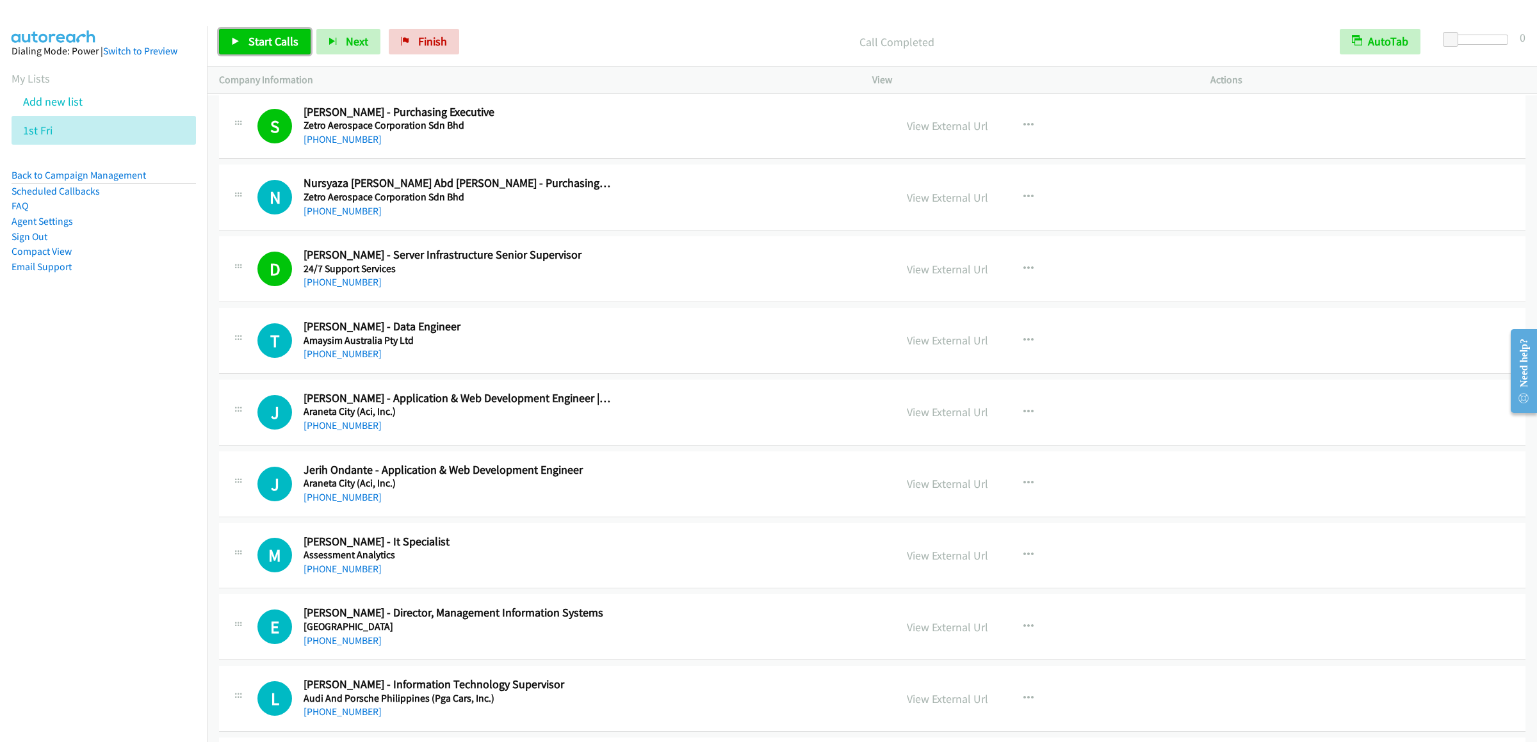
click at [271, 37] on span "Start Calls" at bounding box center [273, 41] width 50 height 15
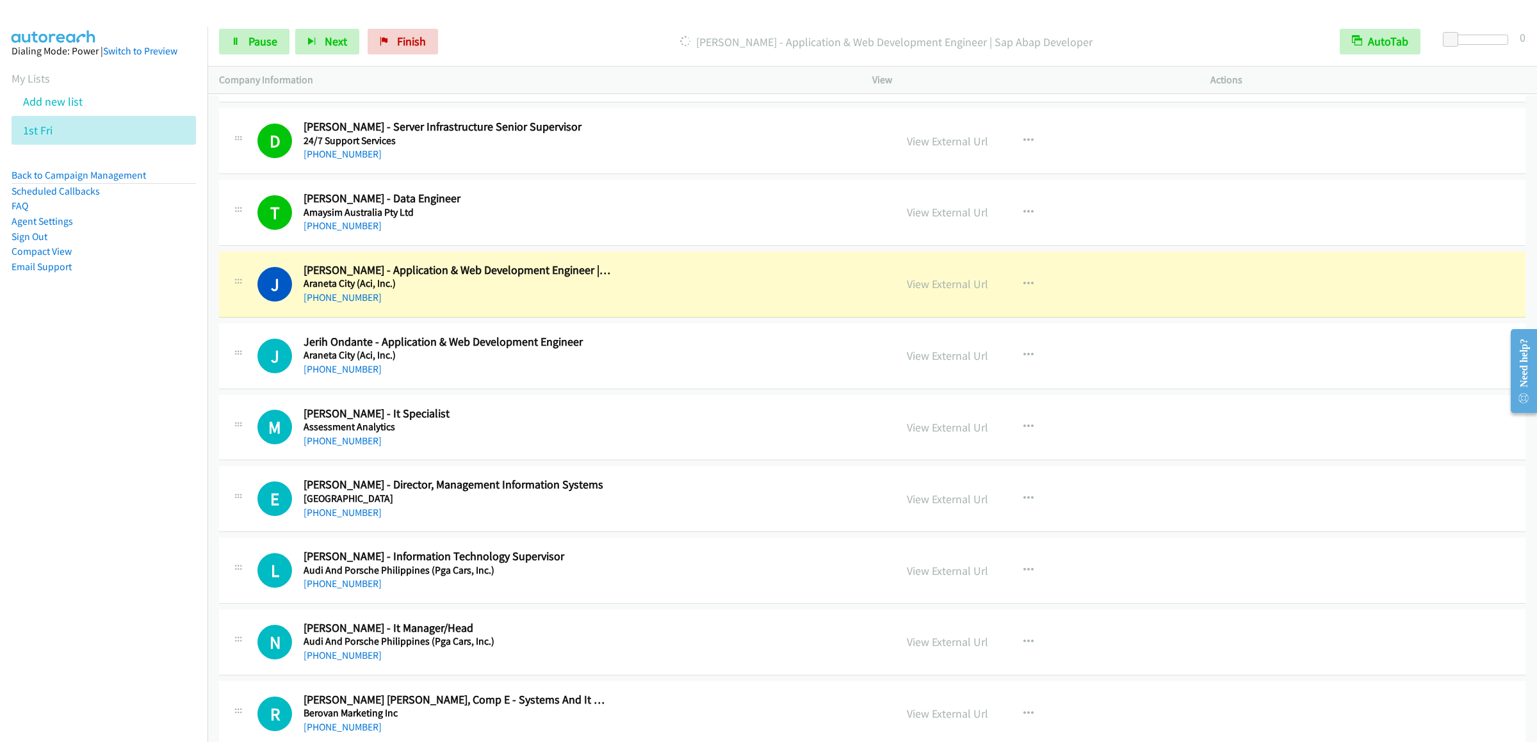
scroll to position [6274, 0]
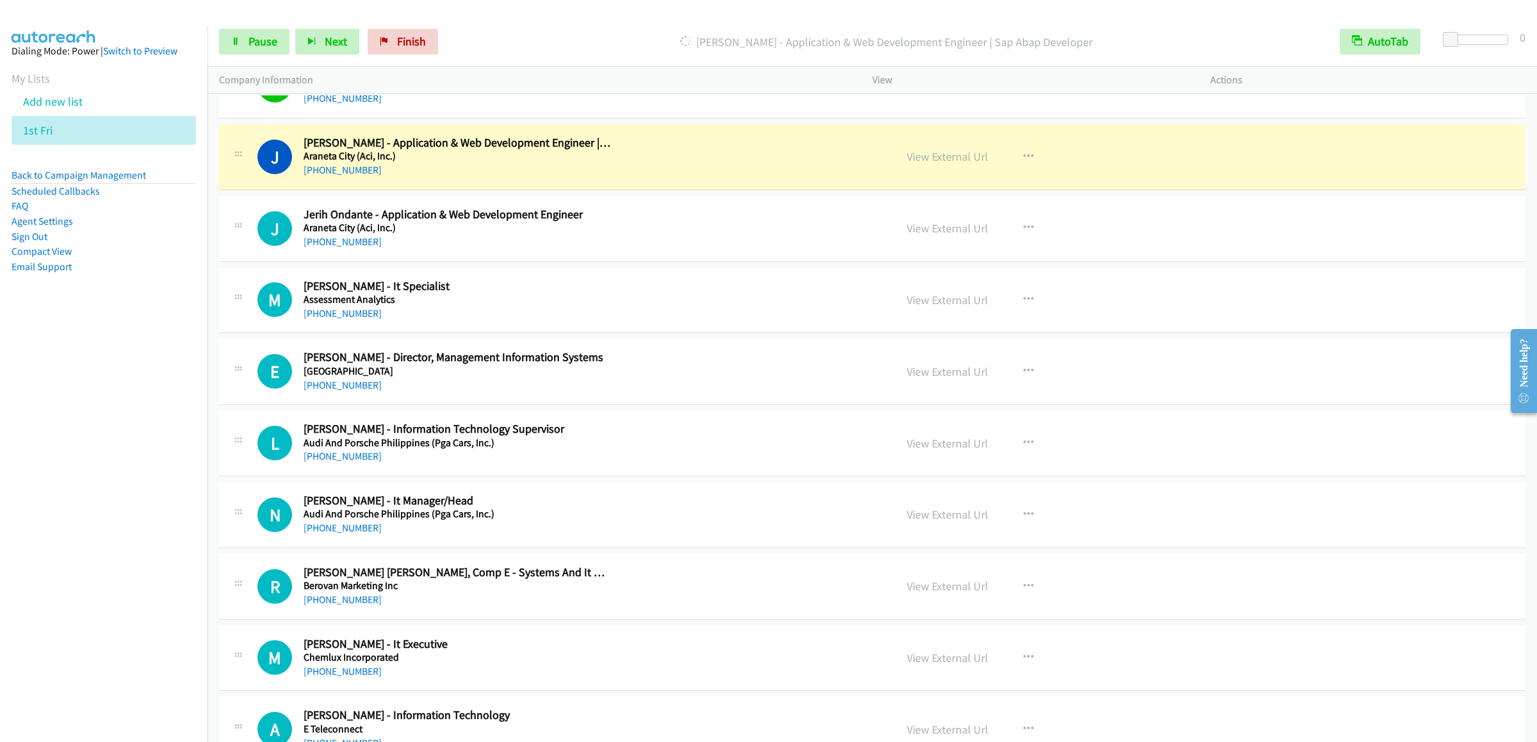
click at [266, 61] on div "Start Calls Pause Next Finish [PERSON_NAME] - Application & Web Development Eng…" at bounding box center [871, 41] width 1329 height 49
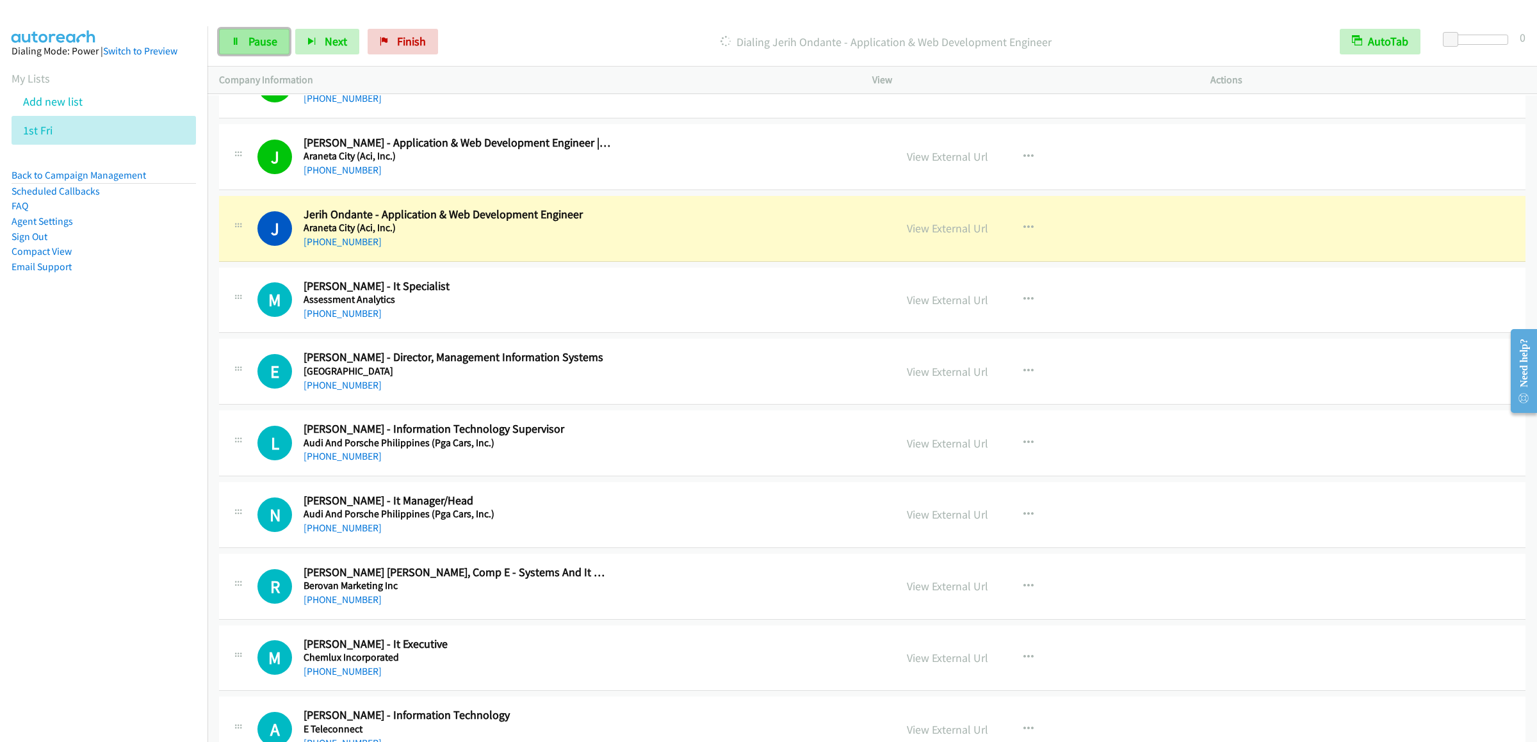
click at [246, 46] on link "Pause" at bounding box center [254, 42] width 70 height 26
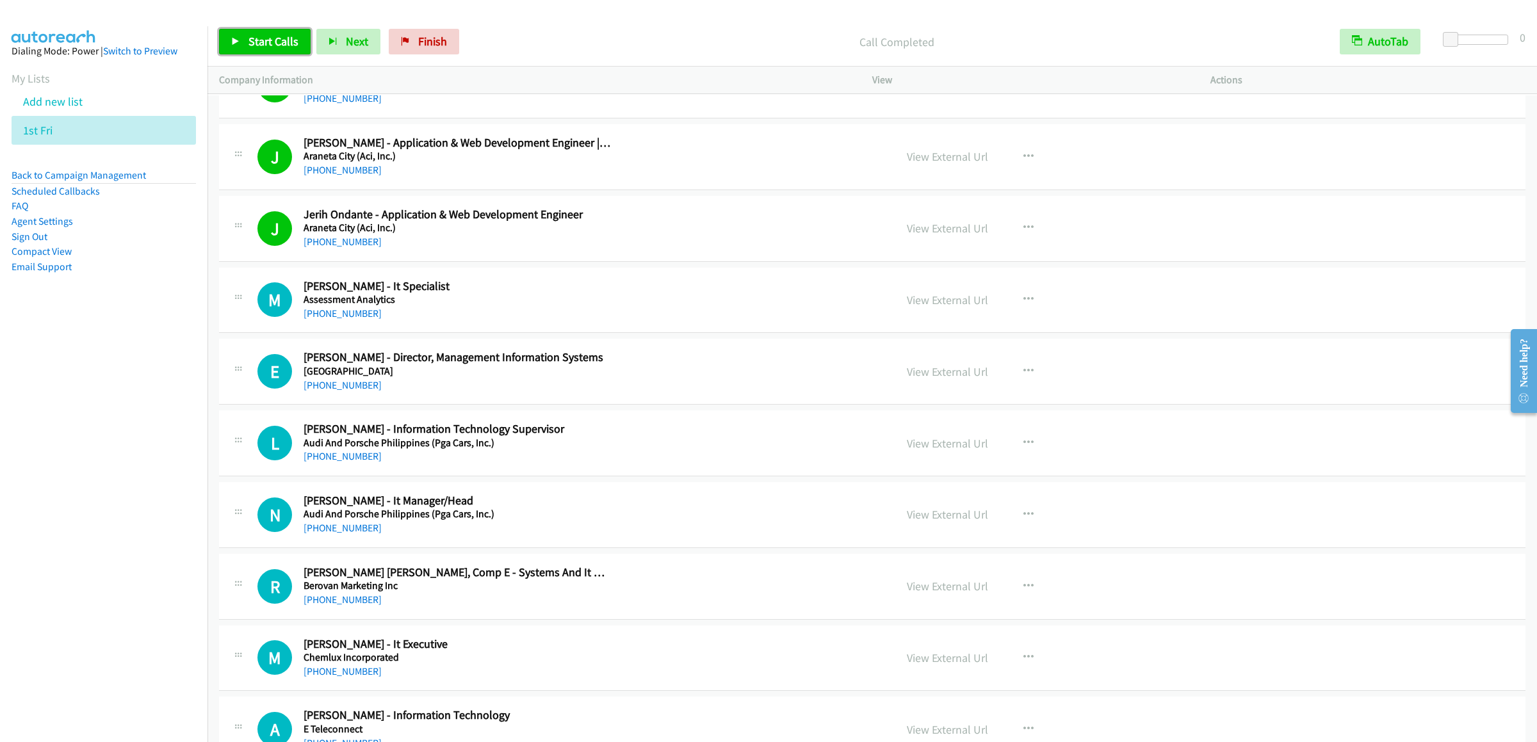
click at [291, 43] on span "Start Calls" at bounding box center [273, 41] width 50 height 15
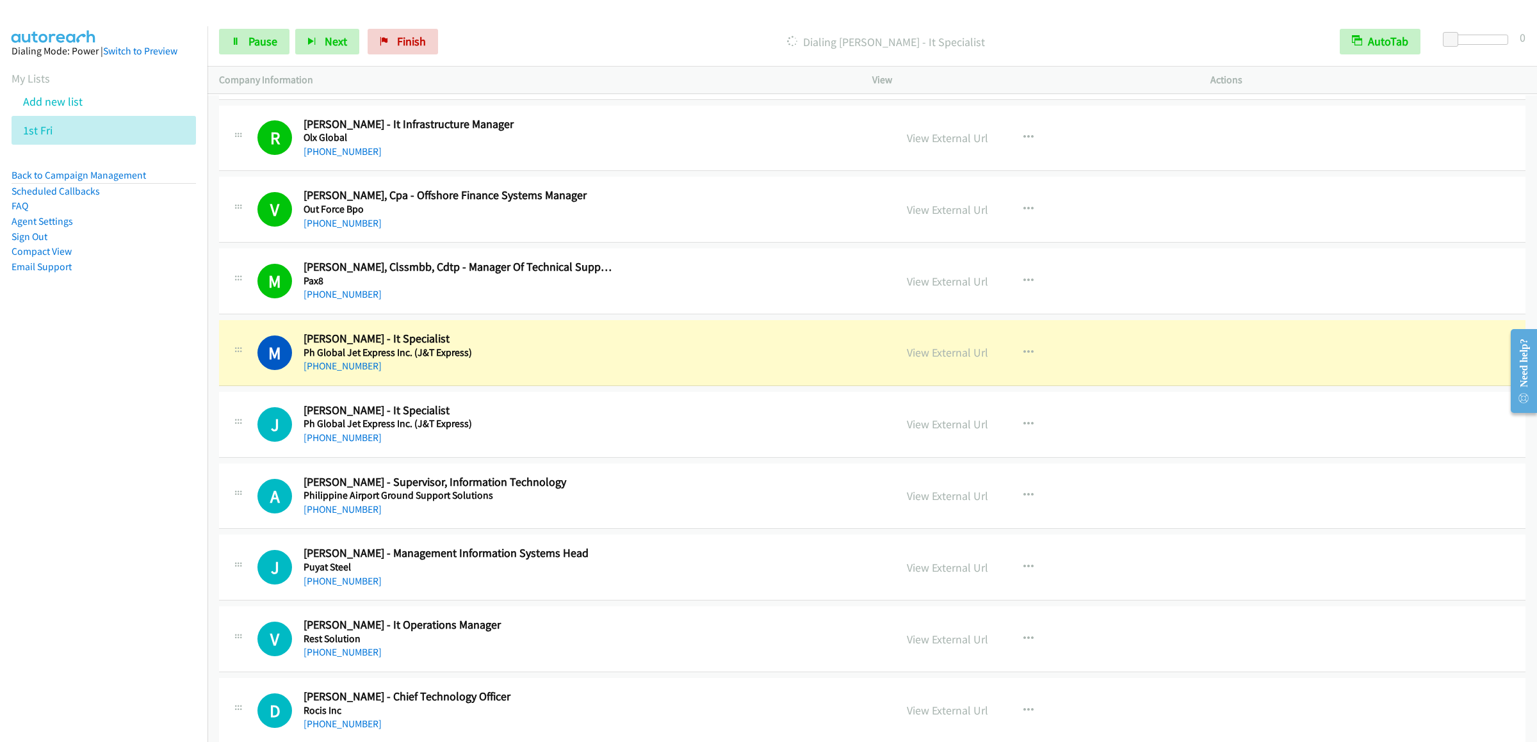
scroll to position [8194, 0]
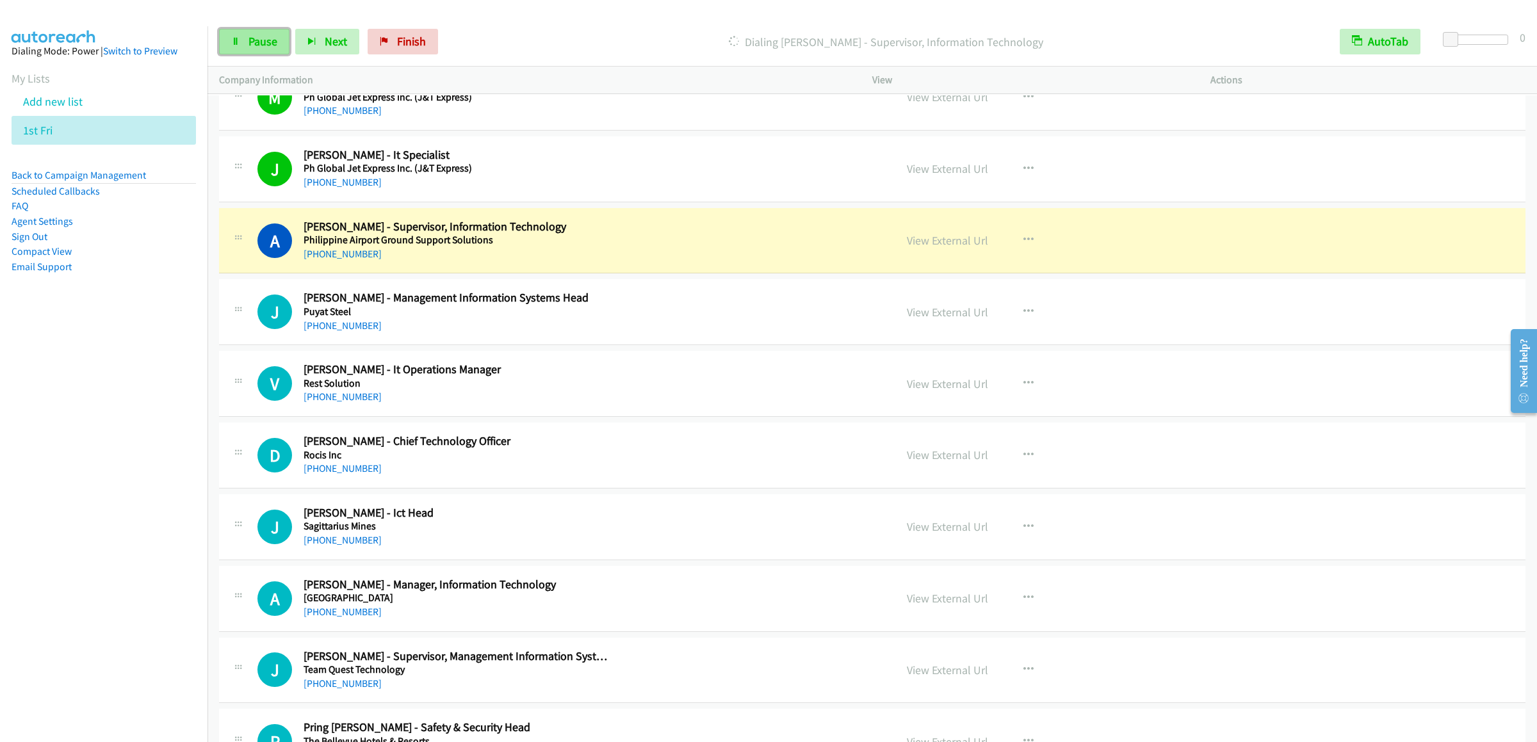
click at [230, 41] on link "Pause" at bounding box center [254, 42] width 70 height 26
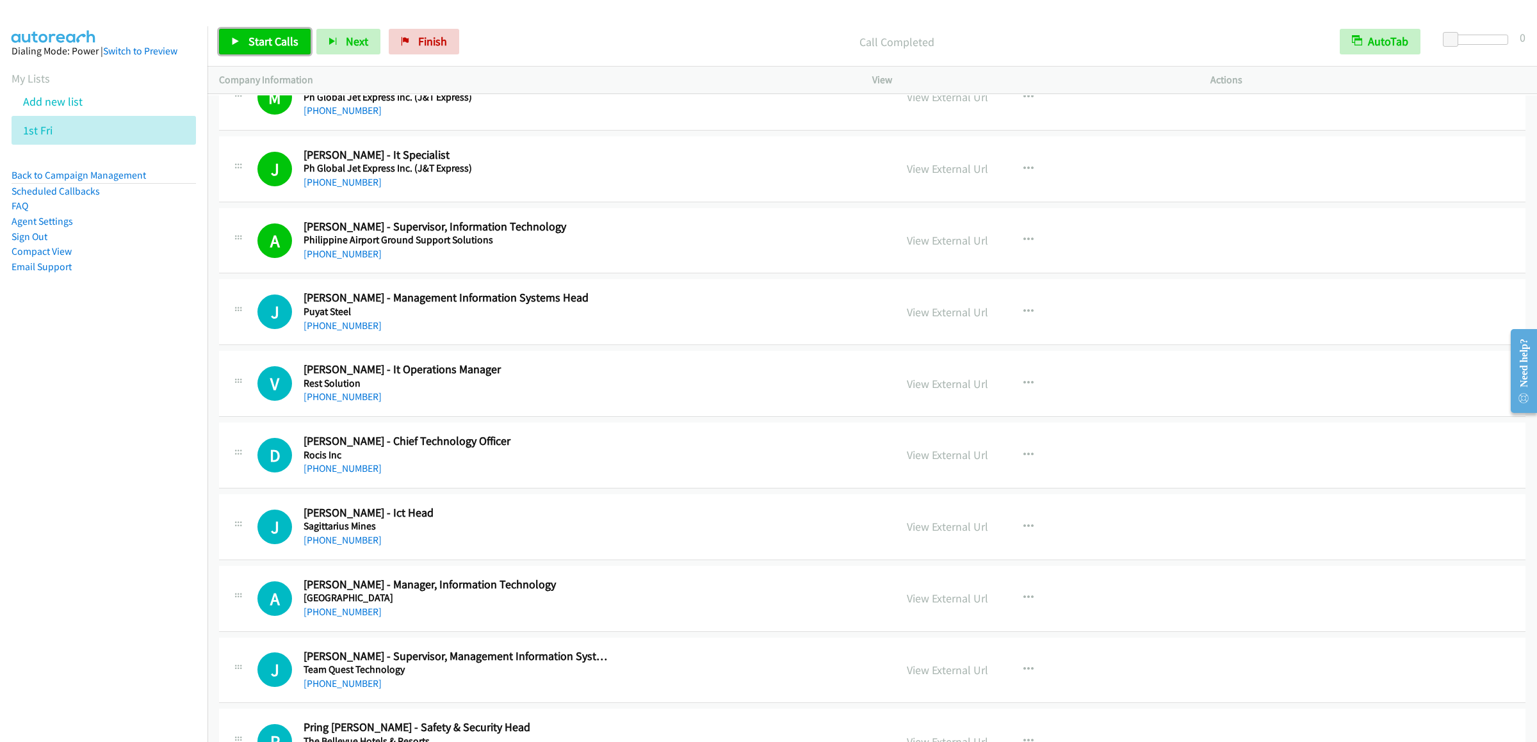
click at [258, 47] on span "Start Calls" at bounding box center [273, 41] width 50 height 15
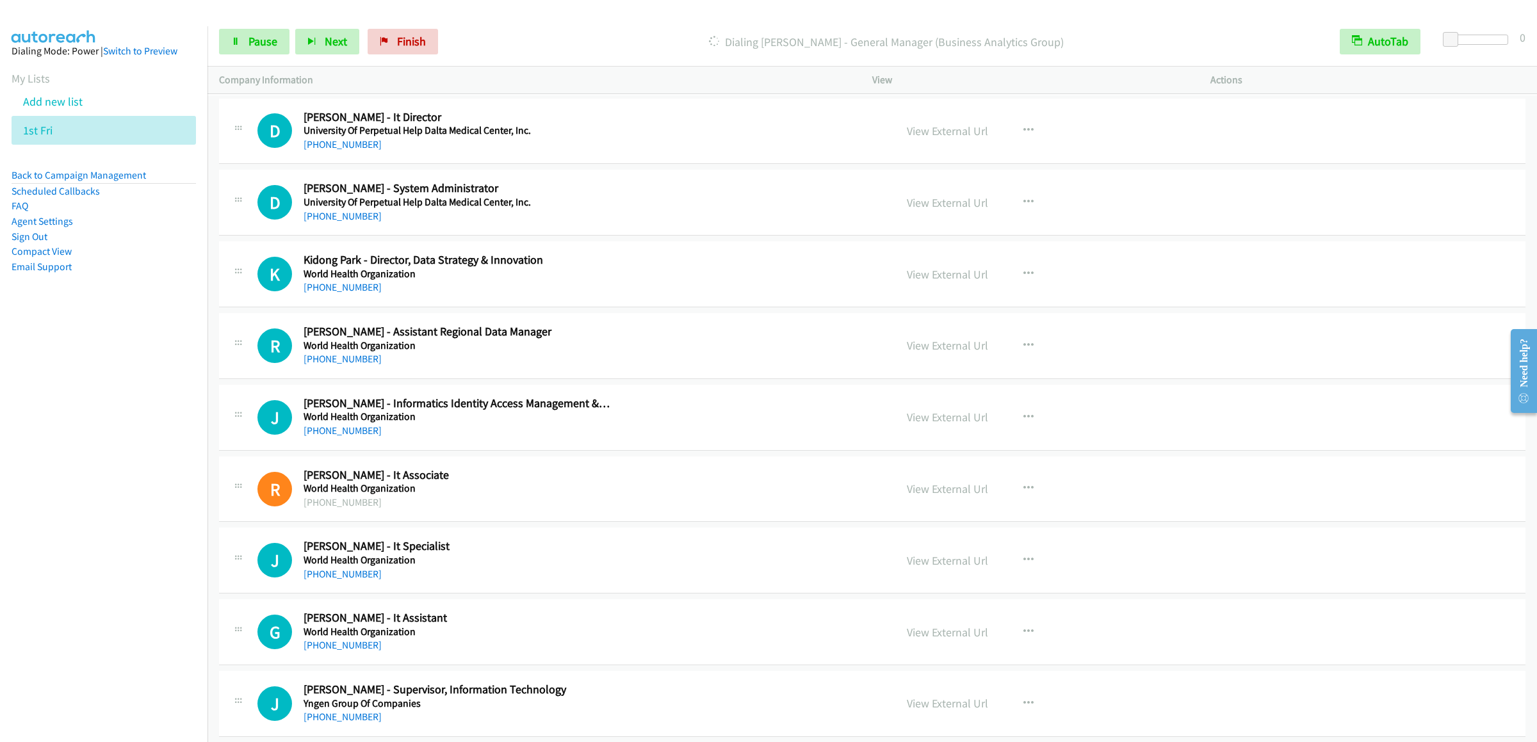
scroll to position [8963, 0]
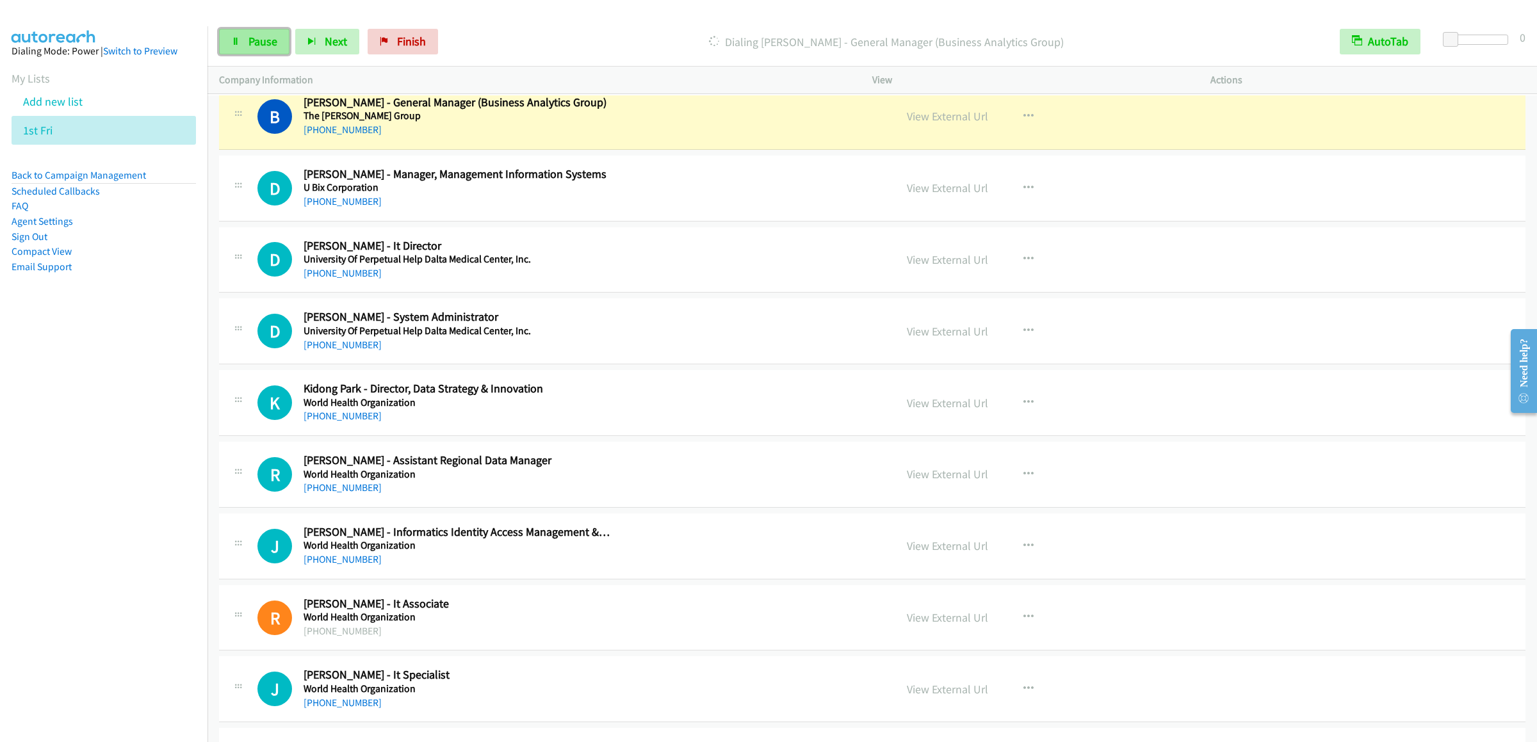
click at [261, 33] on link "Pause" at bounding box center [254, 42] width 70 height 26
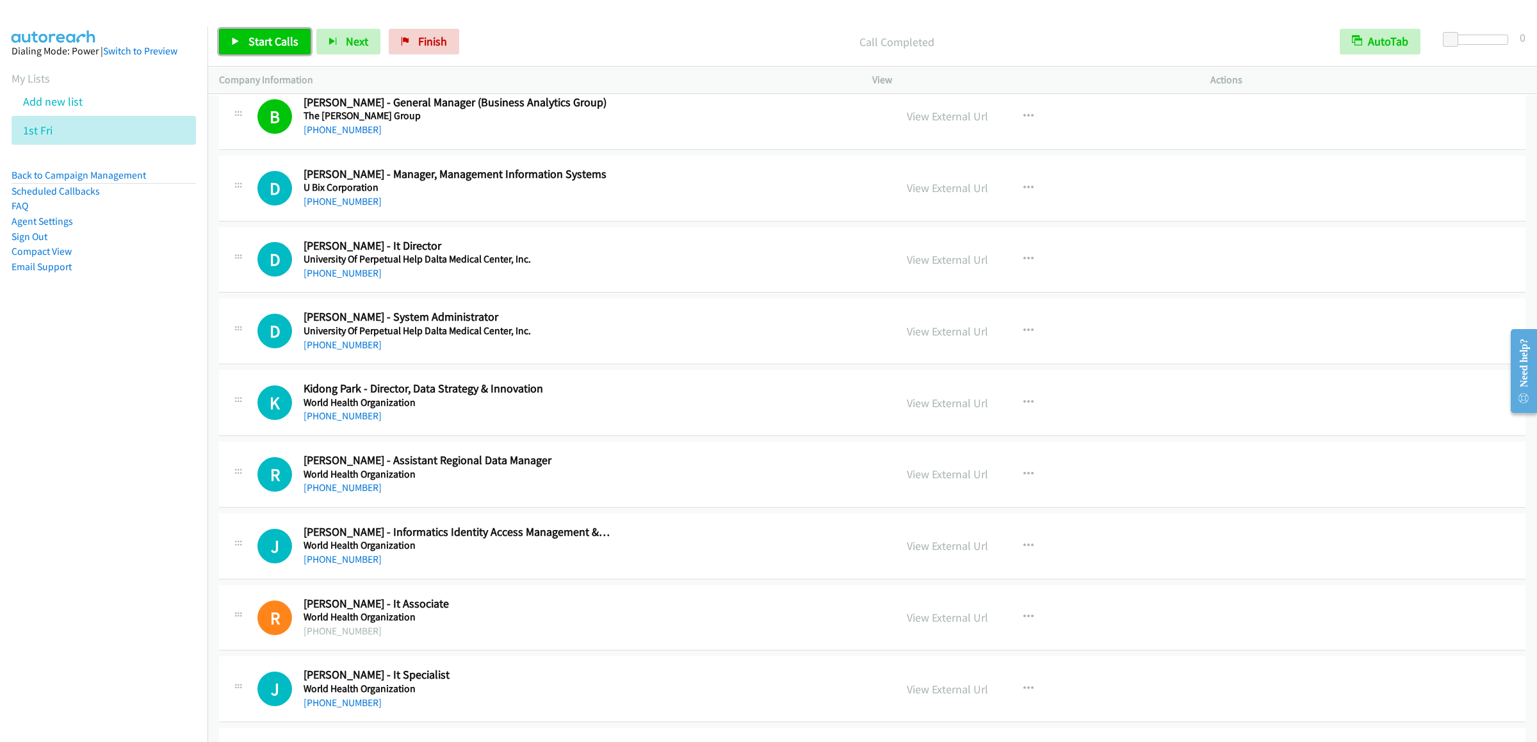
click at [248, 38] on span "Start Calls" at bounding box center [273, 41] width 50 height 15
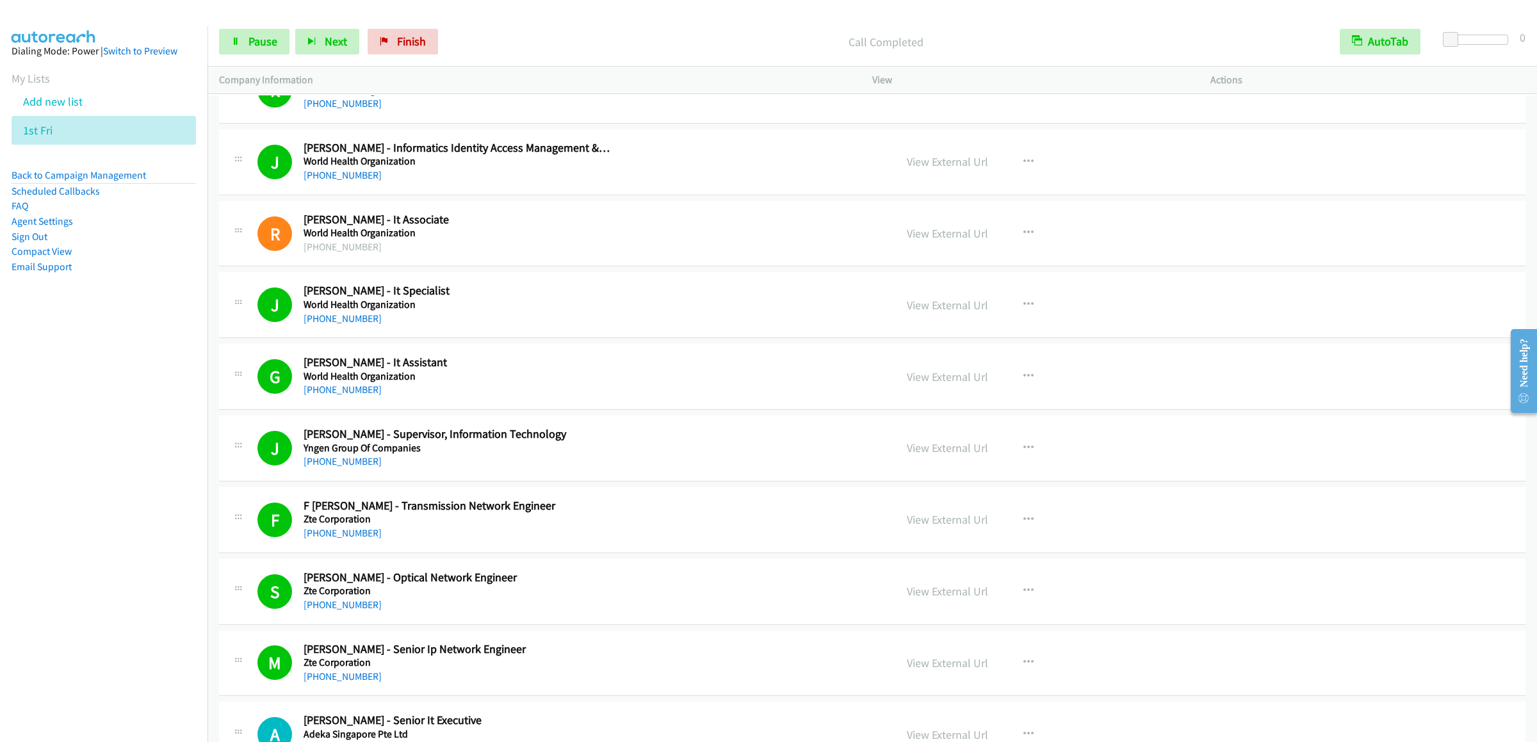
scroll to position [9860, 0]
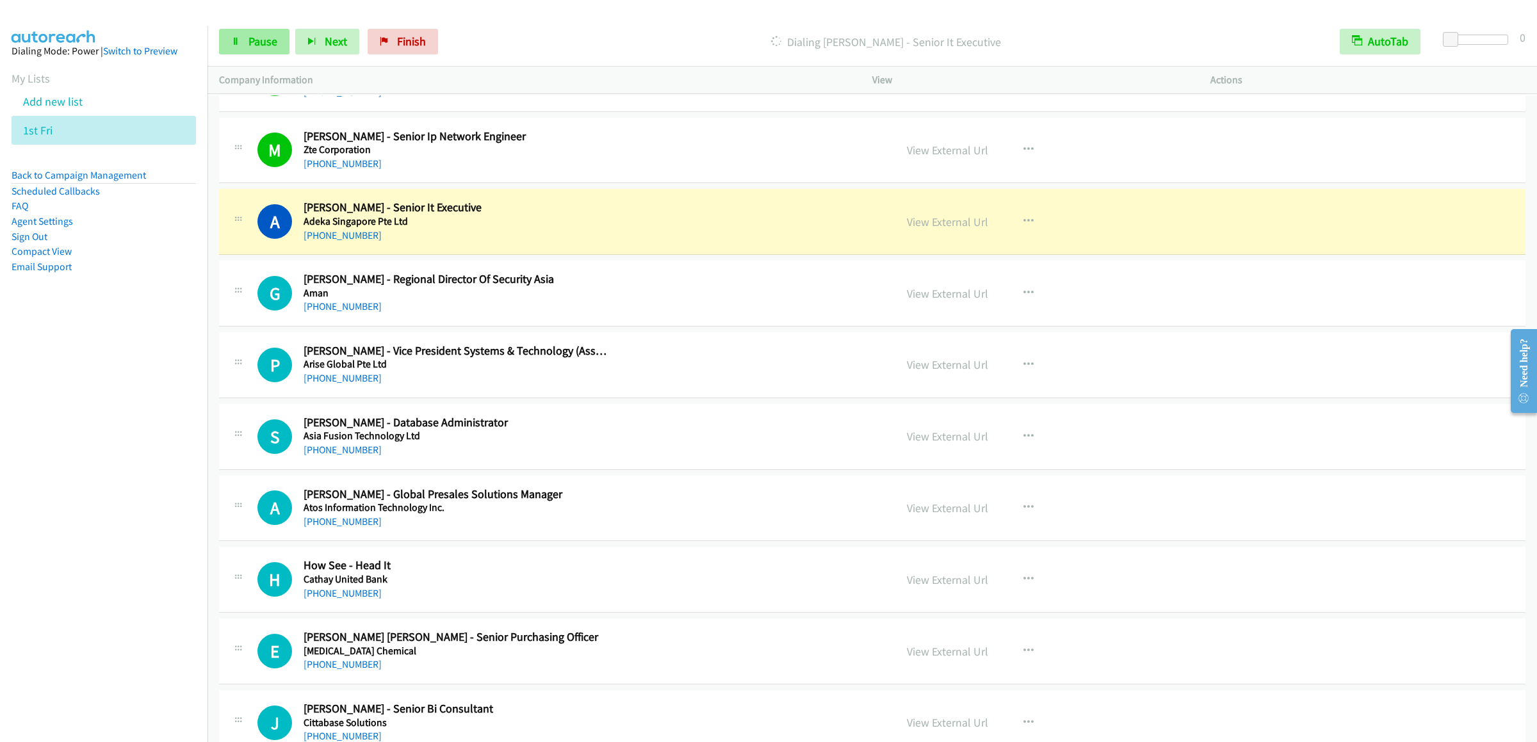
drag, startPoint x: 257, startPoint y: 58, endPoint x: 252, endPoint y: 49, distance: 10.3
click at [257, 58] on div "Start Calls Pause Next Finish Dialing [PERSON_NAME] - Senior It Executive AutoT…" at bounding box center [871, 41] width 1329 height 49
click at [252, 45] on span "Pause" at bounding box center [262, 41] width 29 height 15
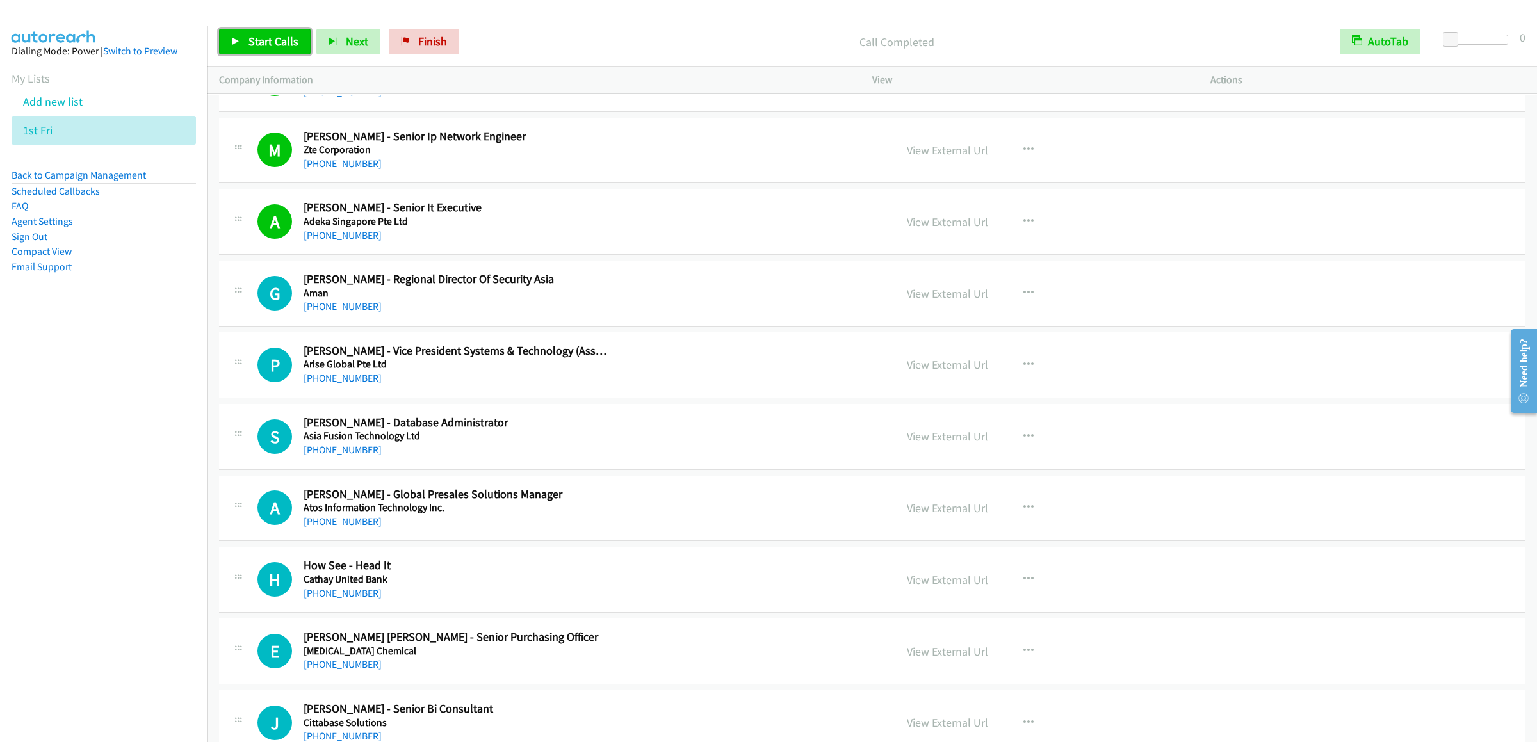
click at [250, 43] on span "Start Calls" at bounding box center [273, 41] width 50 height 15
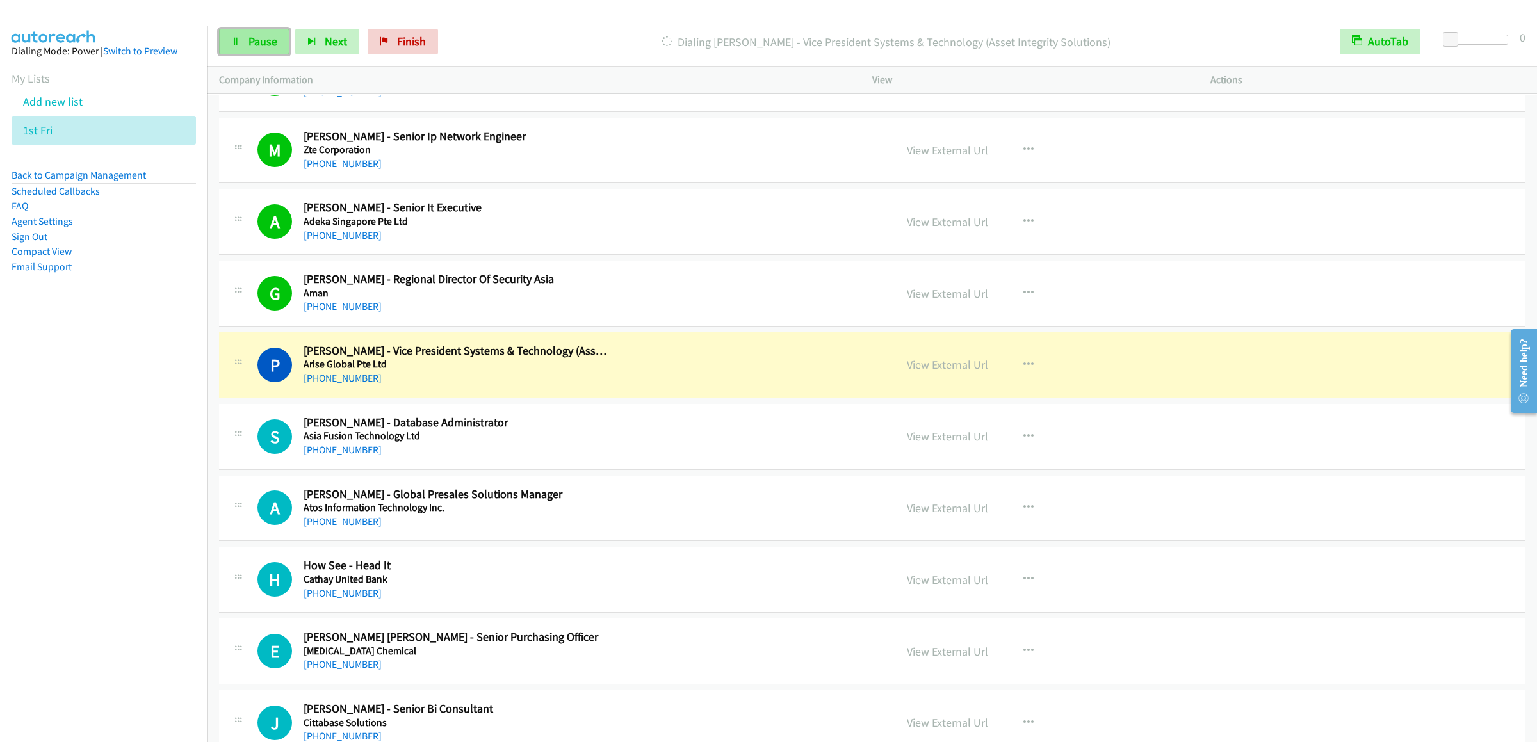
click at [248, 33] on link "Pause" at bounding box center [254, 42] width 70 height 26
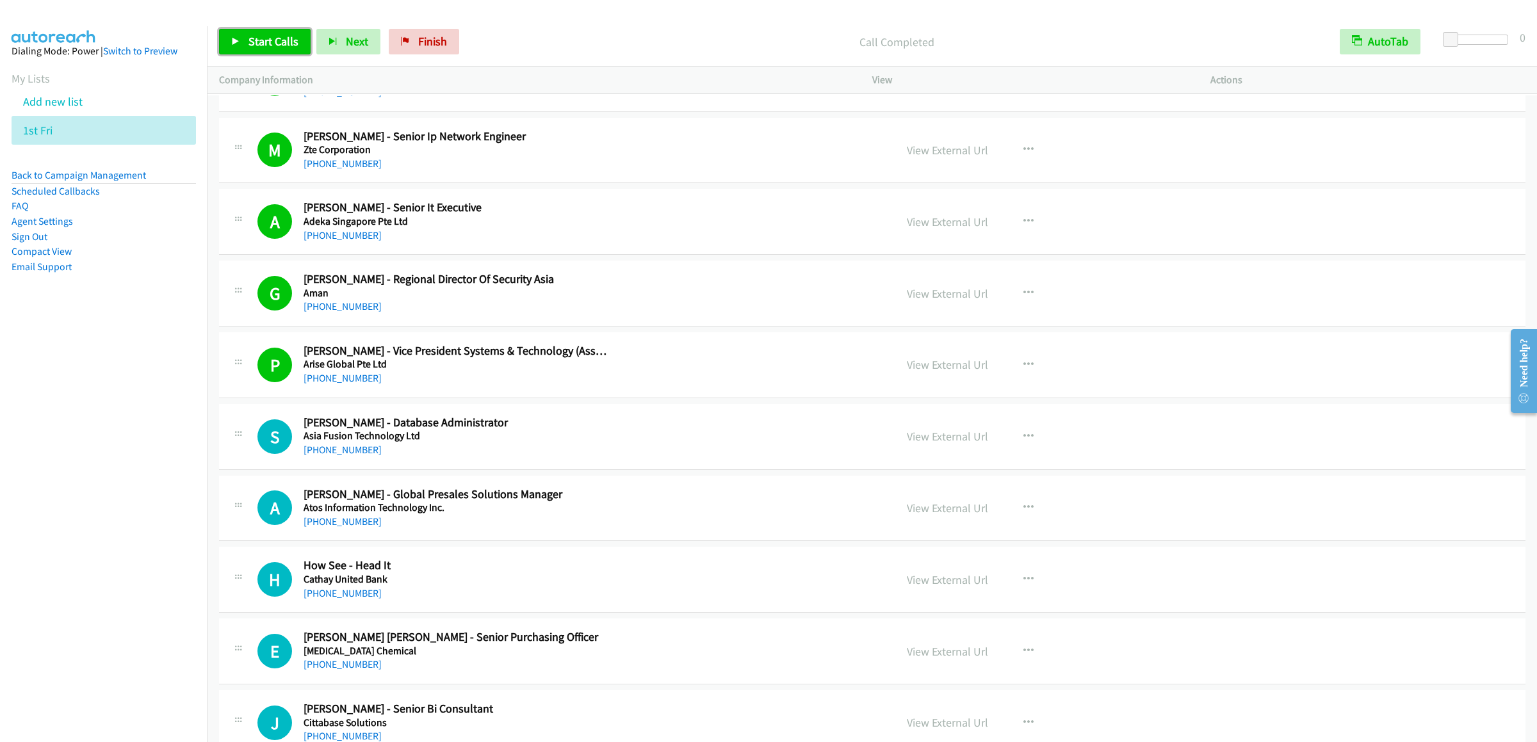
click at [260, 31] on link "Start Calls" at bounding box center [265, 42] width 92 height 26
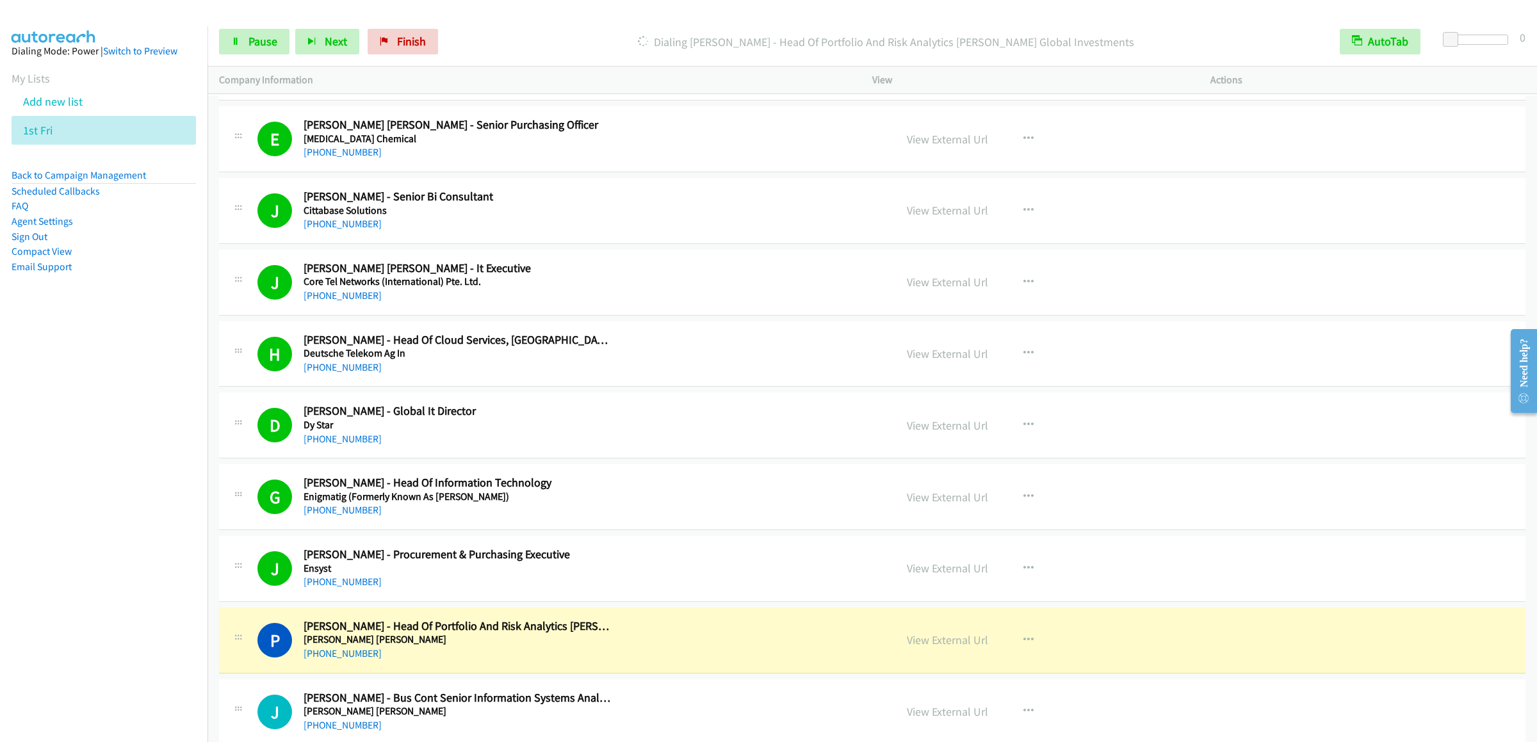
scroll to position [10756, 0]
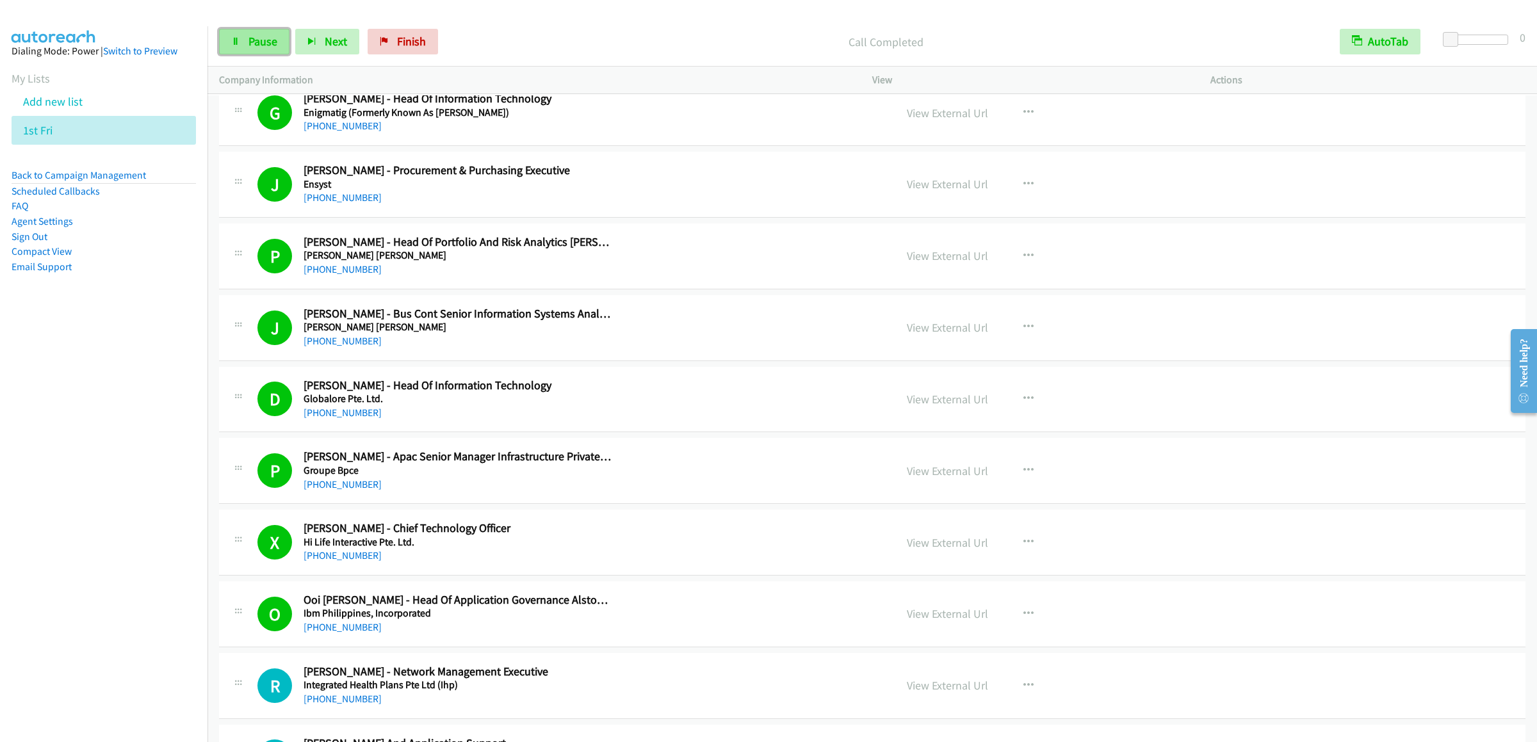
click at [255, 48] on span "Pause" at bounding box center [262, 41] width 29 height 15
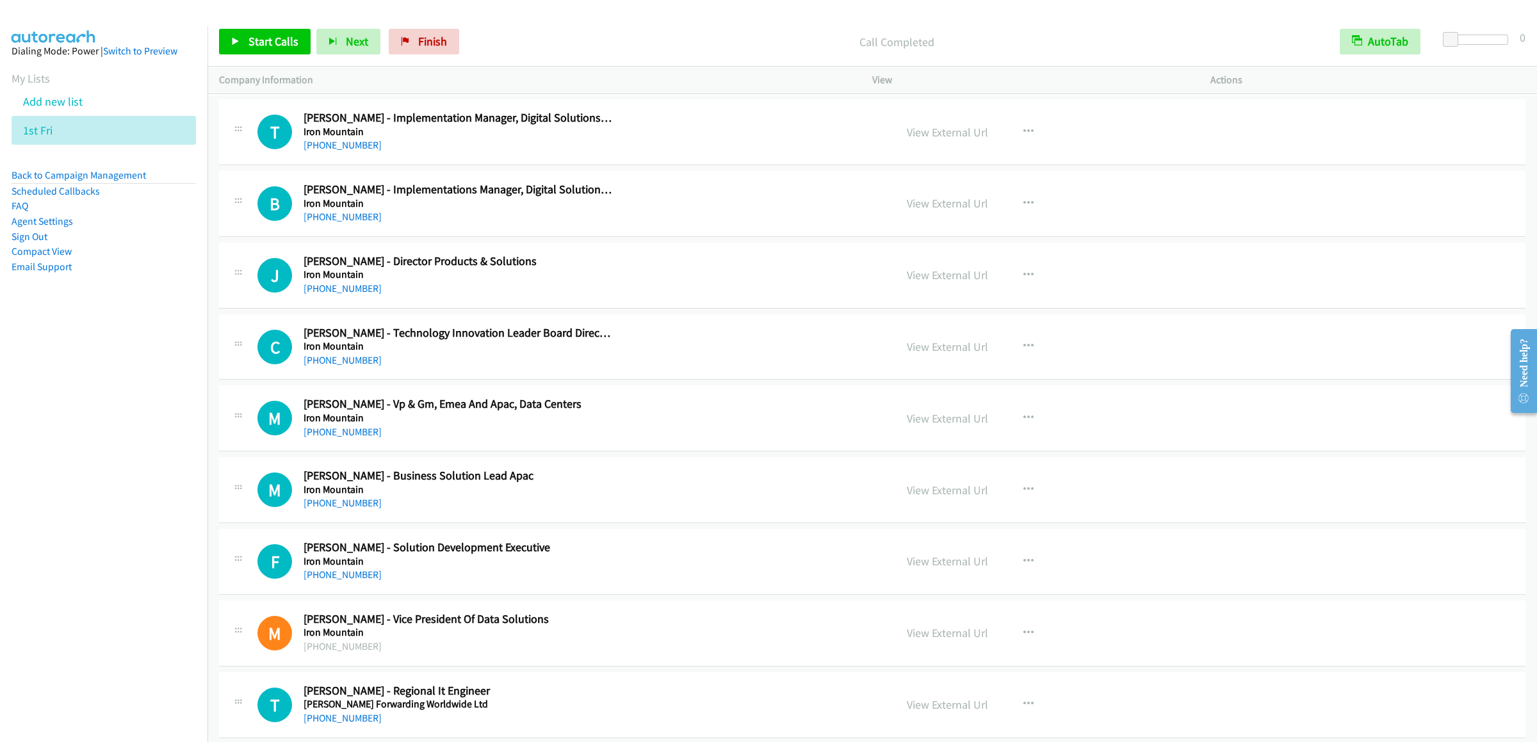
scroll to position [11140, 0]
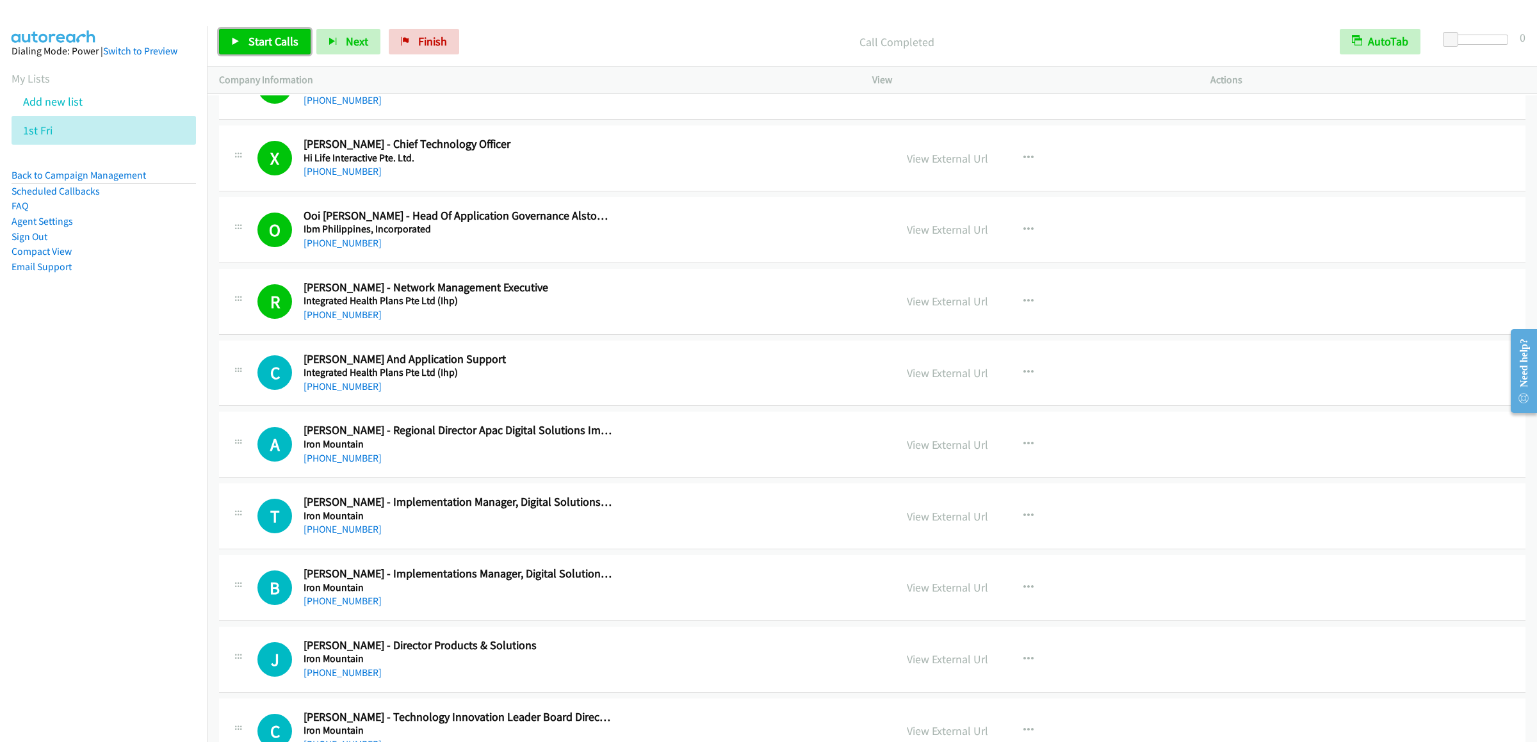
click at [277, 37] on span "Start Calls" at bounding box center [273, 41] width 50 height 15
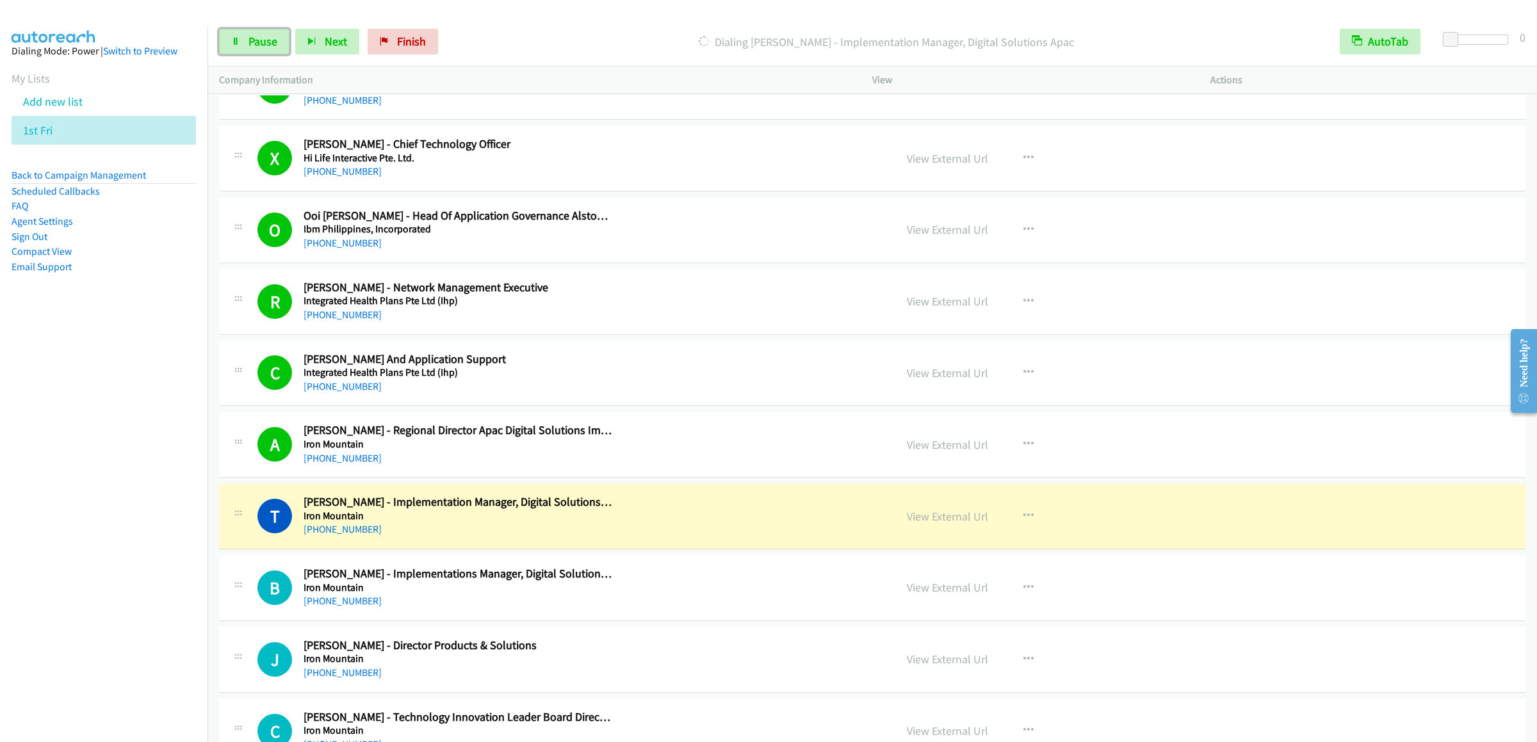
drag, startPoint x: 232, startPoint y: 40, endPoint x: 661, endPoint y: 79, distance: 430.7
click at [232, 40] on icon at bounding box center [235, 42] width 9 height 9
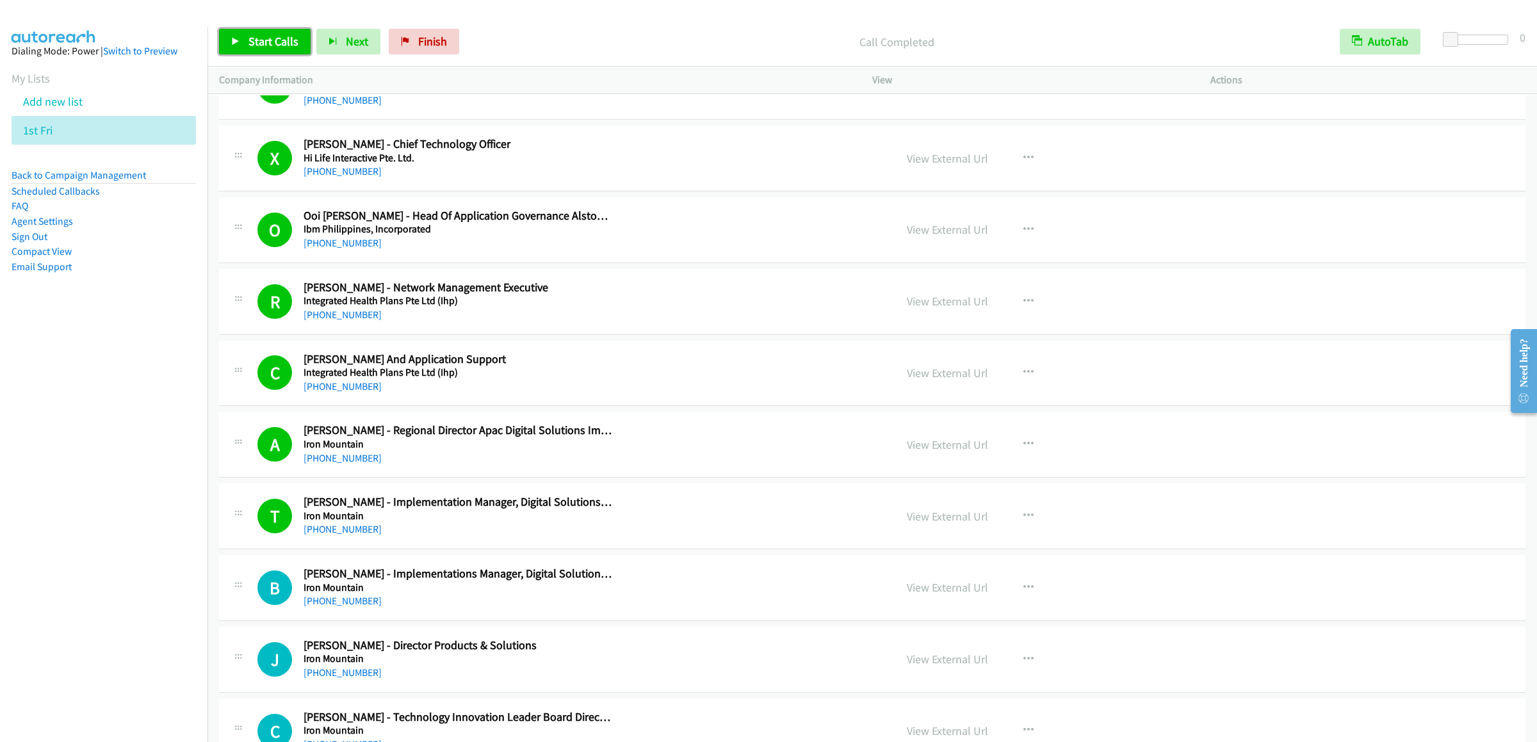
click at [284, 39] on span "Start Calls" at bounding box center [273, 41] width 50 height 15
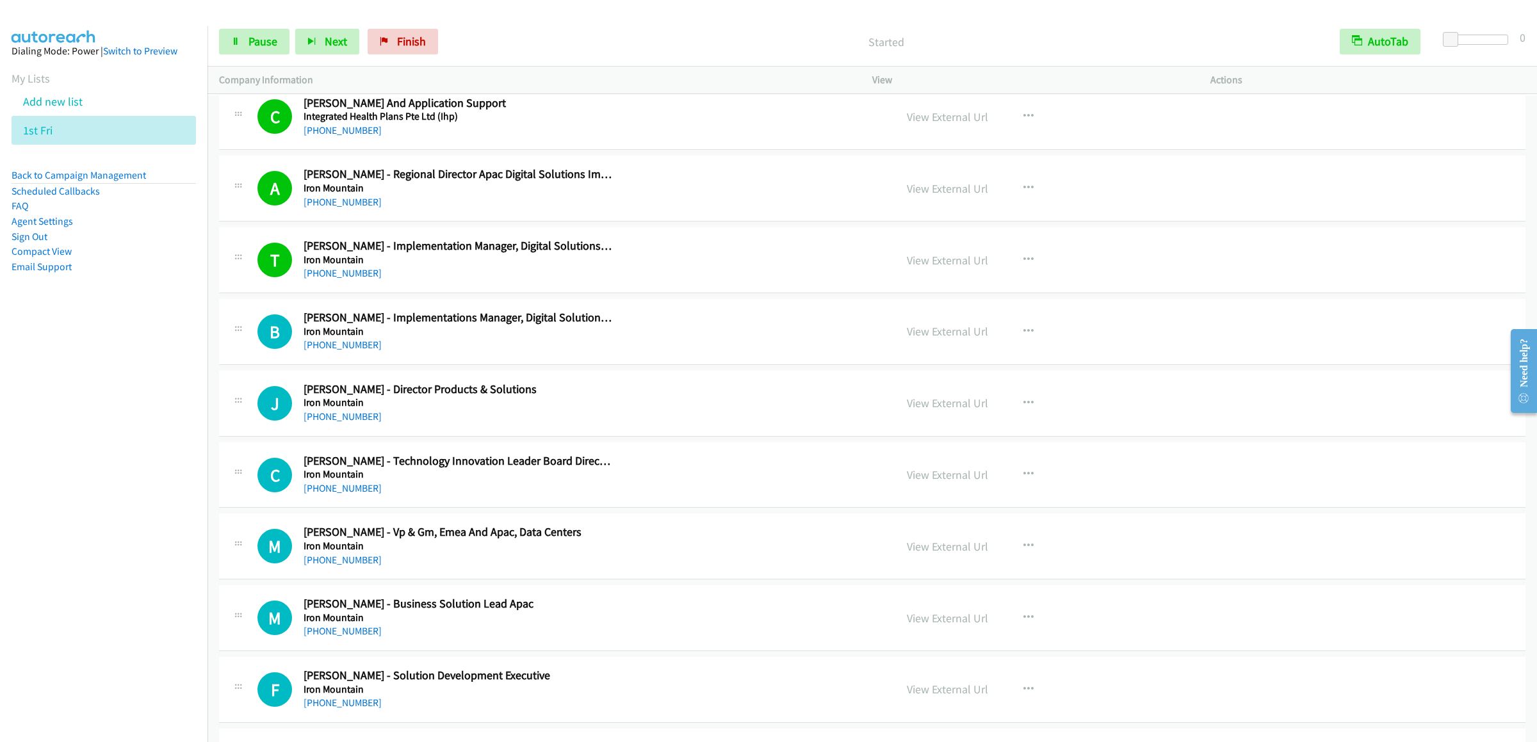
scroll to position [11524, 0]
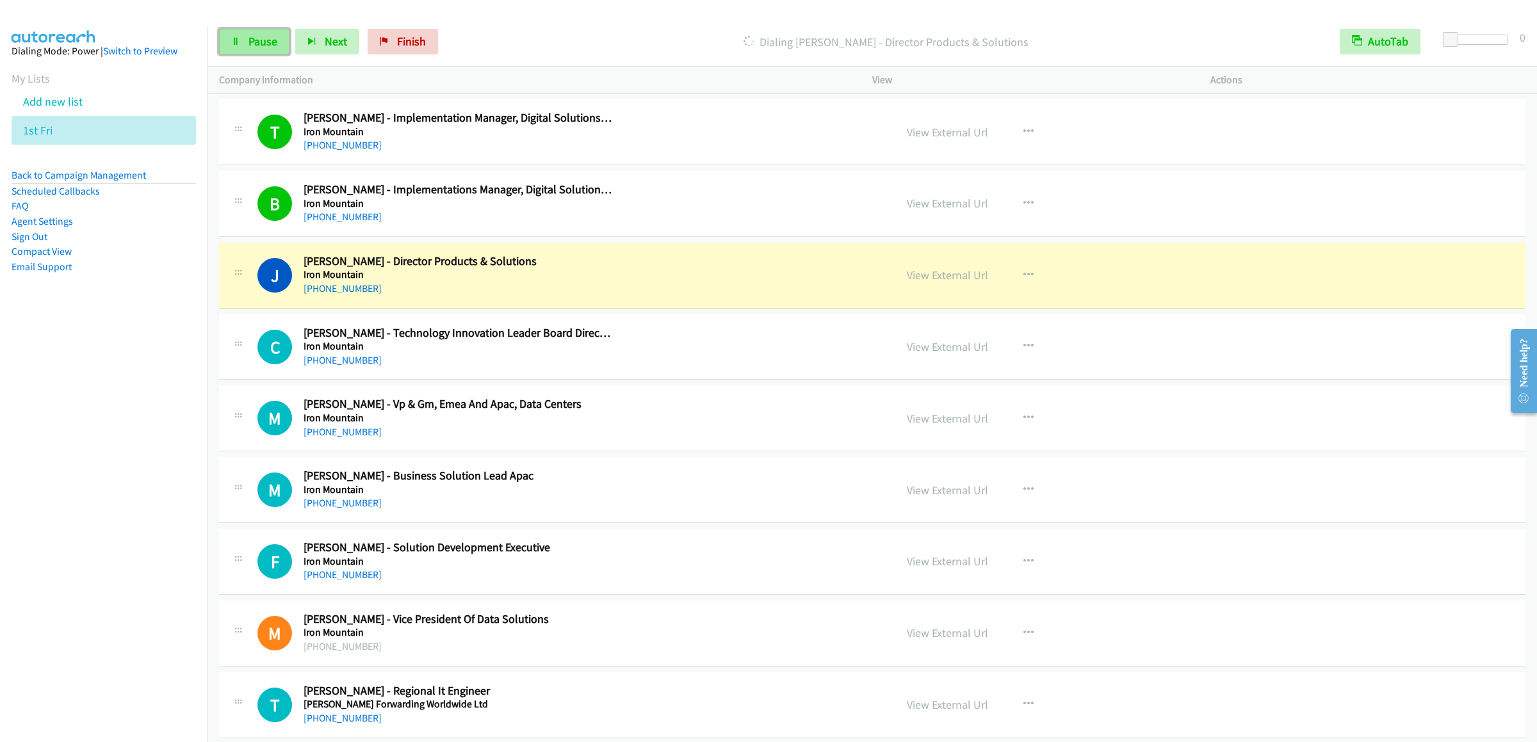
click at [248, 54] on link "Pause" at bounding box center [254, 42] width 70 height 26
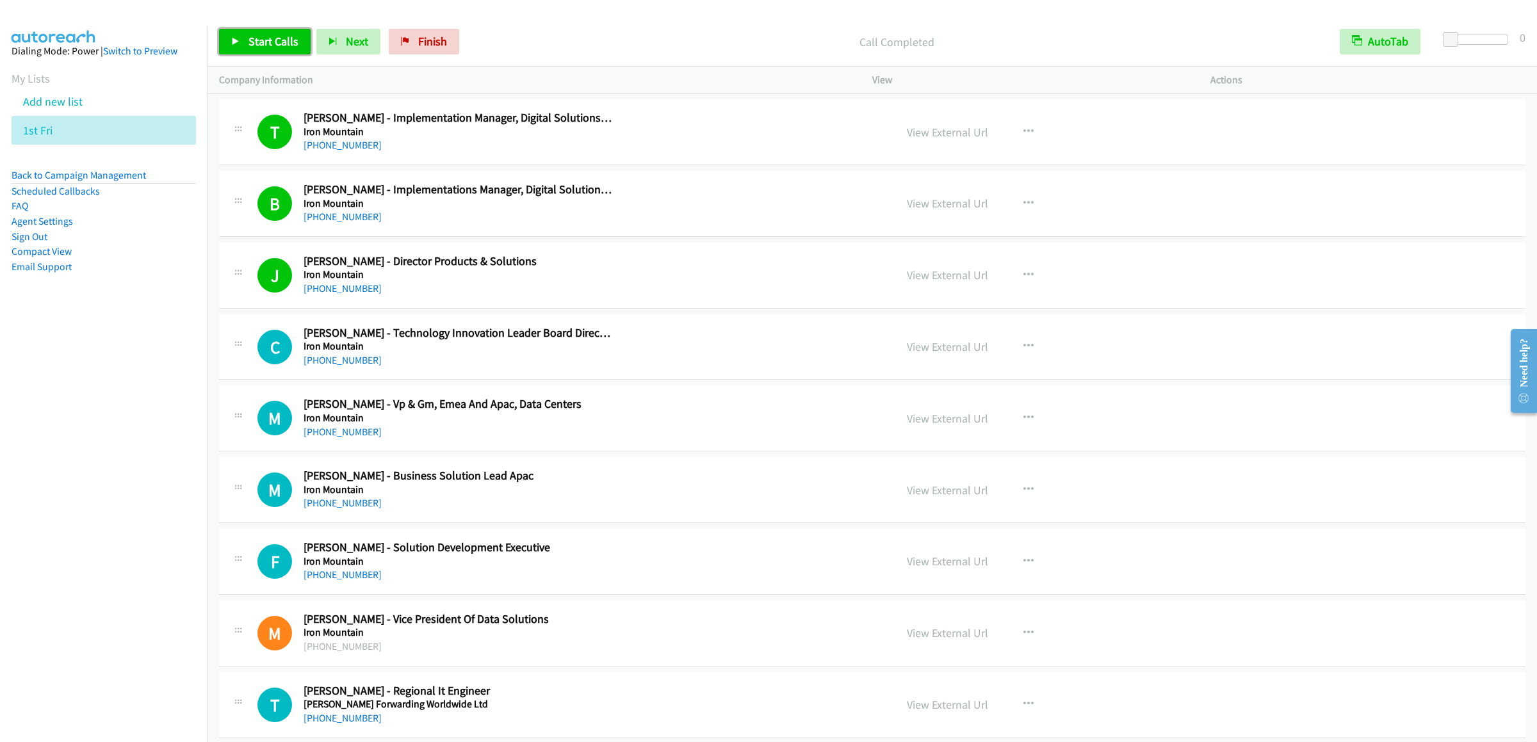
click at [273, 46] on span "Start Calls" at bounding box center [273, 41] width 50 height 15
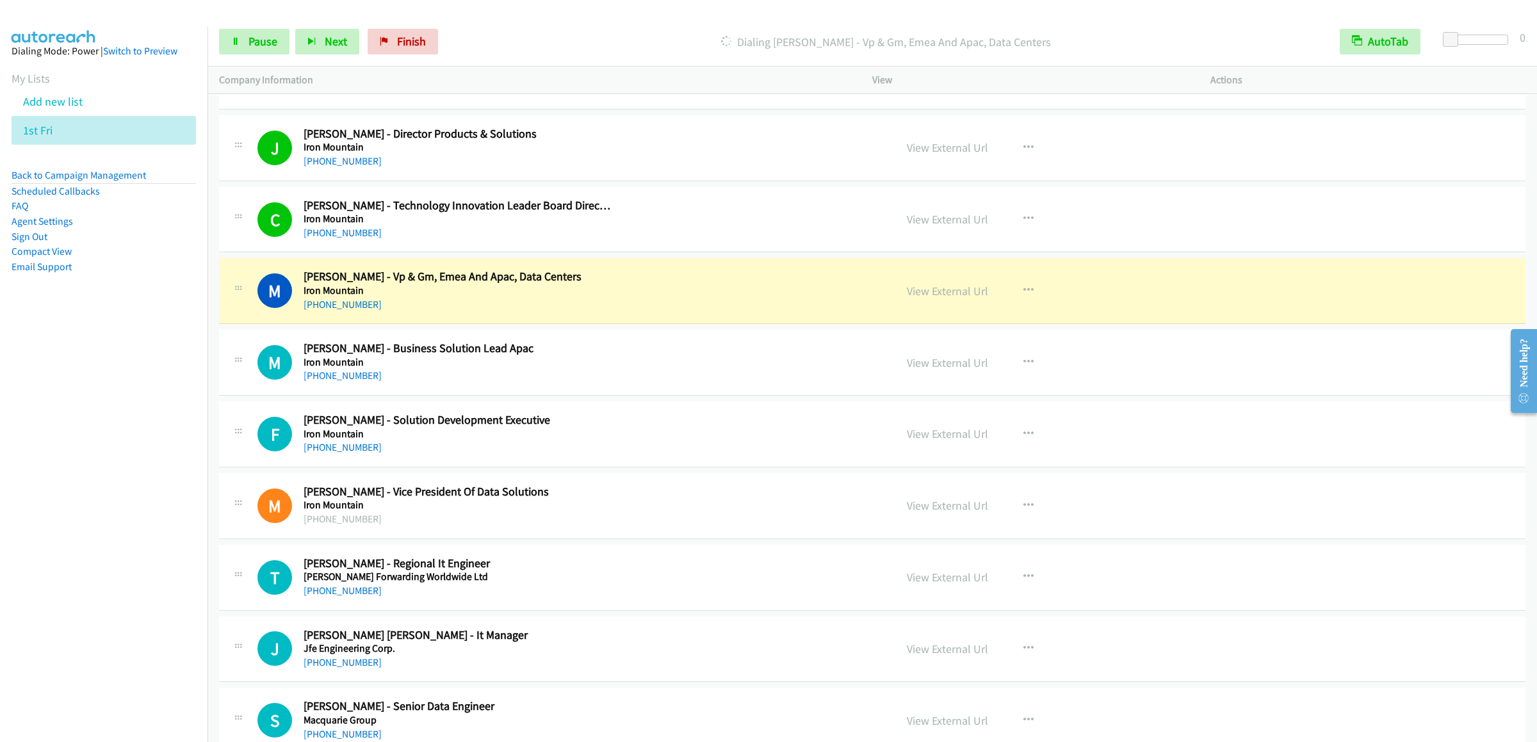
scroll to position [11780, 0]
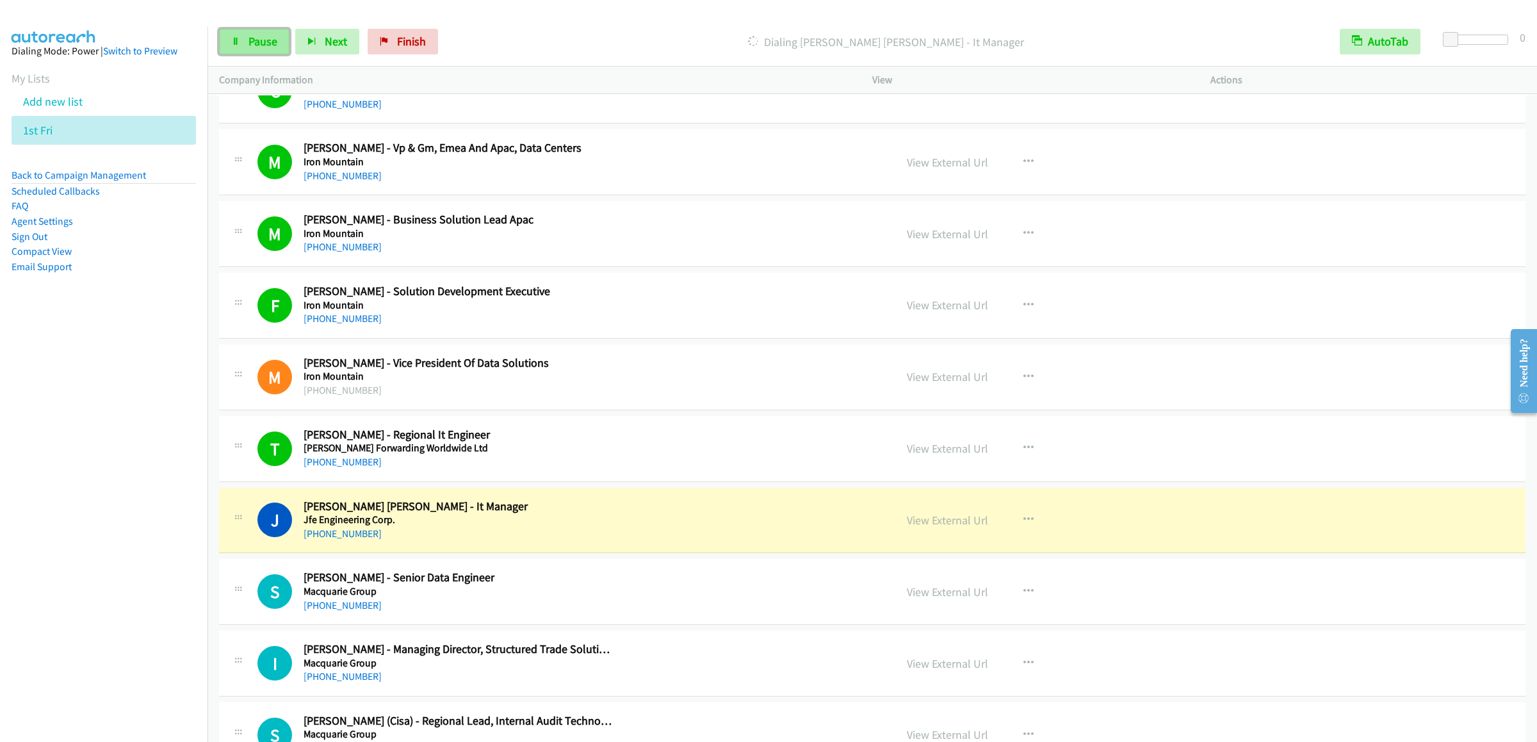
click at [260, 46] on span "Pause" at bounding box center [262, 41] width 29 height 15
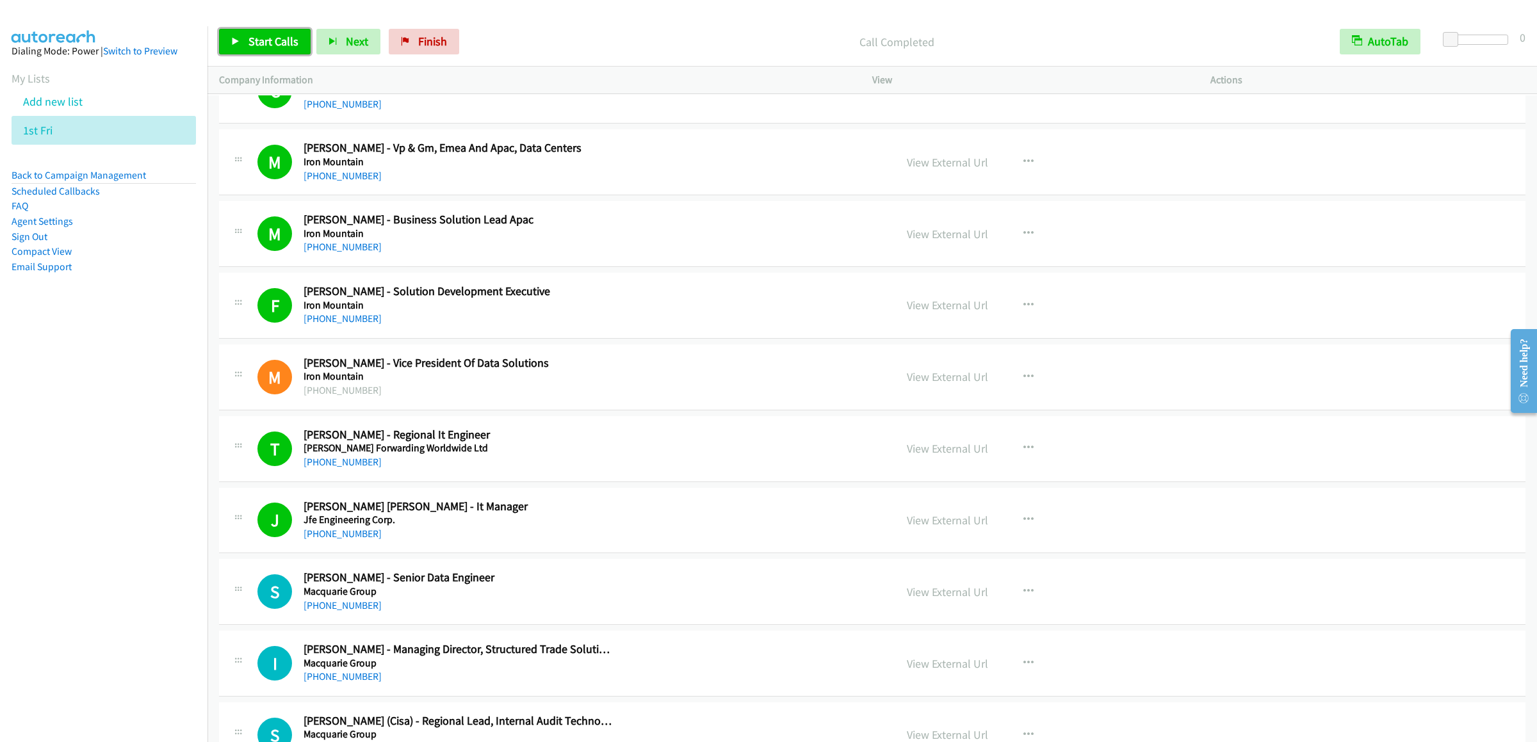
click at [246, 29] on link "Start Calls" at bounding box center [265, 42] width 92 height 26
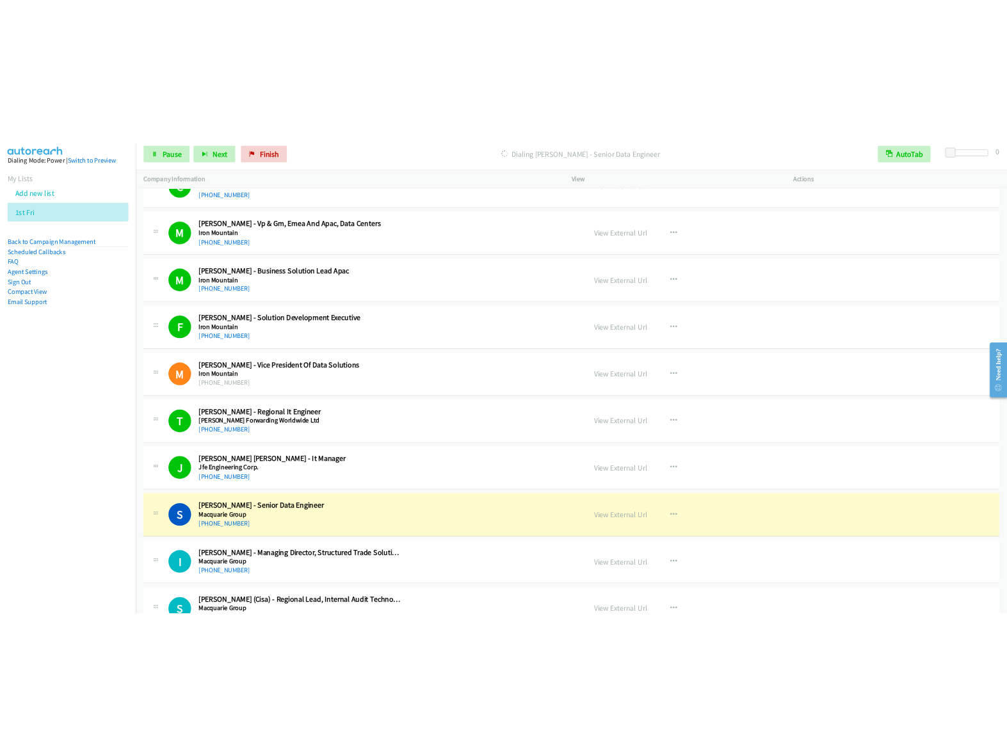
scroll to position [12292, 0]
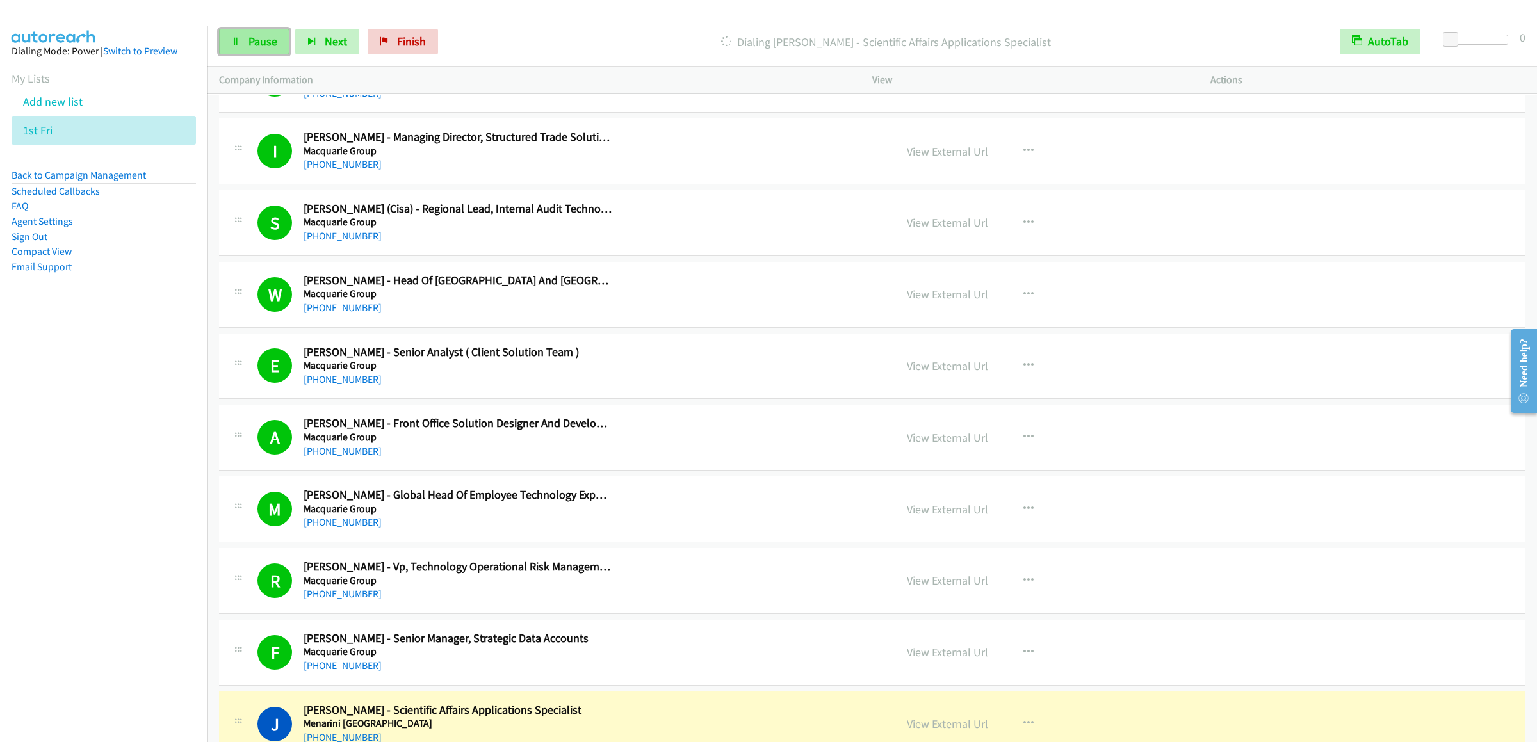
click at [236, 49] on link "Pause" at bounding box center [254, 42] width 70 height 26
